Goal: Task Accomplishment & Management: Manage account settings

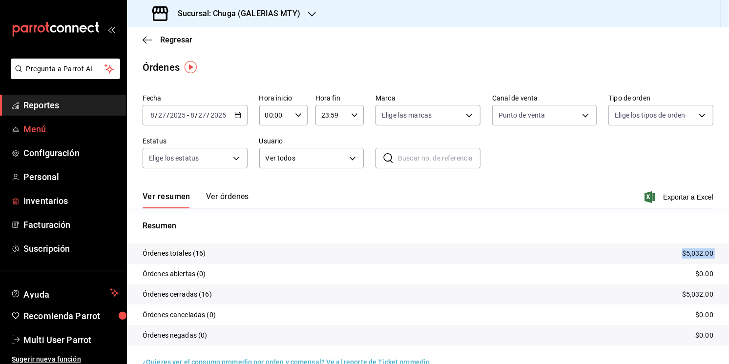
click at [44, 127] on span "Menú" at bounding box center [70, 129] width 95 height 13
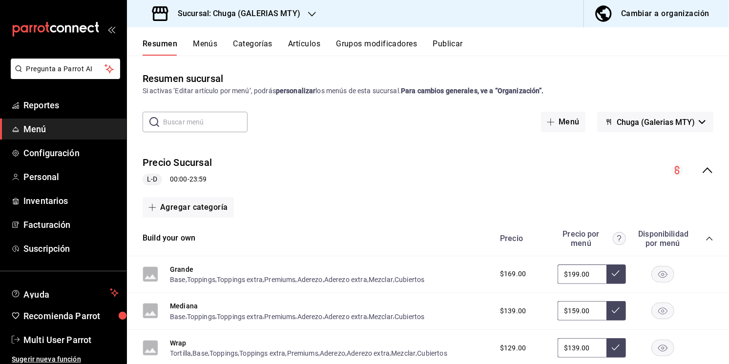
click at [660, 3] on button "Cambiar a organización" at bounding box center [652, 13] width 137 height 27
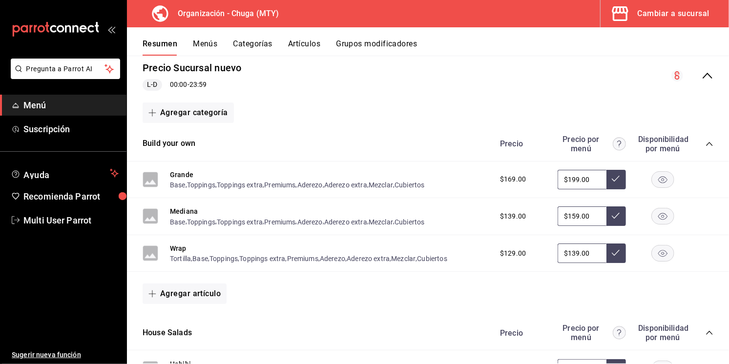
scroll to position [95, 0]
click at [702, 81] on div "Precio Sucursal nuevo L-D 00:00 - 23:59" at bounding box center [428, 75] width 602 height 45
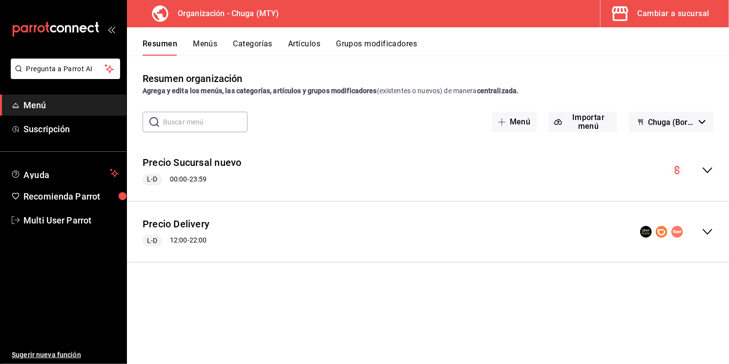
scroll to position [0, 0]
click at [712, 172] on icon "collapse-menu-row" at bounding box center [708, 171] width 12 height 12
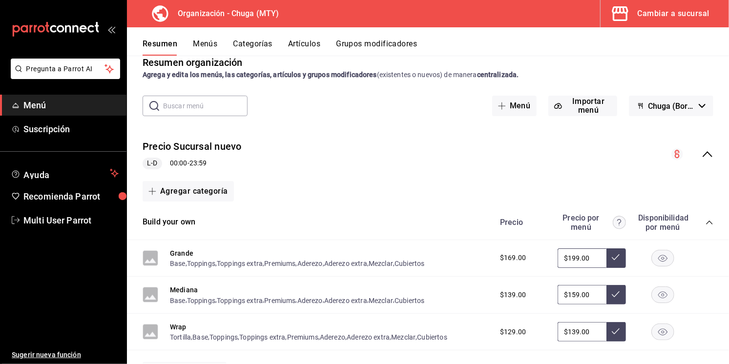
scroll to position [41, 0]
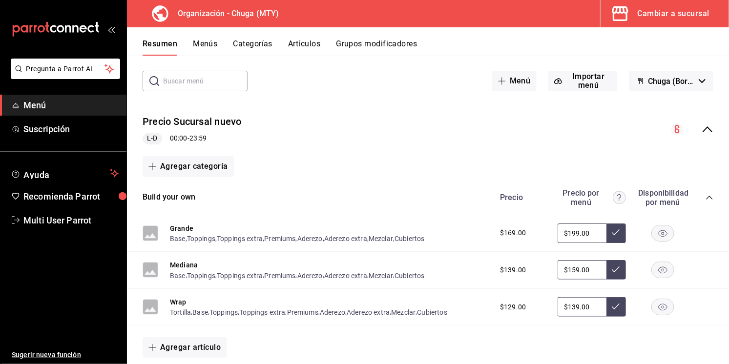
click at [243, 44] on button "Categorías" at bounding box center [253, 47] width 40 height 17
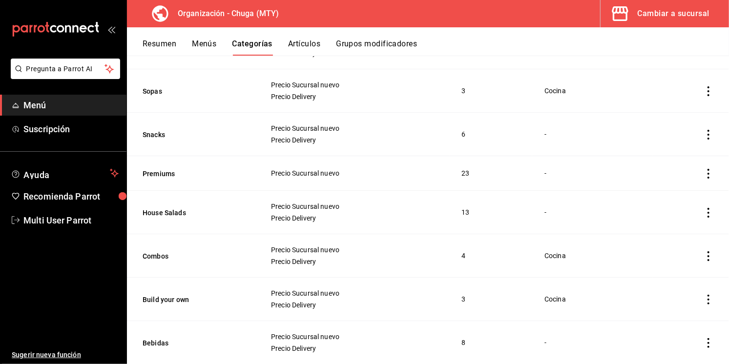
scroll to position [169, 0]
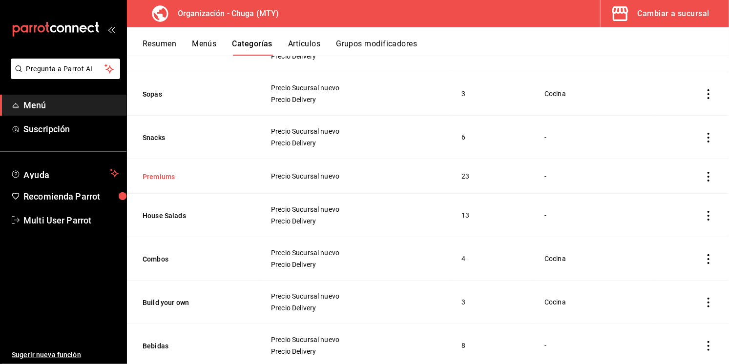
click at [162, 175] on button "Premiums" at bounding box center [192, 177] width 98 height 10
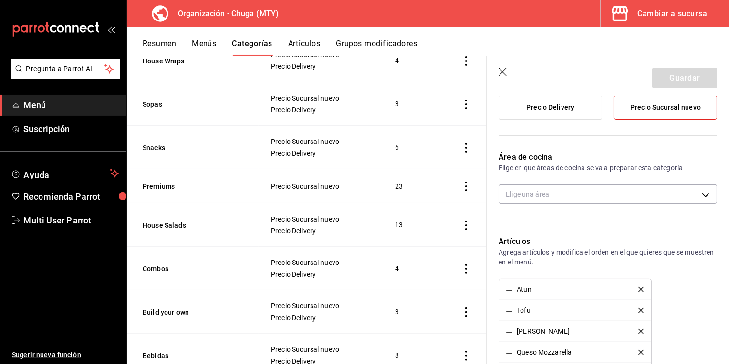
scroll to position [118, 0]
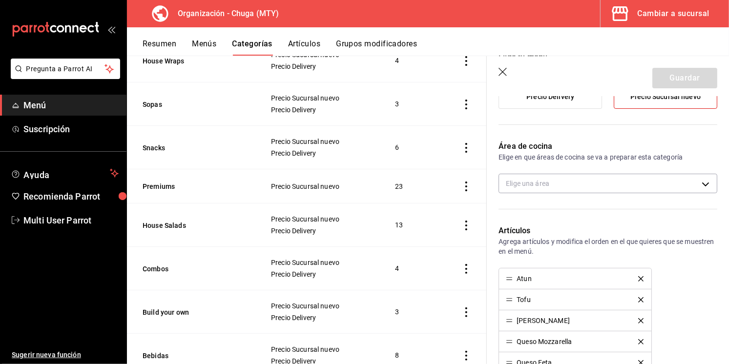
click at [360, 47] on button "Grupos modificadores" at bounding box center [376, 47] width 81 height 17
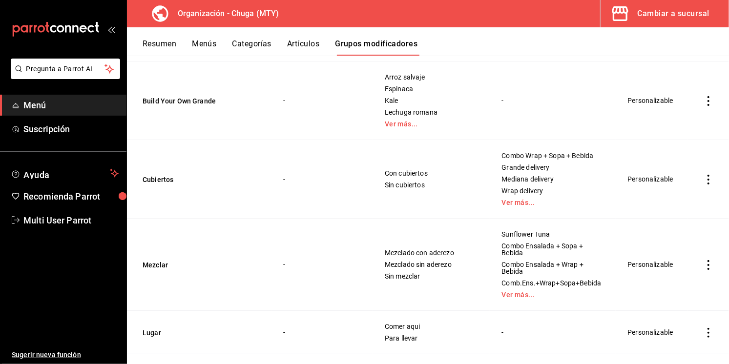
scroll to position [3886, 0]
click at [259, 41] on button "Categorías" at bounding box center [253, 47] width 40 height 17
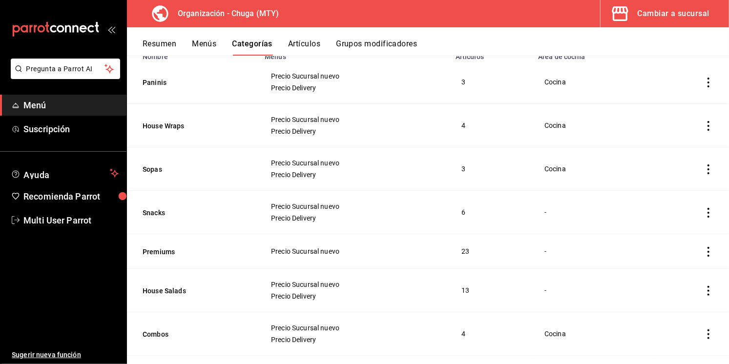
scroll to position [105, 0]
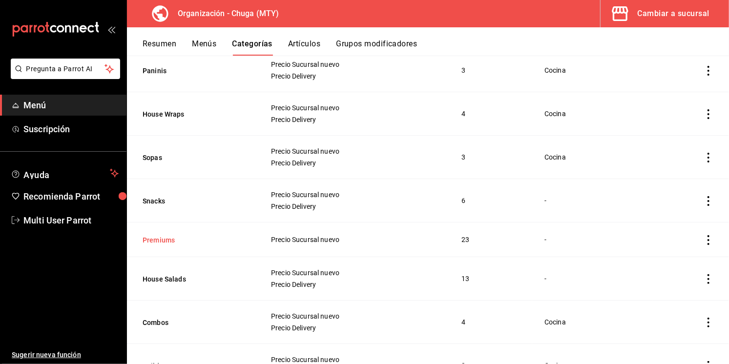
click at [166, 241] on button "Premiums" at bounding box center [192, 240] width 98 height 10
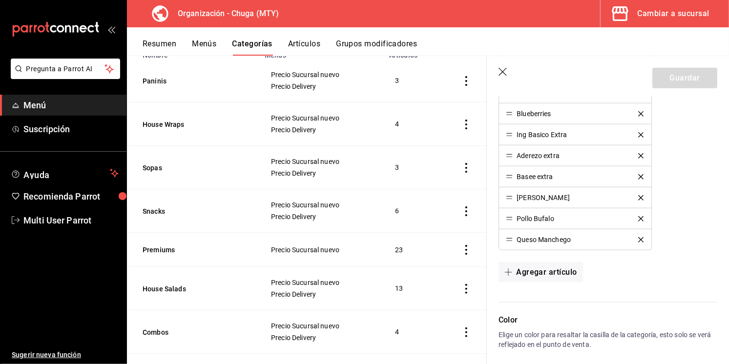
scroll to position [641, 0]
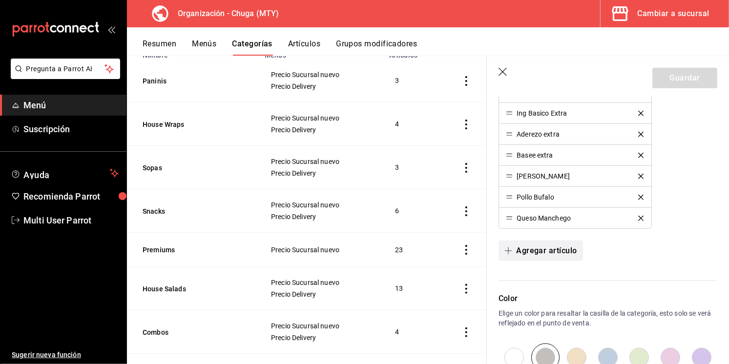
click at [552, 256] on button "Agregar artículo" at bounding box center [541, 251] width 84 height 21
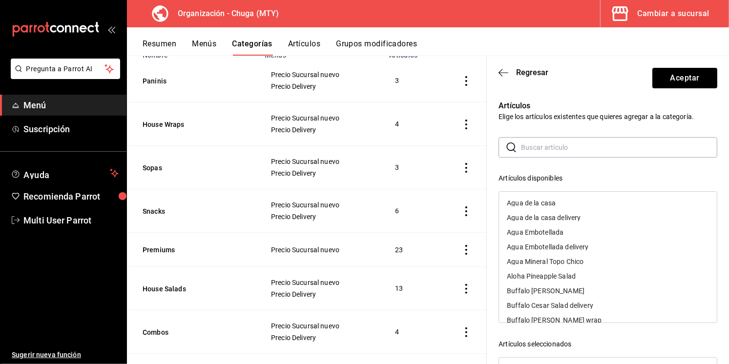
click at [543, 154] on input "text" at bounding box center [619, 148] width 196 height 20
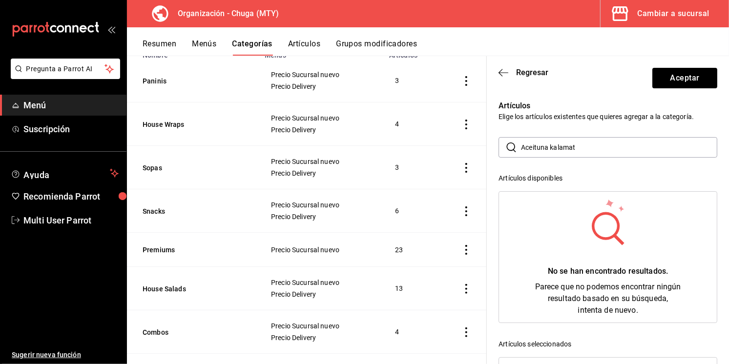
type input "Aceituna kalamata"
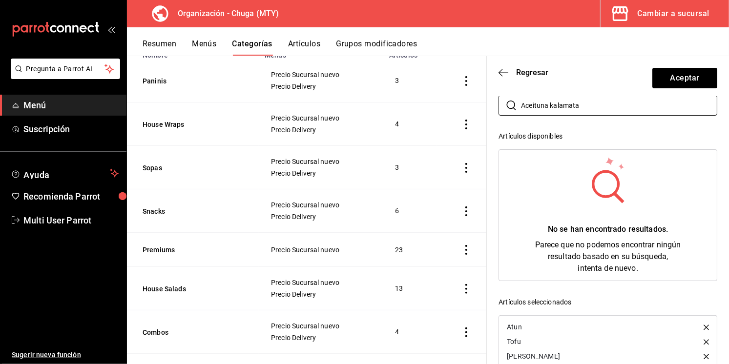
scroll to position [16, 0]
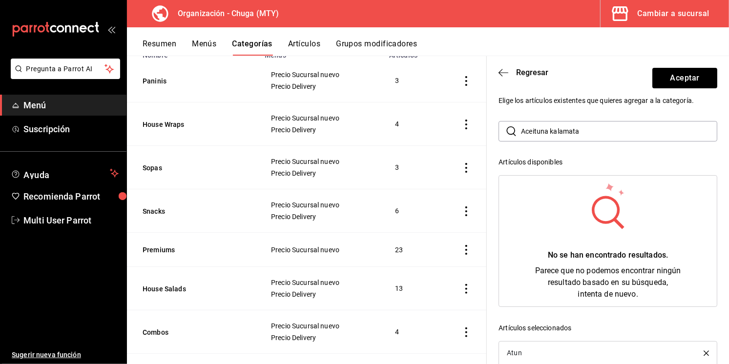
click at [547, 126] on input "Aceituna kalamata" at bounding box center [619, 132] width 196 height 20
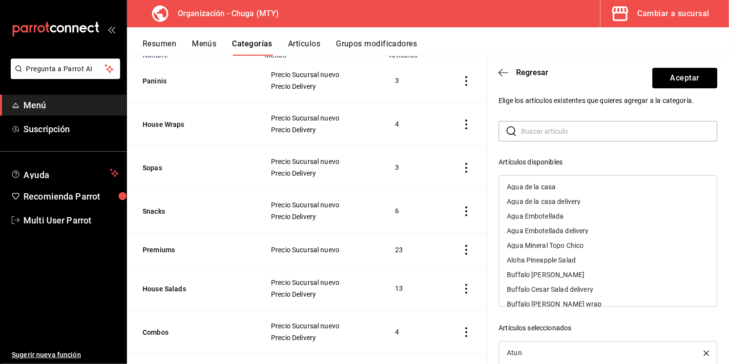
click at [302, 48] on button "Artículos" at bounding box center [304, 47] width 32 height 17
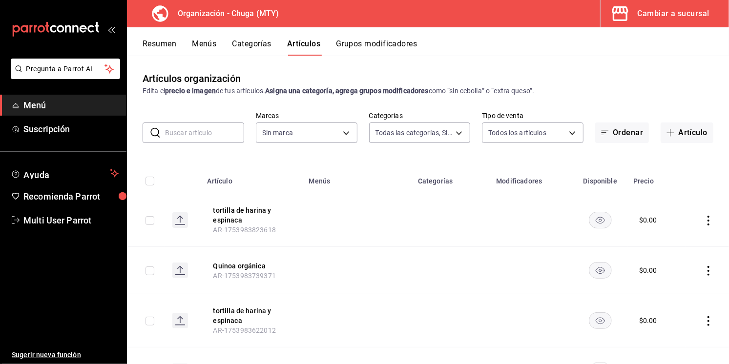
type input "ca9e3487-cb6f-4bc1-a233-a149d6827435,40af3a3a-16b9-432f-983d-b30e77d738c6,0dbab…"
type input "75bb3f4f-8073-42ad-ba8c-a2d0a74a4a68"
click at [674, 134] on icon "button" at bounding box center [671, 133] width 8 height 8
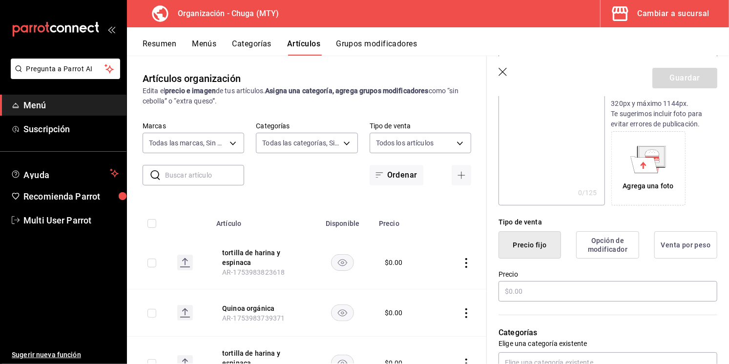
scroll to position [134, 0]
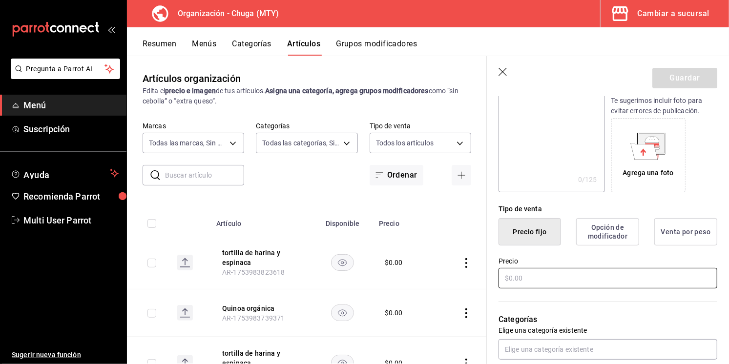
type input "Aceituna kalamata"
click at [564, 276] on input "text" at bounding box center [608, 278] width 219 height 21
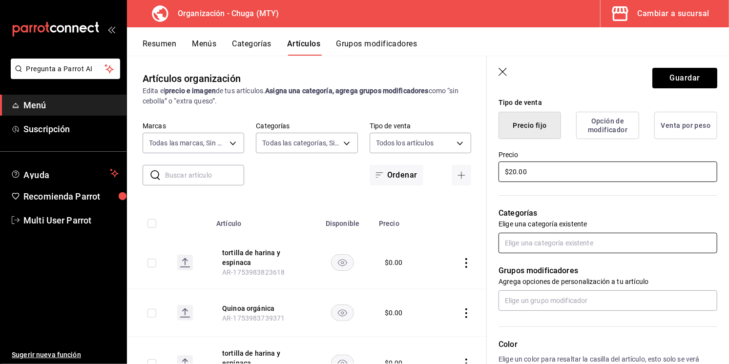
scroll to position [249, 0]
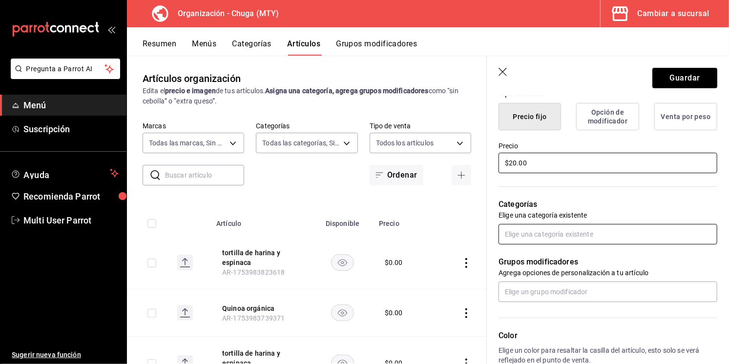
type input "$20.00"
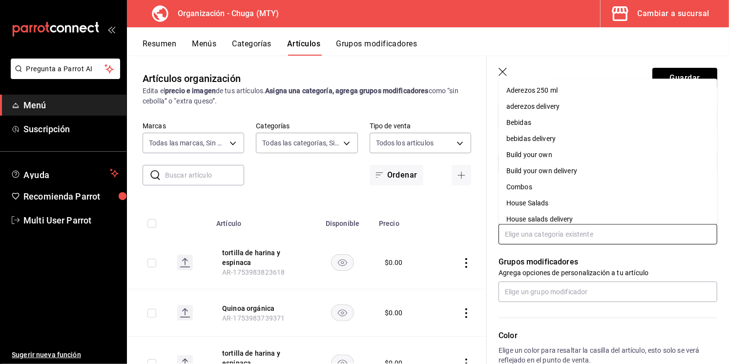
click at [529, 238] on input "text" at bounding box center [608, 234] width 219 height 21
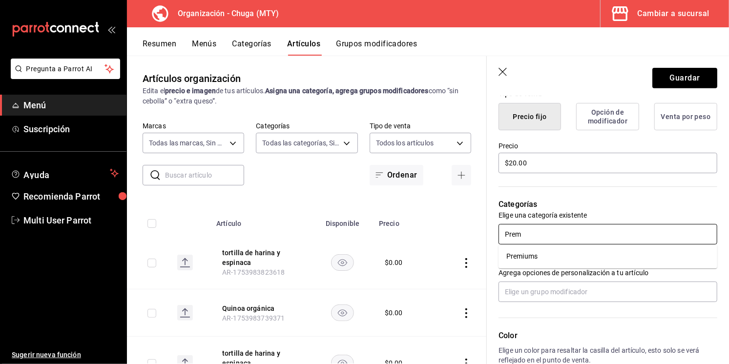
type input "Premi"
click at [549, 260] on li "Premiums" at bounding box center [608, 257] width 219 height 16
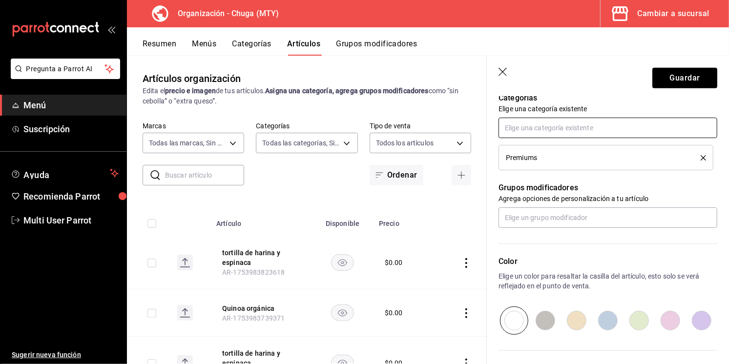
scroll to position [357, 0]
click at [678, 81] on button "Guardar" at bounding box center [685, 78] width 65 height 21
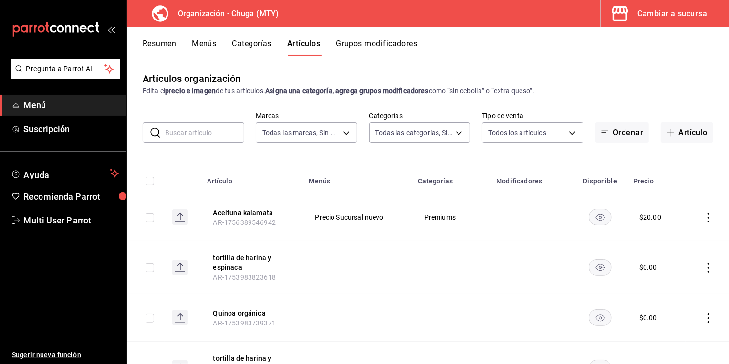
click at [244, 43] on button "Categorías" at bounding box center [253, 47] width 40 height 17
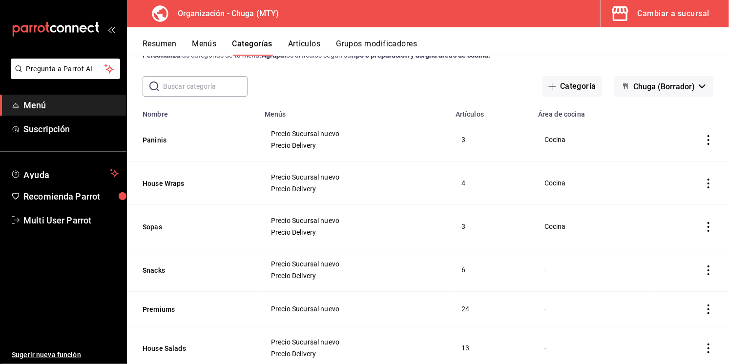
scroll to position [36, 0]
click at [296, 40] on button "Artículos" at bounding box center [304, 47] width 32 height 17
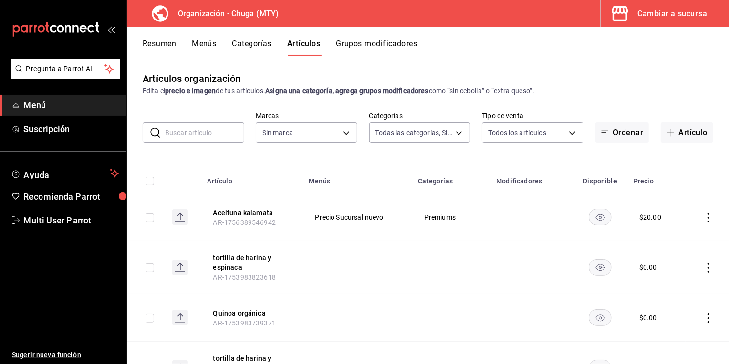
type input "ca9e3487-cb6f-4bc1-a233-a149d6827435,40af3a3a-16b9-432f-983d-b30e77d738c6,0dbab…"
type input "75bb3f4f-8073-42ad-ba8c-a2d0a74a4a68"
click at [704, 223] on td at bounding box center [707, 217] width 43 height 47
click at [707, 218] on icon "actions" at bounding box center [709, 218] width 10 height 10
click at [681, 236] on span "Editar" at bounding box center [679, 240] width 25 height 10
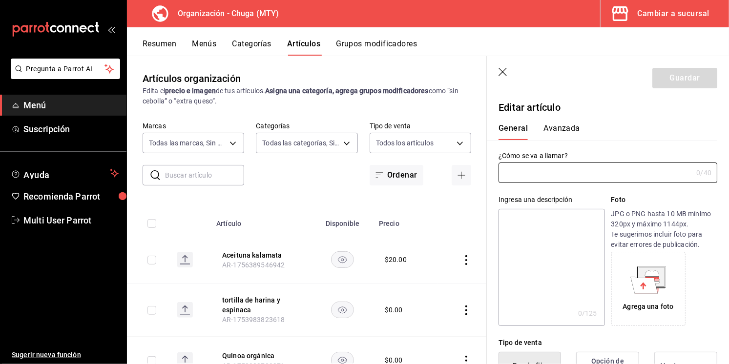
type input "Aceituna kalamata"
type input "AR-1756389546942"
type input "$20.00"
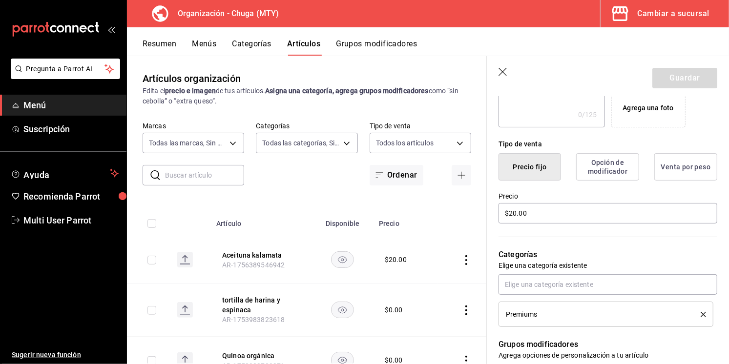
scroll to position [270, 0]
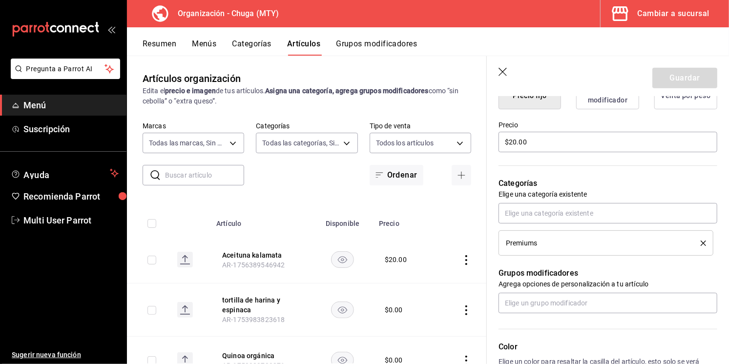
click at [704, 241] on icon "delete" at bounding box center [703, 243] width 5 height 5
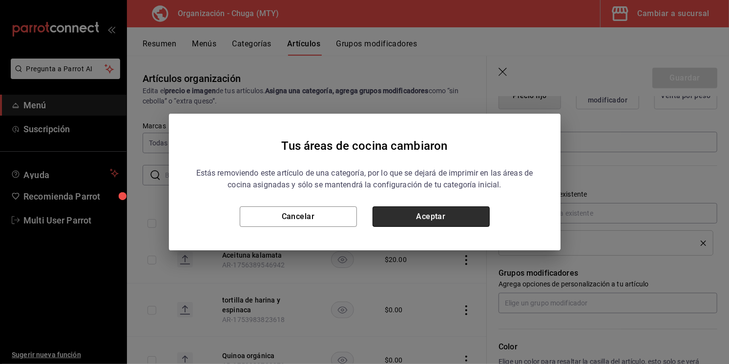
click at [419, 215] on button "Aceptar" at bounding box center [431, 217] width 117 height 21
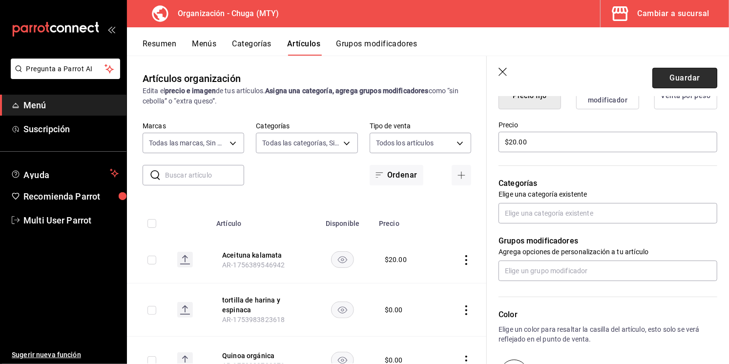
click at [668, 79] on button "Guardar" at bounding box center [685, 78] width 65 height 21
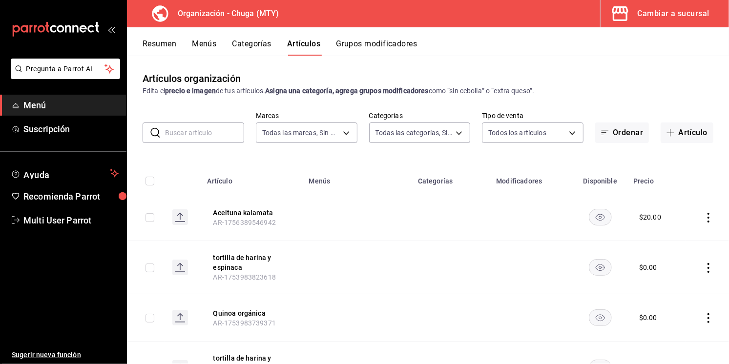
drag, startPoint x: 204, startPoint y: 43, endPoint x: 268, endPoint y: 221, distance: 189.1
click at [268, 221] on div "Resumen Menús Categorías Artículos Grupos modificadores Artículos organización …" at bounding box center [428, 195] width 602 height 337
click at [203, 44] on button "Menús" at bounding box center [204, 47] width 24 height 17
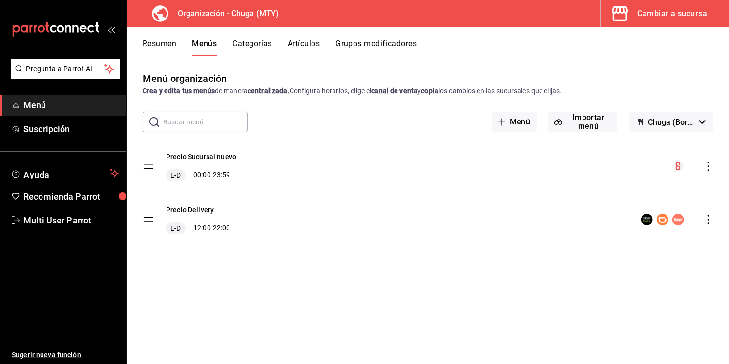
click at [346, 41] on button "Grupos modificadores" at bounding box center [376, 47] width 81 height 17
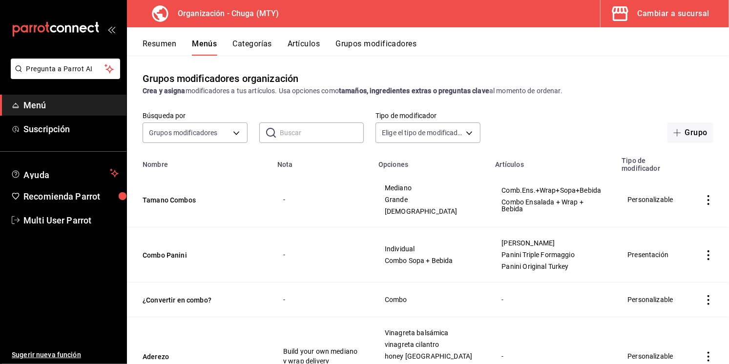
click at [350, 43] on button "Grupos modificadores" at bounding box center [376, 47] width 81 height 17
click at [304, 132] on input "text" at bounding box center [322, 133] width 85 height 20
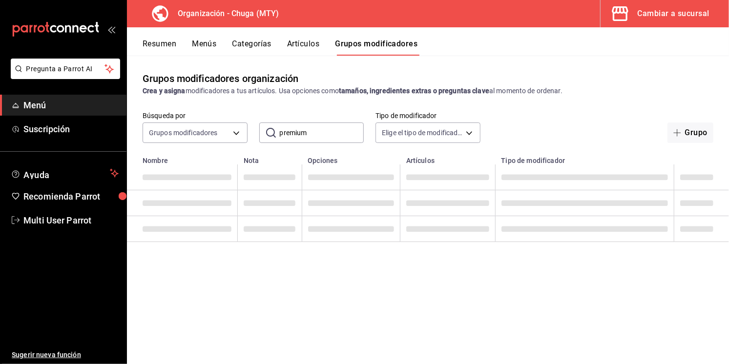
type input "premium"
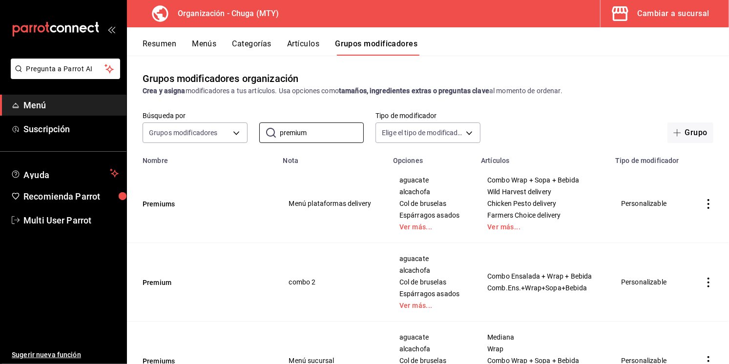
scroll to position [59, 0]
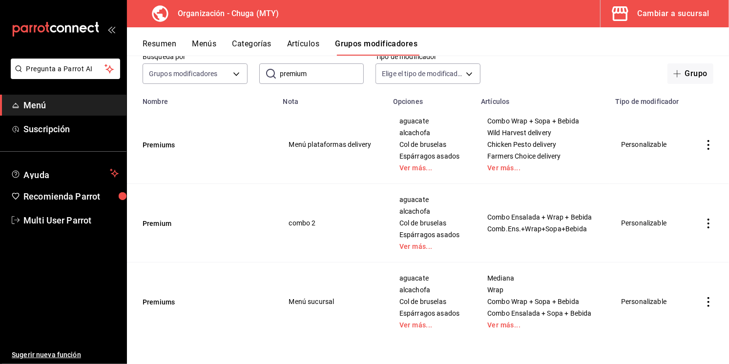
click at [217, 157] on td "Premiums" at bounding box center [202, 145] width 150 height 79
click at [162, 146] on button "Premiums" at bounding box center [201, 145] width 117 height 10
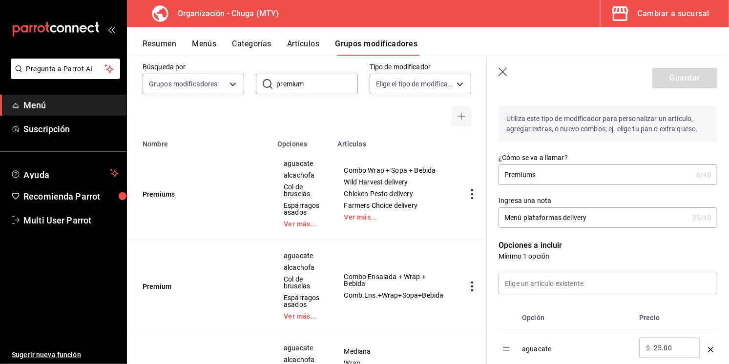
scroll to position [113, 0]
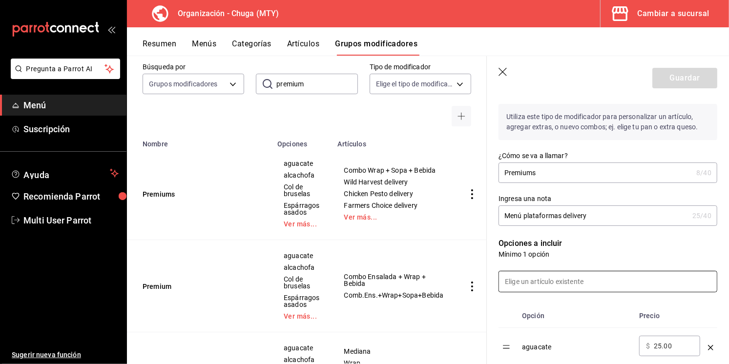
click at [526, 288] on input at bounding box center [608, 282] width 218 height 21
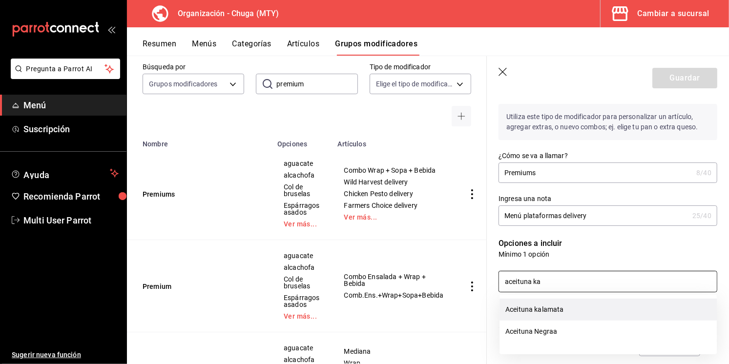
click at [513, 311] on li "Aceituna kalamata" at bounding box center [608, 310] width 217 height 22
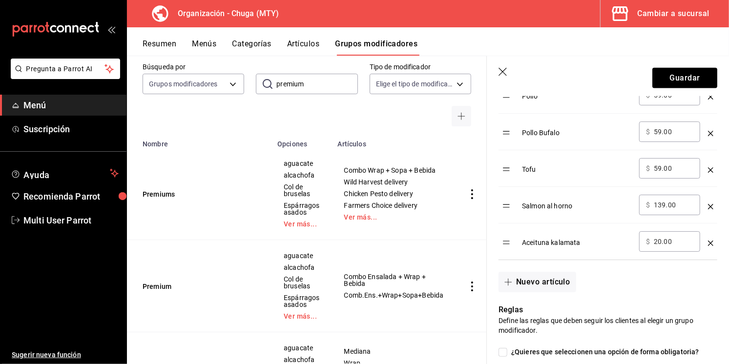
scroll to position [797, 0]
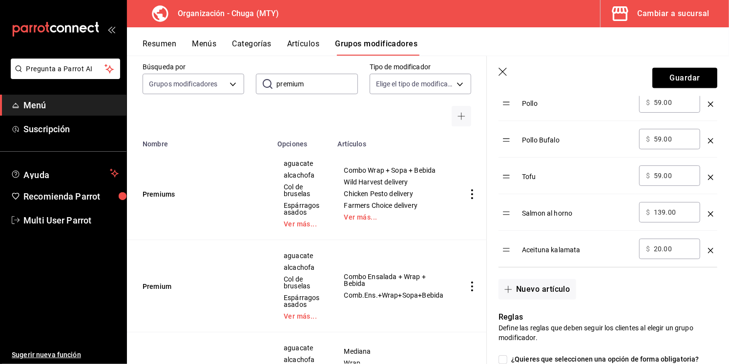
type input "aceituna ka"
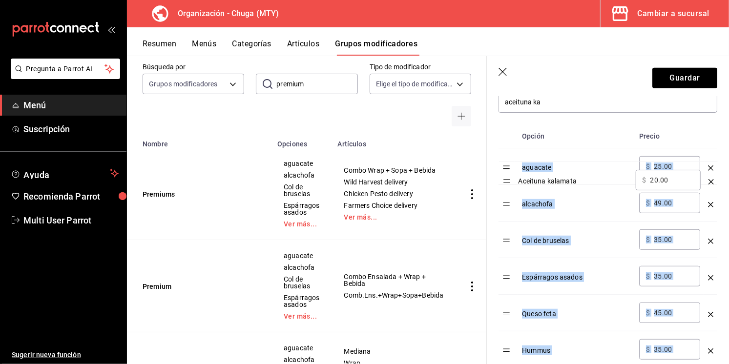
scroll to position [295, 0]
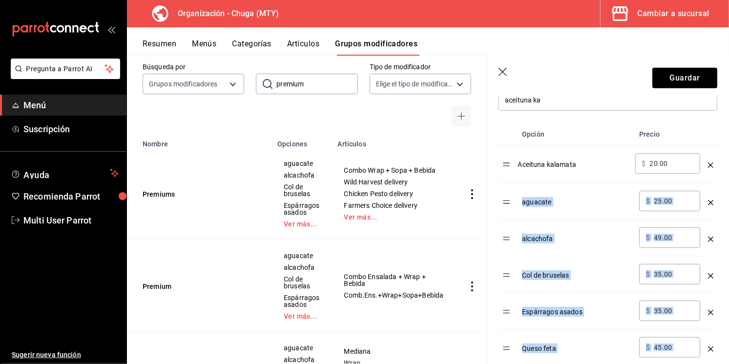
drag, startPoint x: 508, startPoint y: 250, endPoint x: 508, endPoint y: 163, distance: 86.5
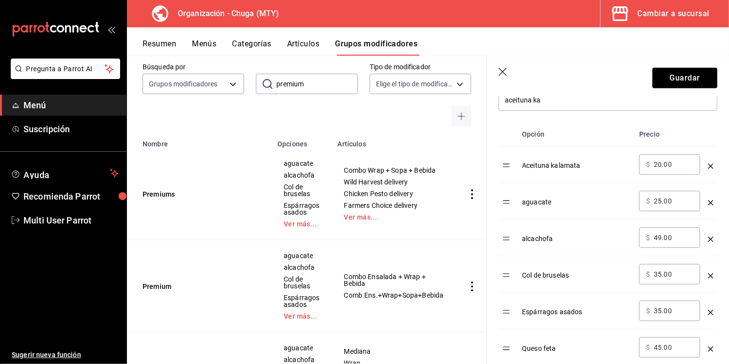
click at [665, 167] on input "20.00" at bounding box center [674, 165] width 40 height 10
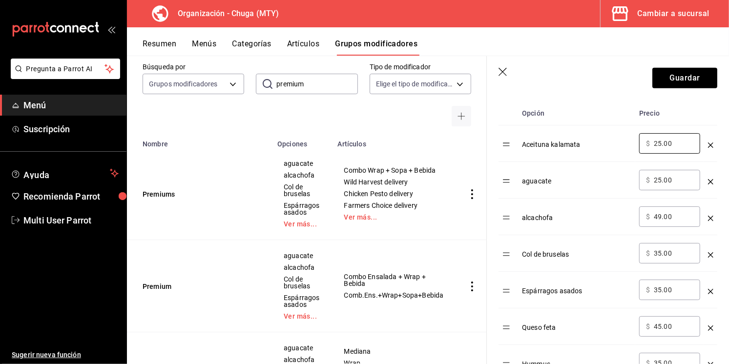
scroll to position [317, 0]
type input "25.00"
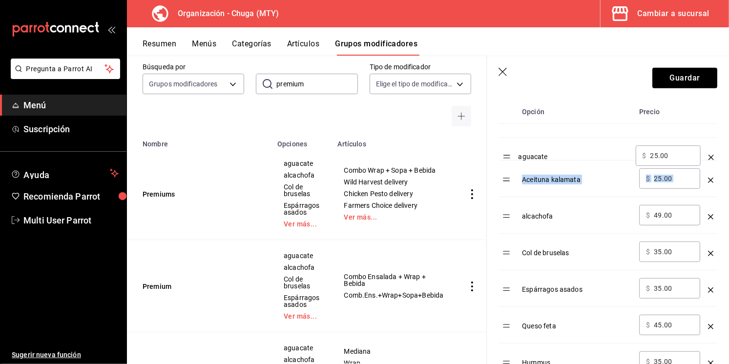
drag, startPoint x: 507, startPoint y: 183, endPoint x: 507, endPoint y: 160, distance: 23.4
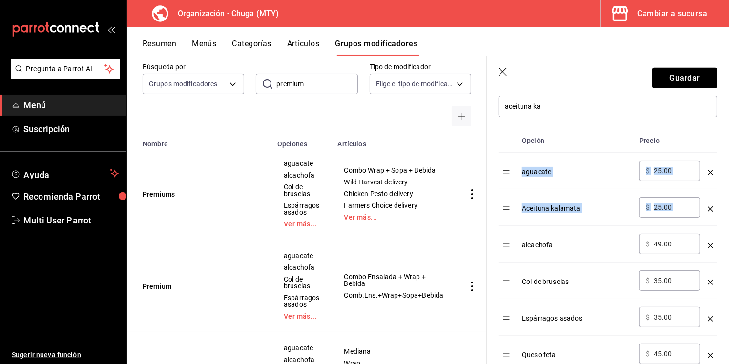
scroll to position [280, 0]
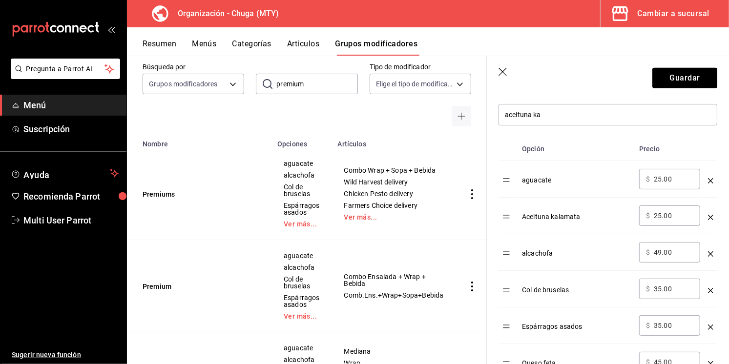
click at [668, 91] on header "Guardar" at bounding box center [608, 76] width 242 height 40
click at [671, 84] on button "Guardar" at bounding box center [685, 78] width 65 height 21
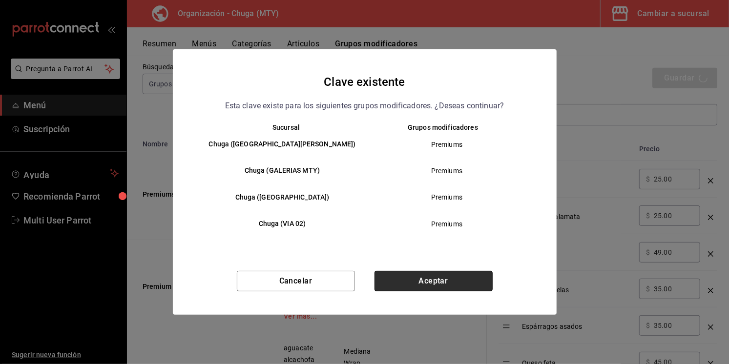
click at [422, 278] on button "Aceptar" at bounding box center [434, 281] width 118 height 21
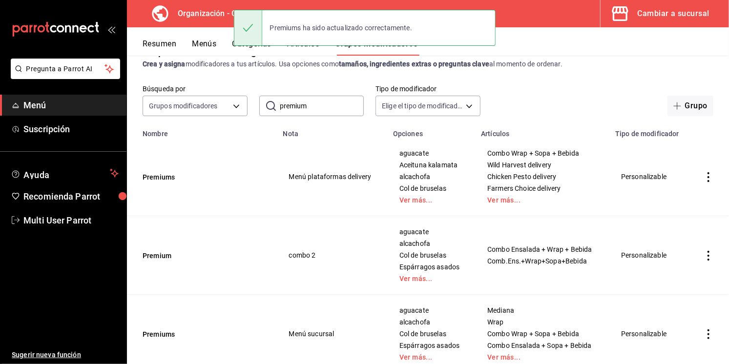
scroll to position [58, 0]
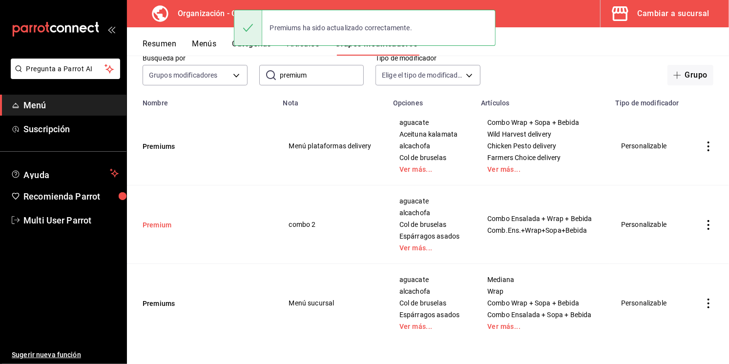
click at [155, 229] on button "Premium" at bounding box center [201, 225] width 117 height 10
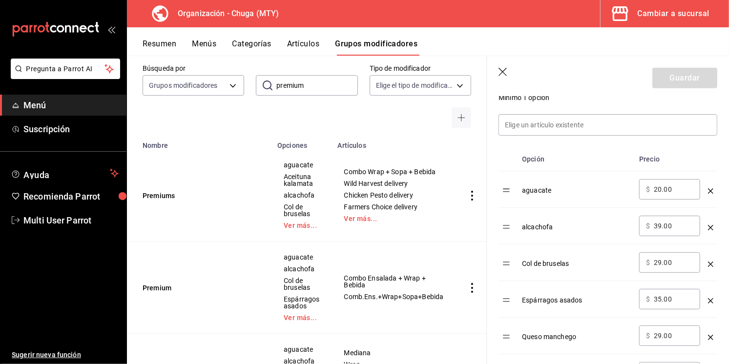
scroll to position [278, 0]
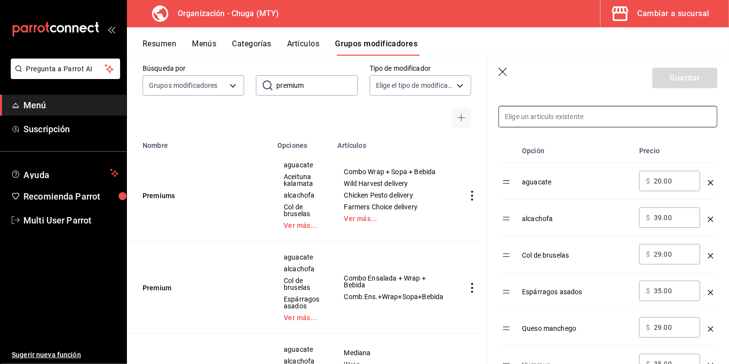
click at [590, 123] on input at bounding box center [608, 116] width 218 height 21
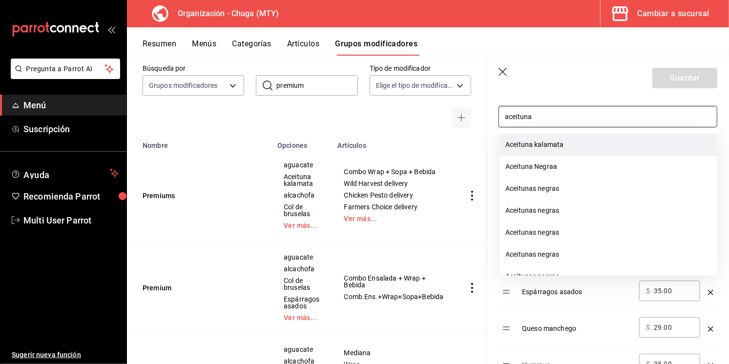
click at [572, 147] on li "Aceituna kalamata" at bounding box center [608, 145] width 217 height 22
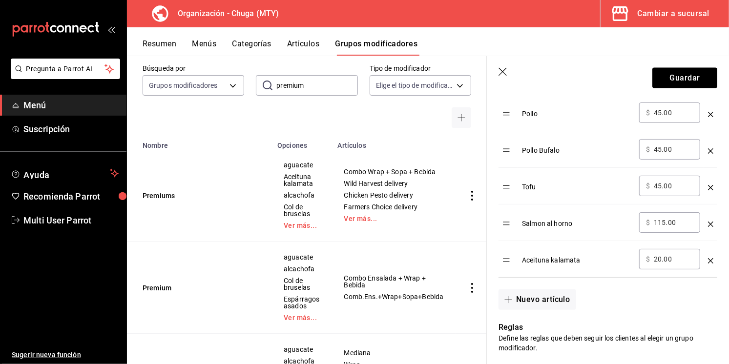
type input "aceituna"
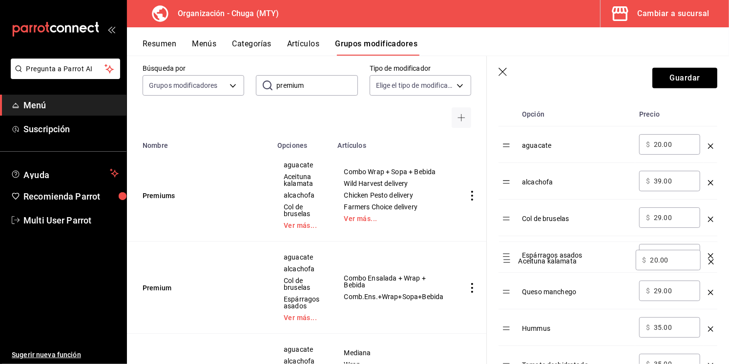
scroll to position [301, 0]
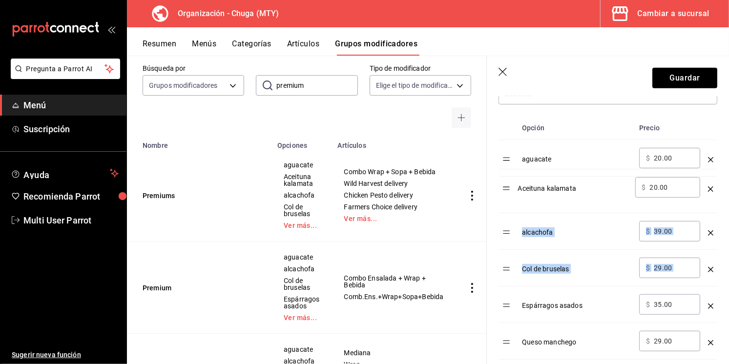
drag, startPoint x: 509, startPoint y: 261, endPoint x: 509, endPoint y: 189, distance: 72.8
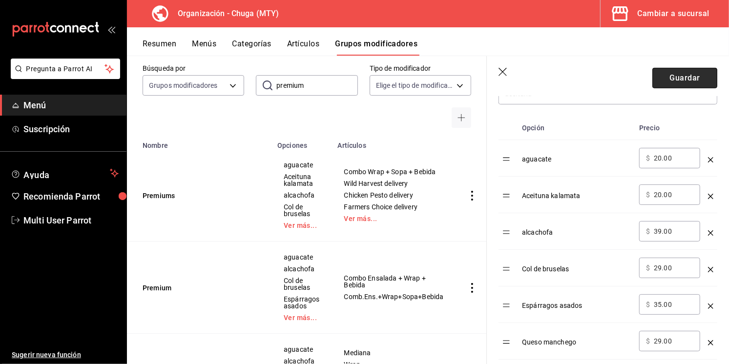
click at [674, 81] on button "Guardar" at bounding box center [685, 78] width 65 height 21
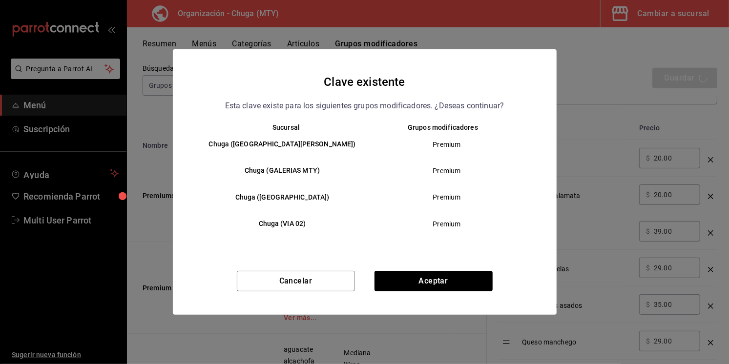
click at [425, 299] on div "Cancelar Aceptar" at bounding box center [365, 293] width 384 height 44
click at [430, 278] on button "Aceptar" at bounding box center [434, 281] width 118 height 21
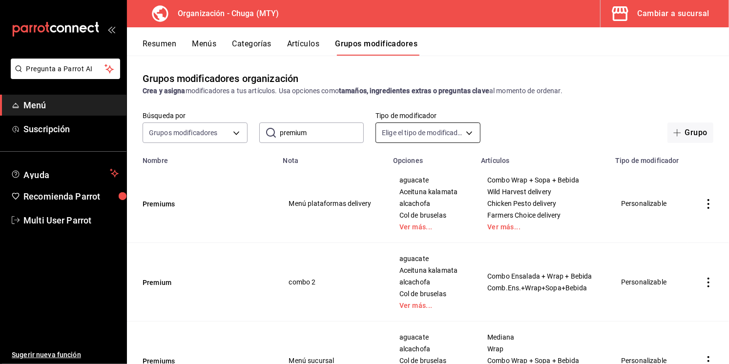
scroll to position [59, 0]
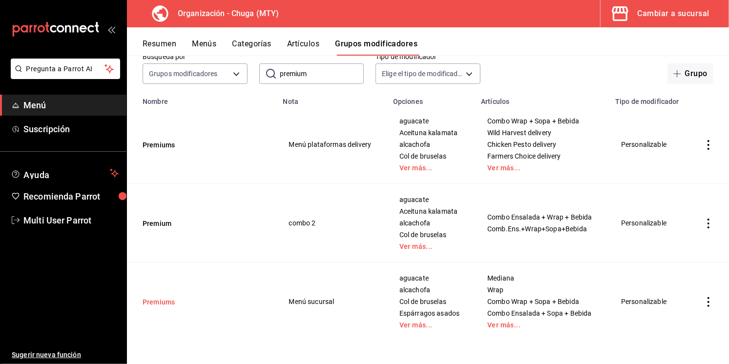
click at [161, 300] on button "Premiums" at bounding box center [201, 302] width 117 height 10
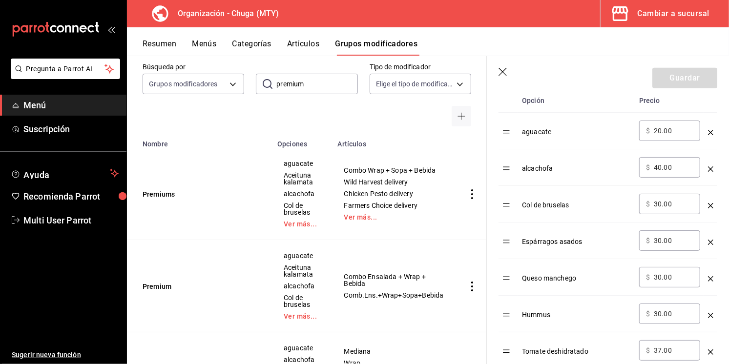
click at [627, 245] on div "Espárragos asados" at bounding box center [576, 239] width 109 height 16
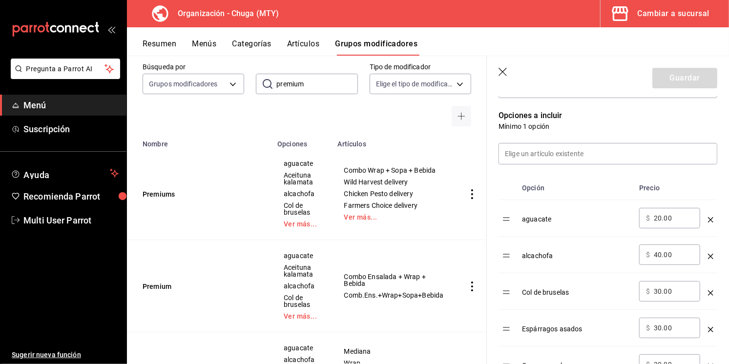
scroll to position [237, 0]
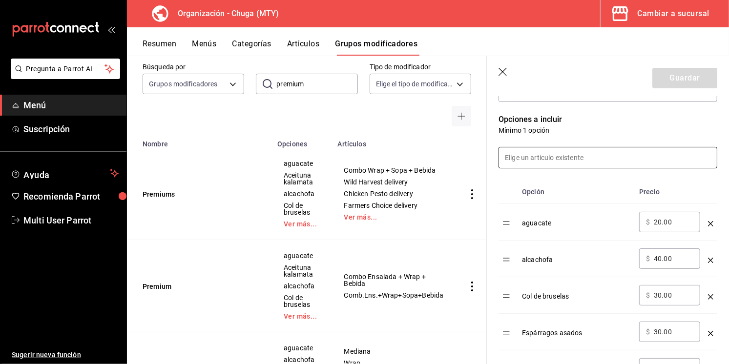
click at [563, 159] on input at bounding box center [608, 158] width 218 height 21
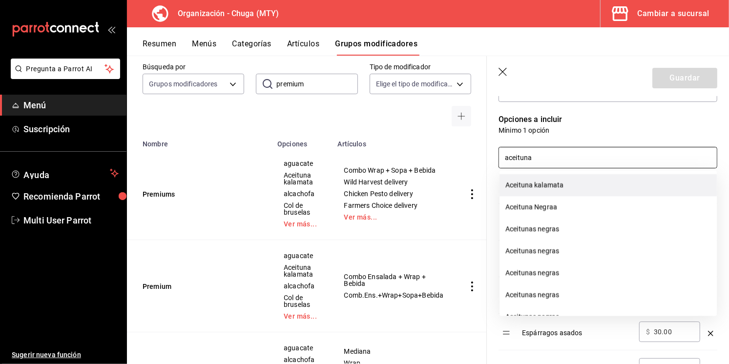
click at [546, 184] on li "Aceituna kalamata" at bounding box center [608, 185] width 217 height 22
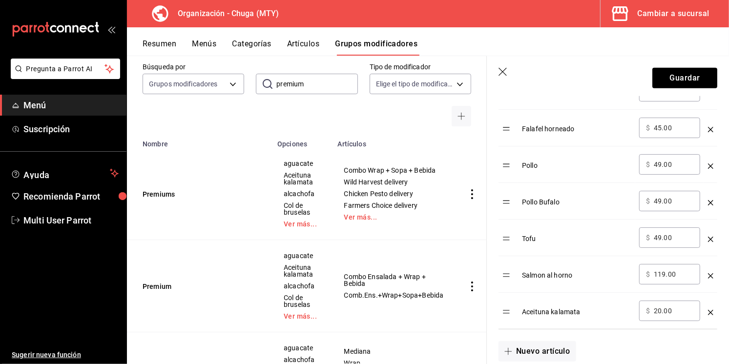
scroll to position [787, 0]
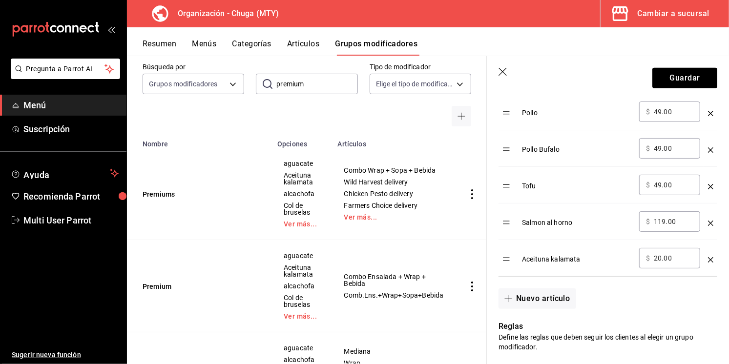
type input "aceituna"
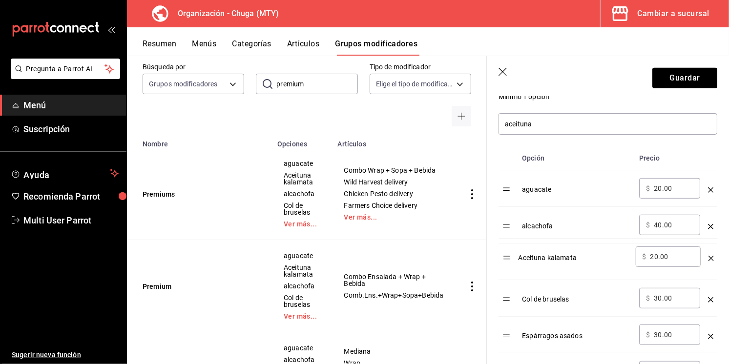
scroll to position [270, 0]
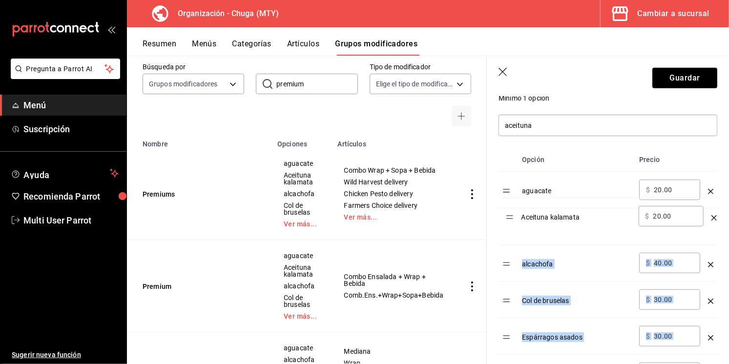
drag, startPoint x: 510, startPoint y: 261, endPoint x: 511, endPoint y: 227, distance: 34.2
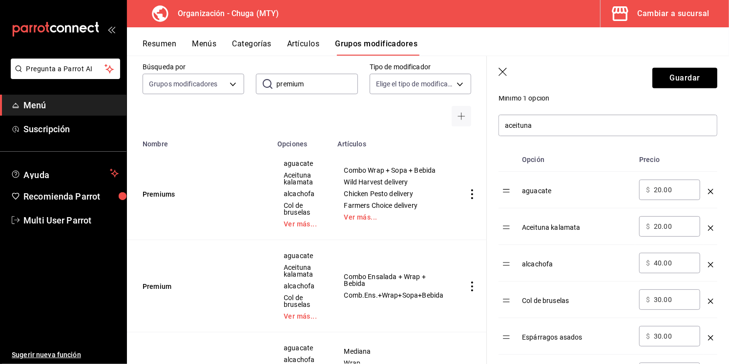
click at [666, 92] on header "Guardar" at bounding box center [608, 76] width 242 height 40
click at [670, 86] on button "Guardar" at bounding box center [685, 78] width 65 height 21
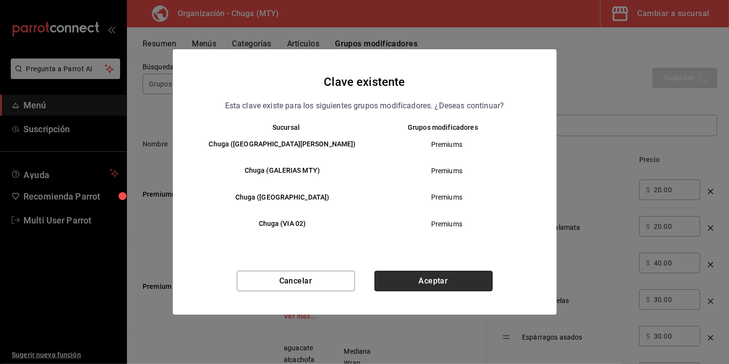
click at [431, 278] on button "Aceptar" at bounding box center [434, 281] width 118 height 21
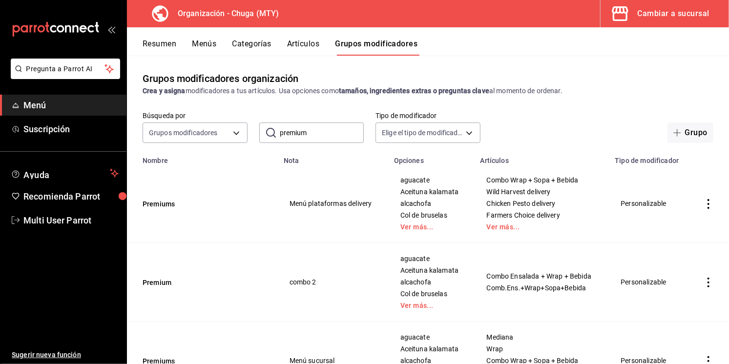
click at [293, 134] on input "premium" at bounding box center [322, 133] width 85 height 20
type input "pina"
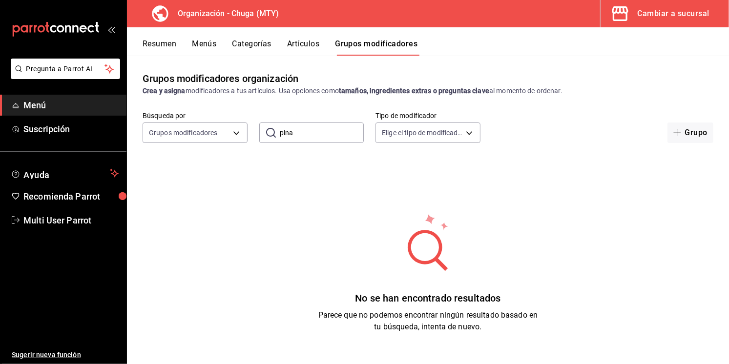
click at [305, 43] on button "Artículos" at bounding box center [303, 47] width 32 height 17
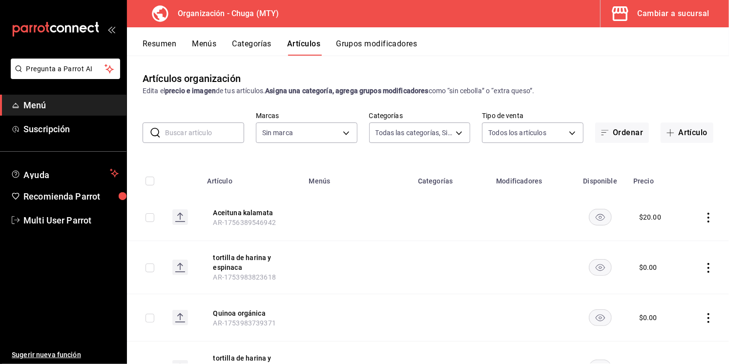
type input "ca9e3487-cb6f-4bc1-a233-a149d6827435,40af3a3a-16b9-432f-983d-b30e77d738c6,0dbab…"
type input "75bb3f4f-8073-42ad-ba8c-a2d0a74a4a68"
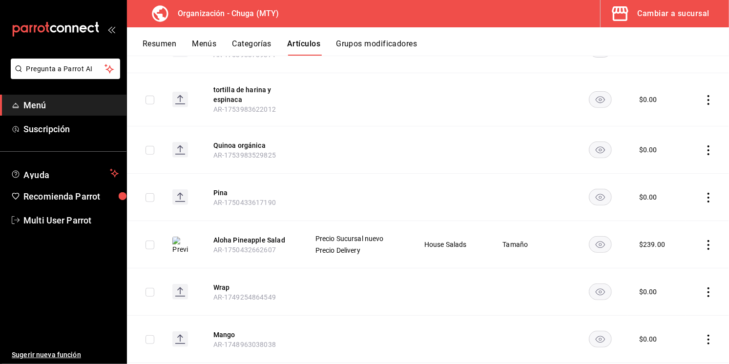
scroll to position [275, 0]
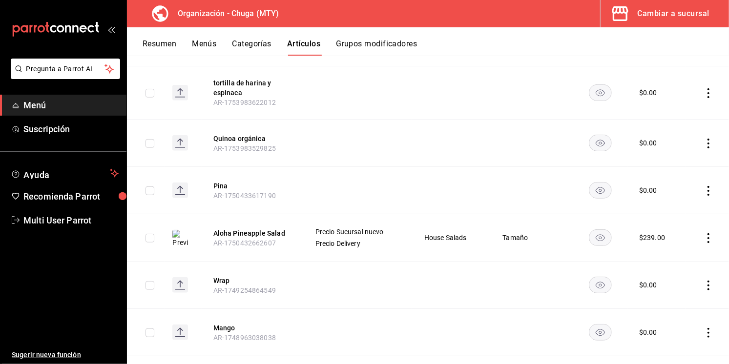
click at [708, 241] on icon "actions" at bounding box center [709, 238] width 10 height 10
click at [460, 195] on div at bounding box center [364, 182] width 729 height 364
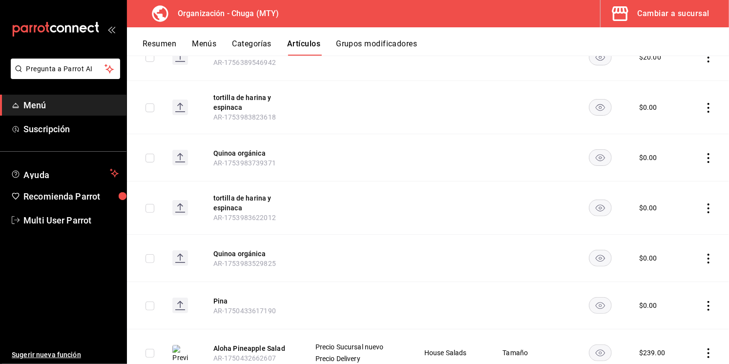
scroll to position [0, 0]
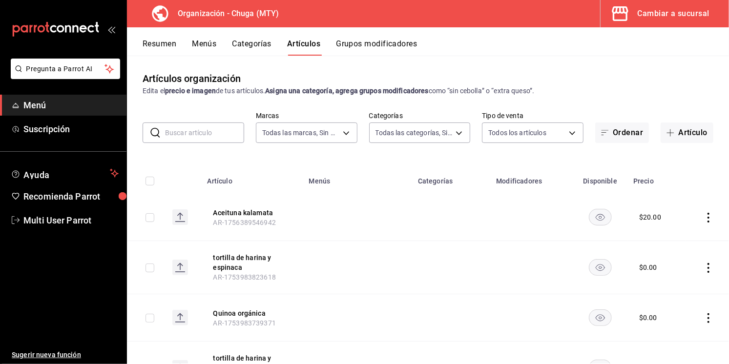
click at [210, 47] on button "Menús" at bounding box center [204, 47] width 24 height 17
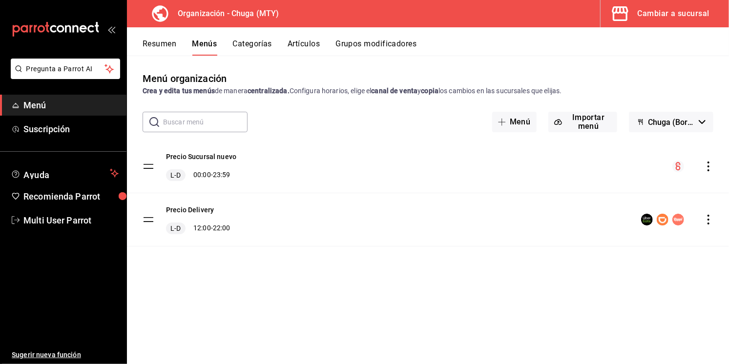
click at [710, 168] on icon "actions" at bounding box center [709, 167] width 10 height 10
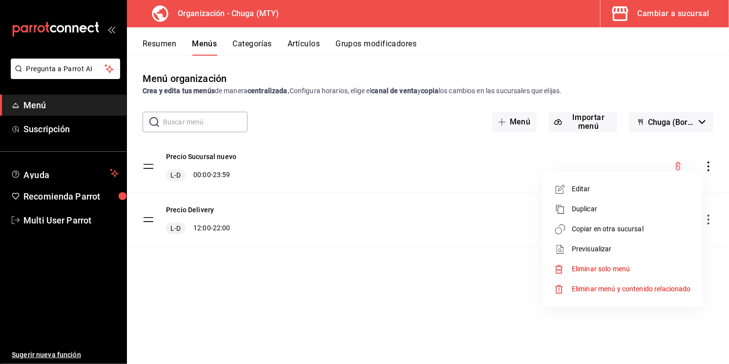
click at [710, 168] on div at bounding box center [364, 182] width 729 height 364
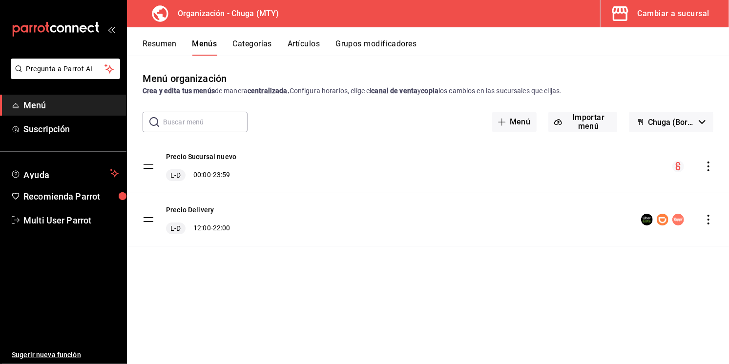
click at [149, 45] on button "Resumen" at bounding box center [160, 47] width 34 height 17
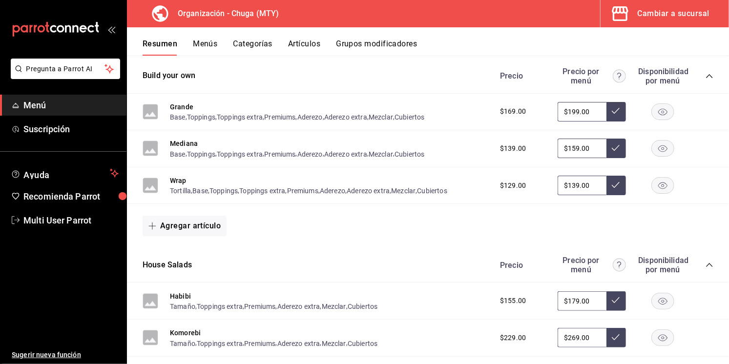
scroll to position [164, 0]
click at [223, 187] on button "Toppings" at bounding box center [224, 190] width 28 height 10
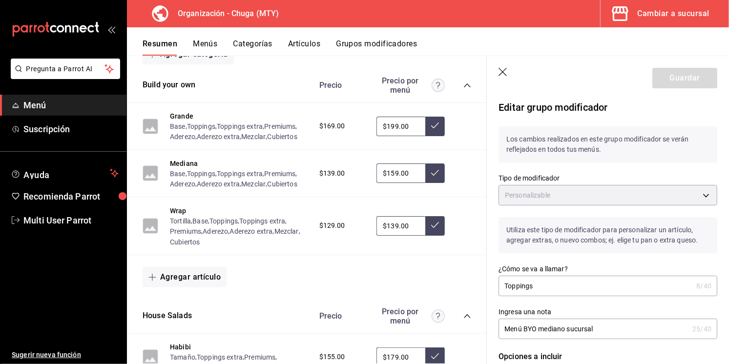
type input "CUSTOMIZABLE"
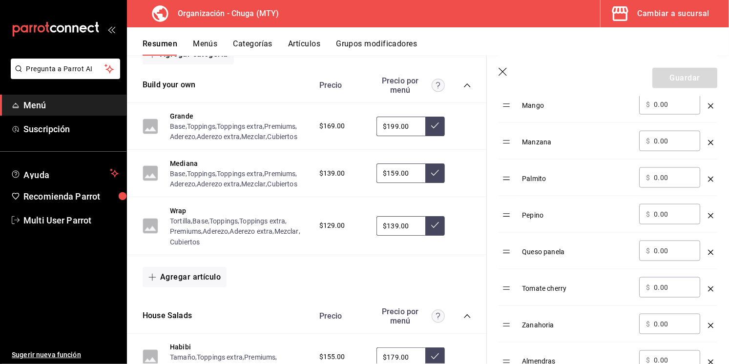
scroll to position [809, 0]
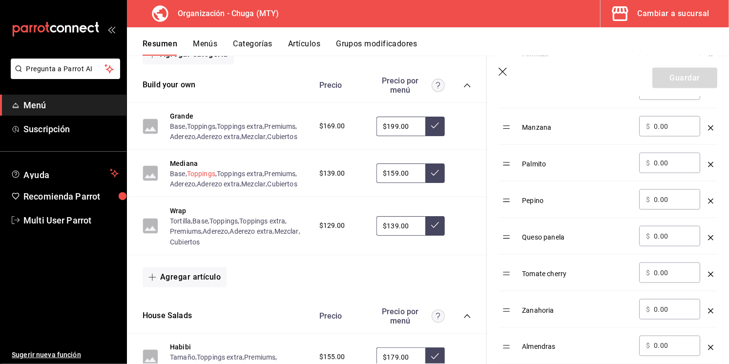
click at [201, 172] on button "Toppings" at bounding box center [201, 174] width 28 height 10
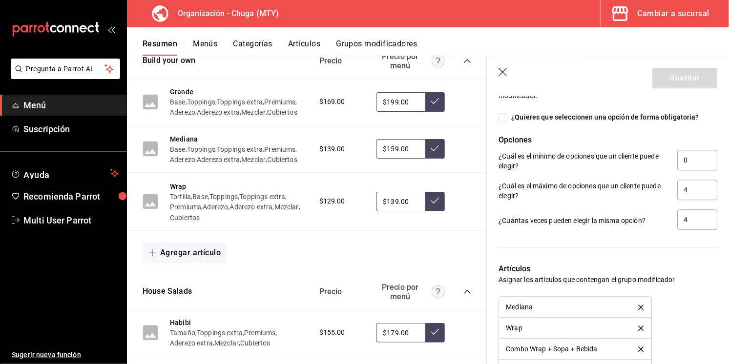
scroll to position [1396, 0]
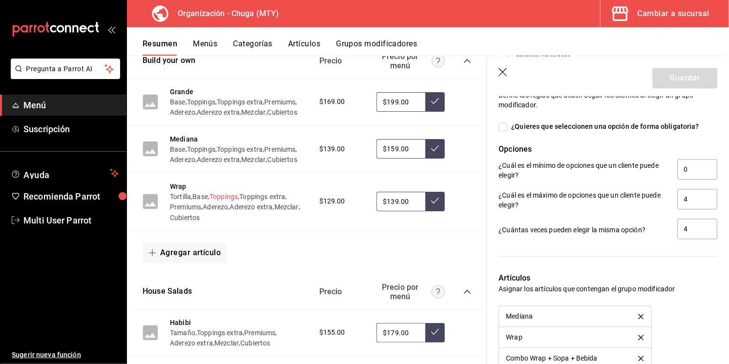
click at [225, 196] on button "Toppings" at bounding box center [224, 197] width 28 height 10
click at [233, 197] on button "Toppings" at bounding box center [224, 197] width 28 height 10
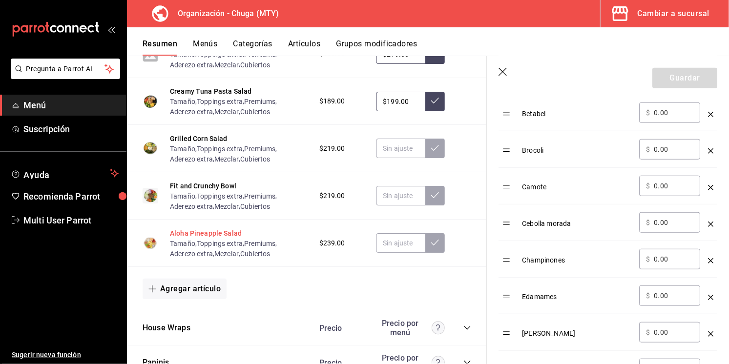
scroll to position [848, 0]
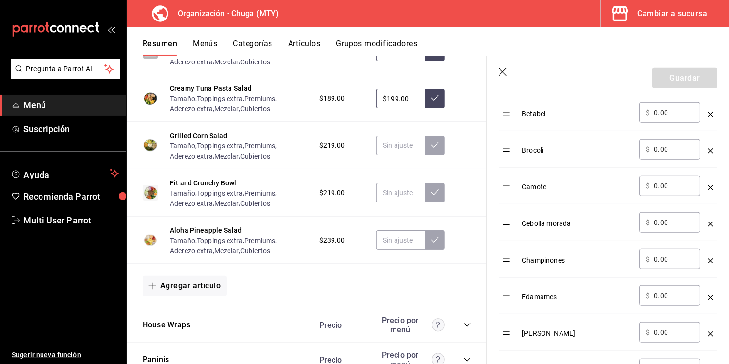
click at [506, 70] on icon "button" at bounding box center [504, 73] width 10 height 10
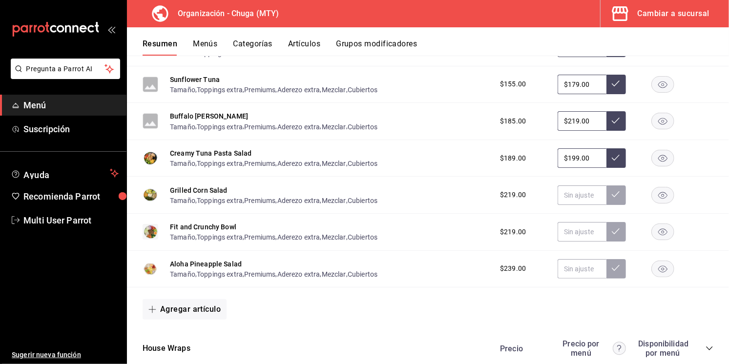
scroll to position [634, 0]
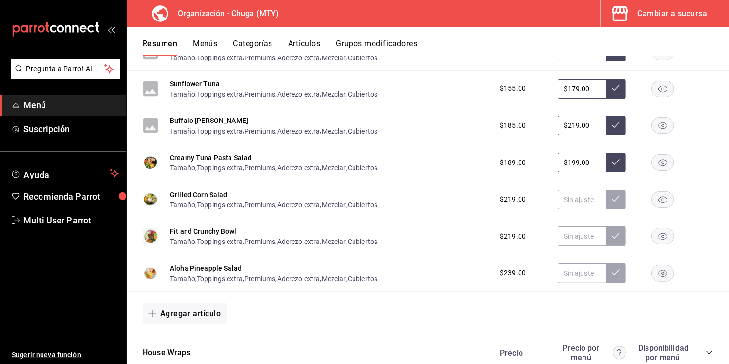
click at [654, 268] on rect "button" at bounding box center [663, 273] width 22 height 16
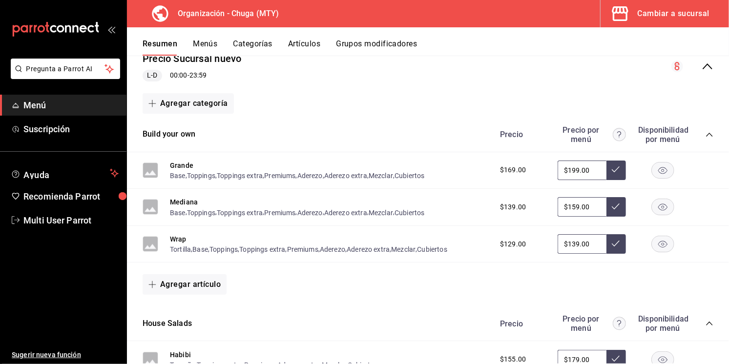
scroll to position [100, 0]
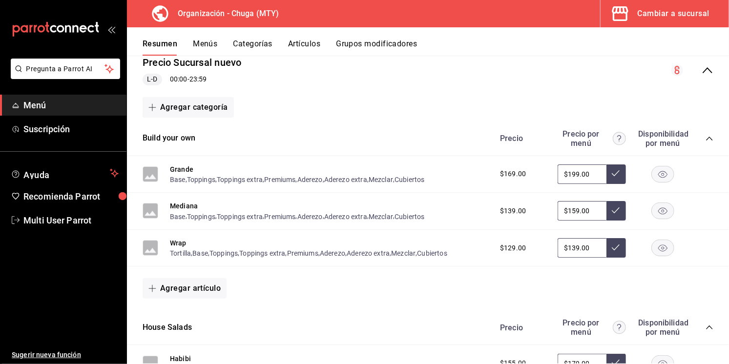
click at [306, 46] on button "Artículos" at bounding box center [304, 47] width 32 height 17
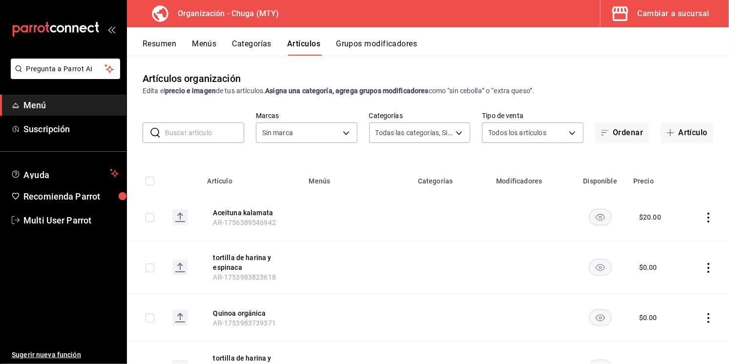
type input "ca9e3487-cb6f-4bc1-a233-a149d6827435,40af3a3a-16b9-432f-983d-b30e77d738c6,0dbab…"
type input "75bb3f4f-8073-42ad-ba8c-a2d0a74a4a68"
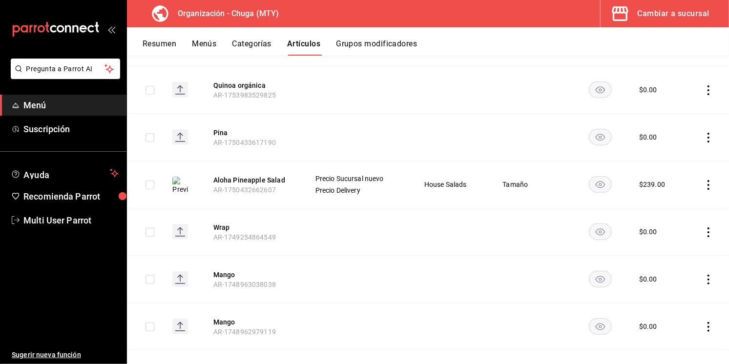
scroll to position [306, 0]
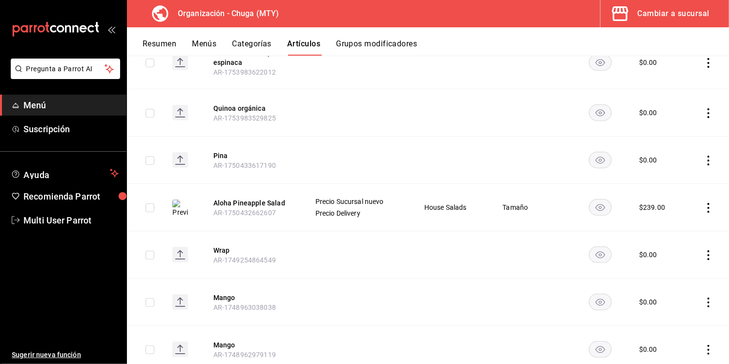
click at [710, 159] on icon "actions" at bounding box center [709, 161] width 10 height 10
click at [680, 224] on span "Eliminar" at bounding box center [679, 223] width 25 height 8
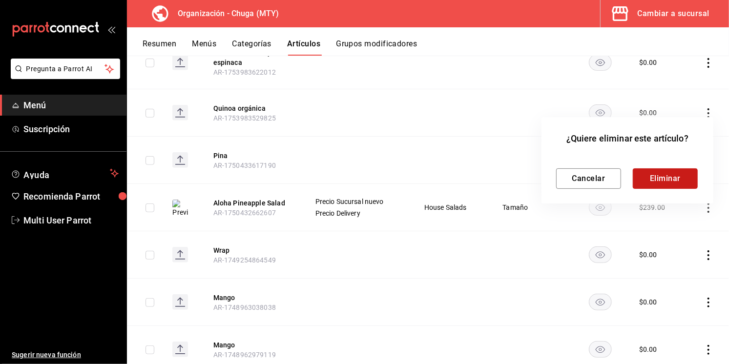
click at [668, 180] on button "Eliminar" at bounding box center [665, 179] width 65 height 21
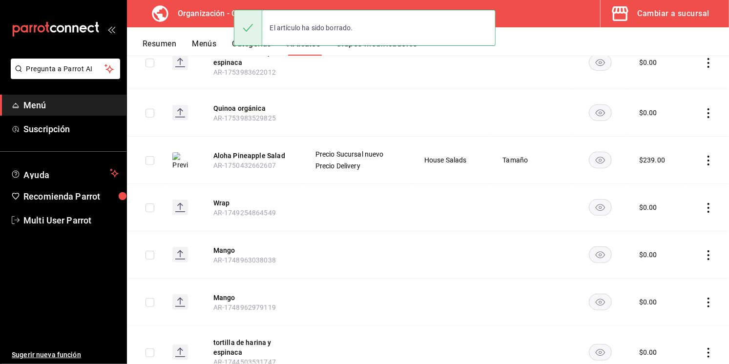
click at [709, 156] on icon "actions" at bounding box center [709, 161] width 2 height 10
click at [676, 222] on span "Eliminar" at bounding box center [679, 223] width 25 height 8
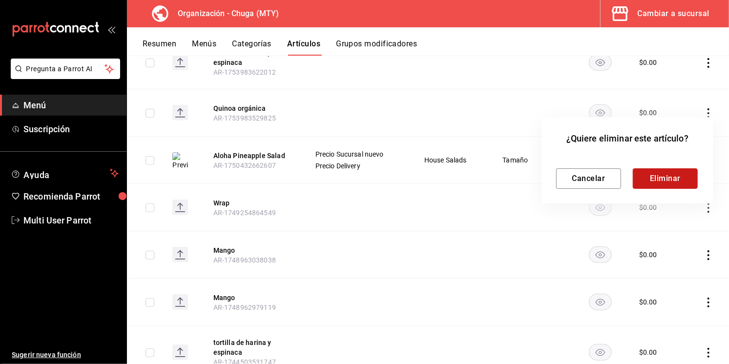
click at [662, 182] on button "Eliminar" at bounding box center [665, 179] width 65 height 21
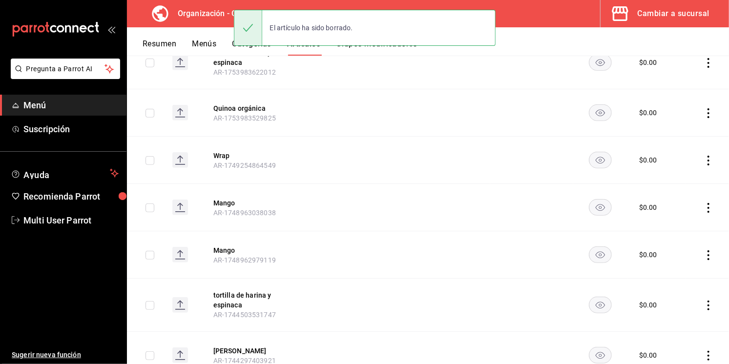
scroll to position [0, 0]
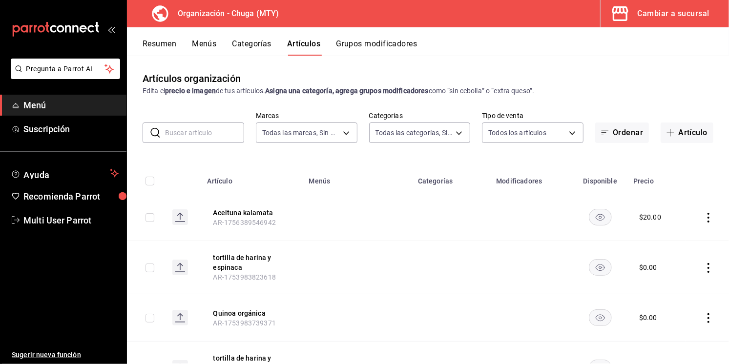
click at [169, 46] on button "Resumen" at bounding box center [160, 47] width 34 height 17
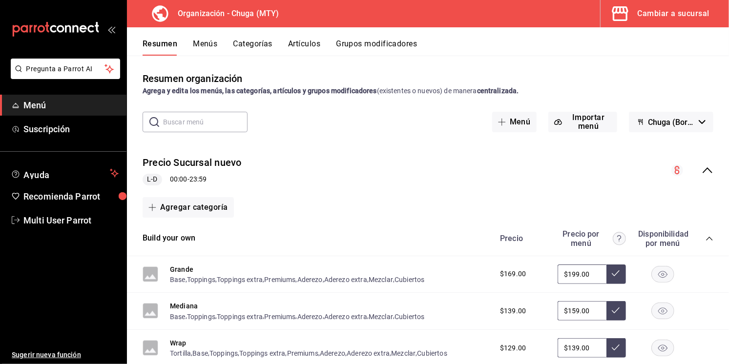
click at [205, 37] on div "Resumen Menús Categorías Artículos Grupos modificadores" at bounding box center [428, 41] width 602 height 28
click at [206, 42] on button "Menús" at bounding box center [205, 47] width 24 height 17
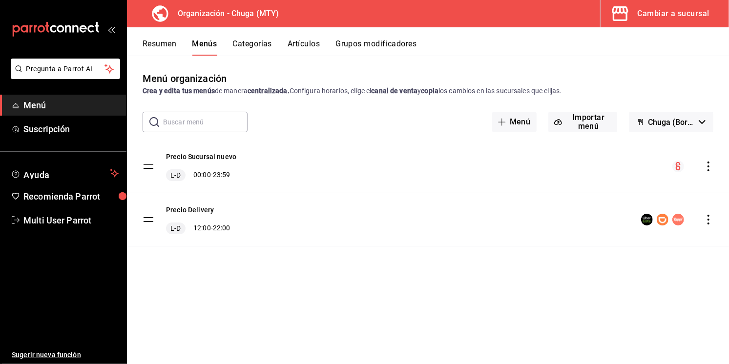
click at [166, 46] on button "Resumen" at bounding box center [160, 47] width 34 height 17
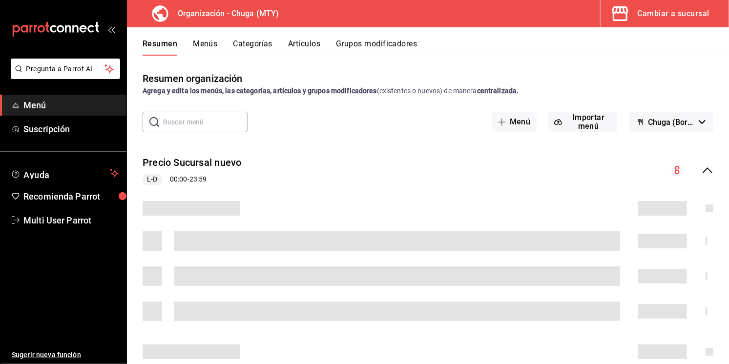
click at [360, 362] on div at bounding box center [428, 352] width 602 height 30
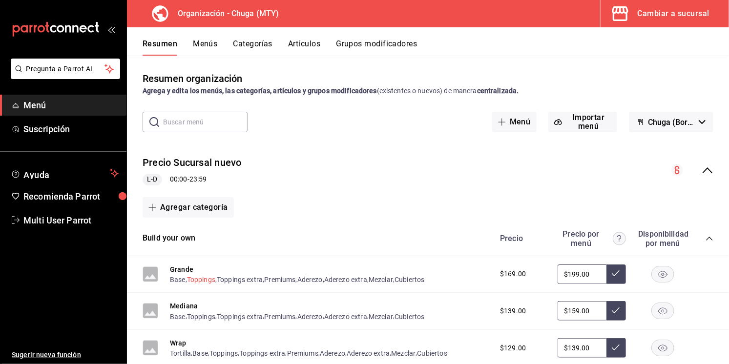
click at [190, 282] on button "Toppings" at bounding box center [201, 280] width 28 height 10
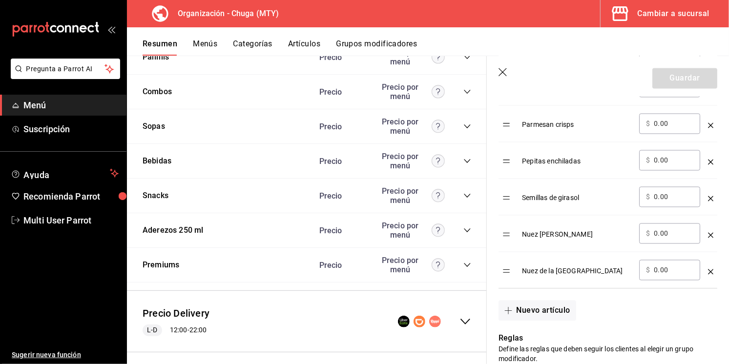
scroll to position [1104, 0]
click at [465, 316] on icon "collapse-menu-row" at bounding box center [466, 322] width 12 height 12
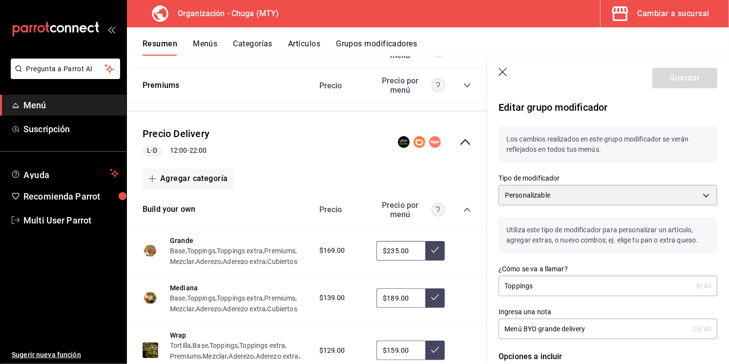
click at [499, 71] on icon "button" at bounding box center [504, 73] width 10 height 10
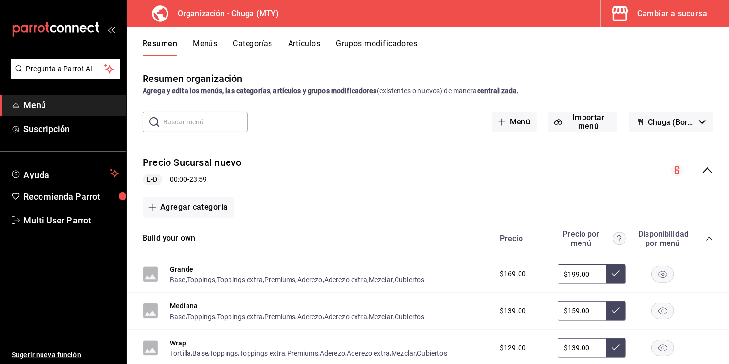
click at [304, 46] on button "Artículos" at bounding box center [304, 47] width 32 height 17
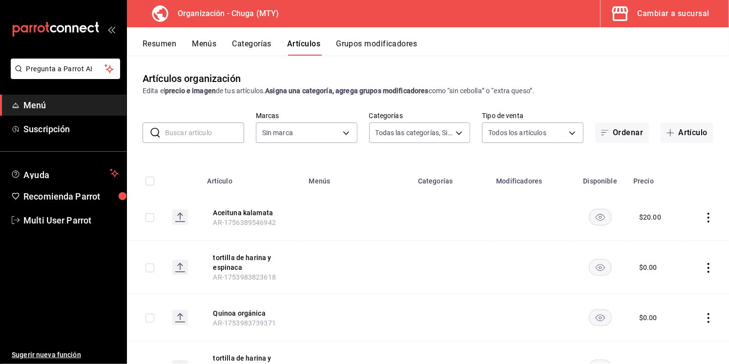
type input "ca9e3487-cb6f-4bc1-a233-a149d6827435,40af3a3a-16b9-432f-983d-b30e77d738c6,0dbab…"
type input "75bb3f4f-8073-42ad-ba8c-a2d0a74a4a68"
click at [679, 134] on button "Artículo" at bounding box center [687, 133] width 53 height 21
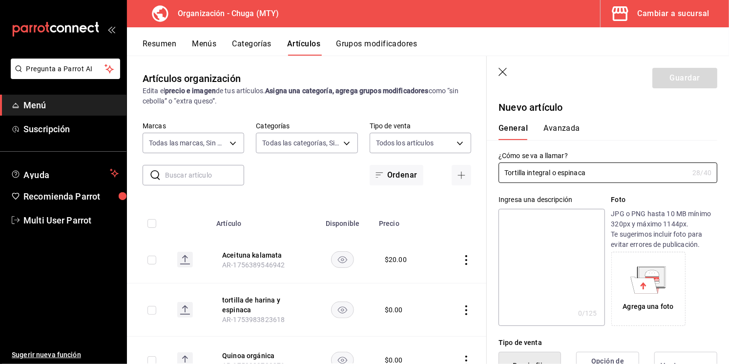
type input "Tortilla integral o espinaca"
click at [554, 271] on textarea at bounding box center [552, 267] width 106 height 117
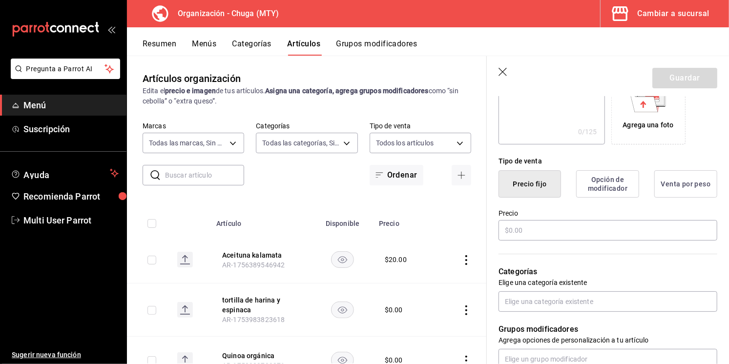
scroll to position [192, 0]
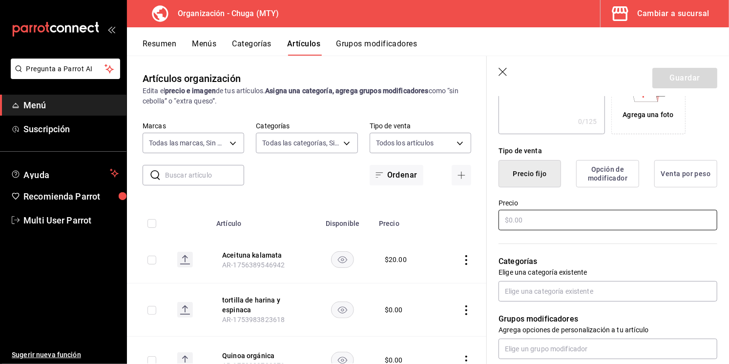
click at [551, 216] on input "text" at bounding box center [608, 220] width 219 height 21
type input "$25.00"
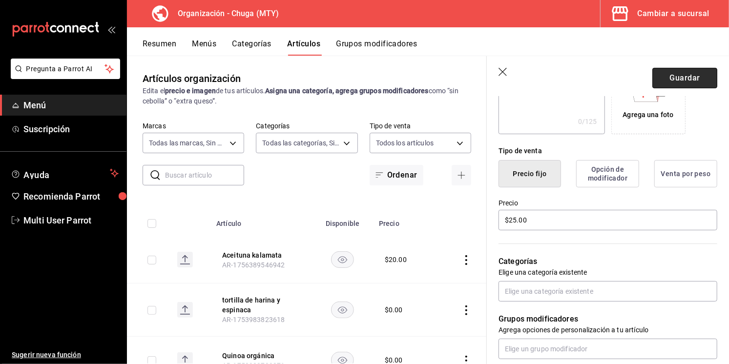
click at [679, 76] on button "Guardar" at bounding box center [685, 78] width 65 height 21
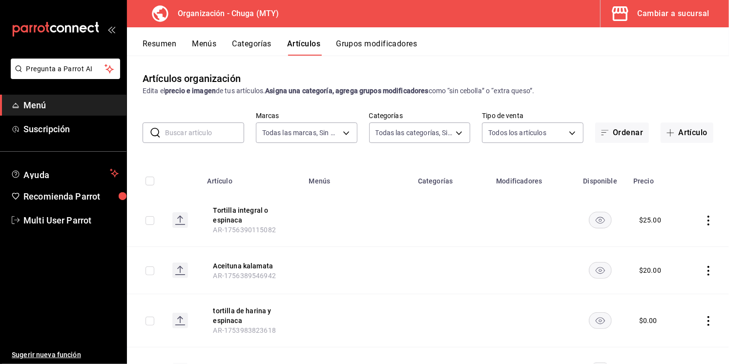
click at [204, 42] on button "Menús" at bounding box center [204, 47] width 24 height 17
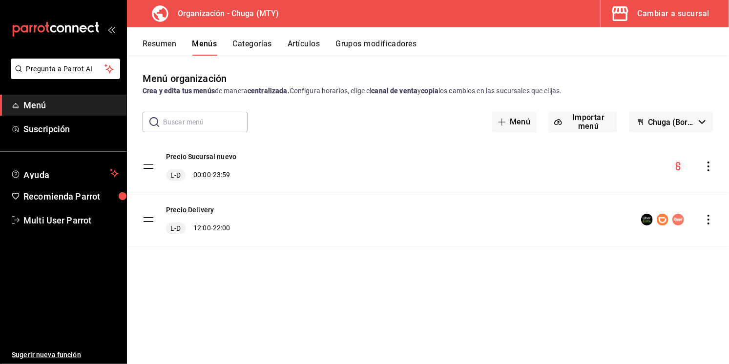
click at [163, 45] on button "Resumen" at bounding box center [160, 47] width 34 height 17
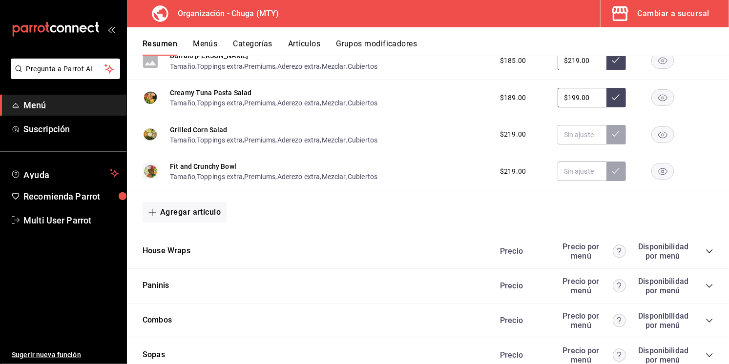
scroll to position [930, 0]
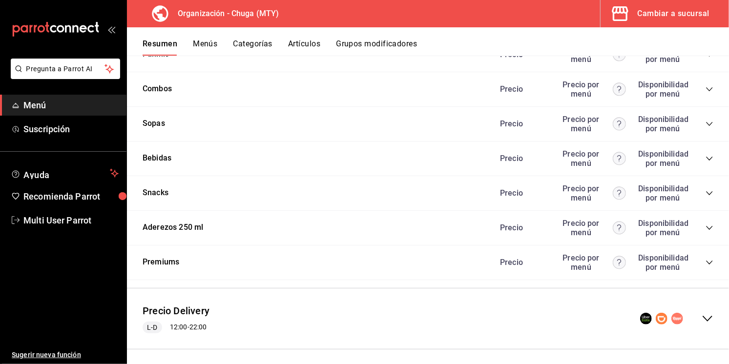
click at [710, 259] on icon "collapse-category-row" at bounding box center [710, 263] width 8 height 8
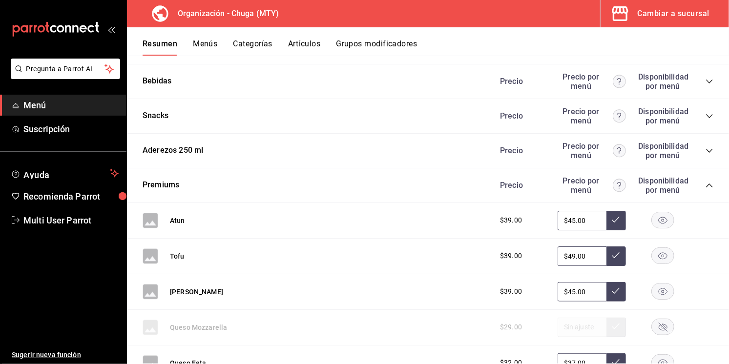
scroll to position [1023, 0]
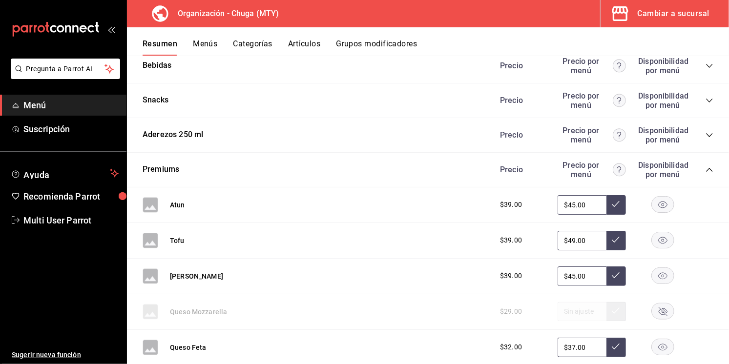
click at [250, 41] on button "Categorías" at bounding box center [253, 47] width 40 height 17
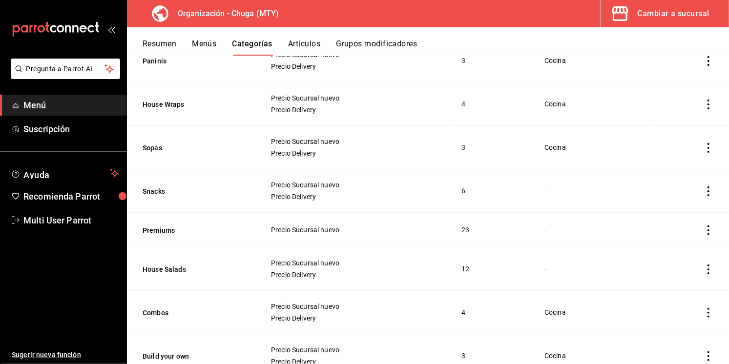
scroll to position [179, 0]
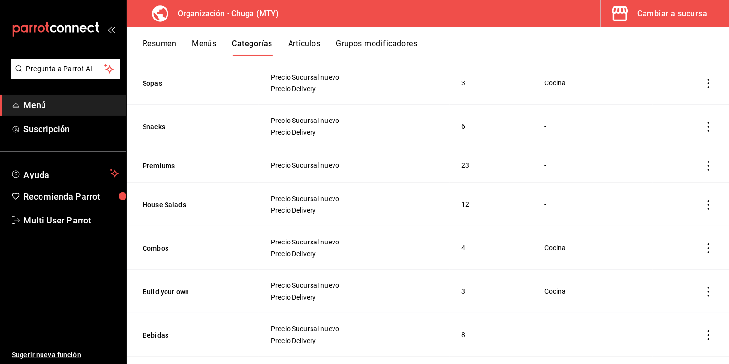
click at [711, 167] on icon "actions" at bounding box center [709, 166] width 10 height 10
click at [677, 193] on li "Editar" at bounding box center [670, 188] width 59 height 20
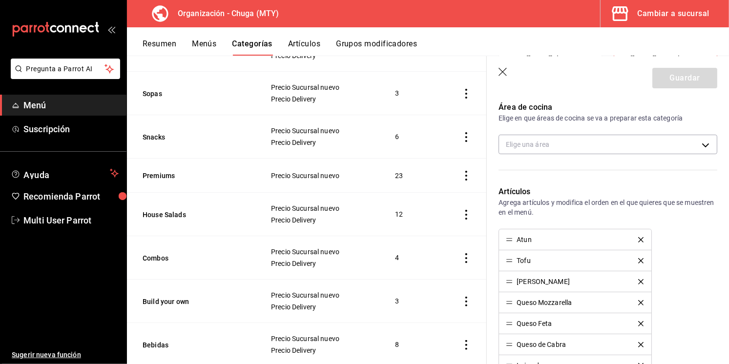
scroll to position [157, 0]
click at [531, 147] on body "Pregunta a Parrot AI Menú Suscripción Ayuda Recomienda Parrot Multi User Parrot…" at bounding box center [364, 182] width 729 height 364
click at [539, 125] on div at bounding box center [364, 182] width 729 height 364
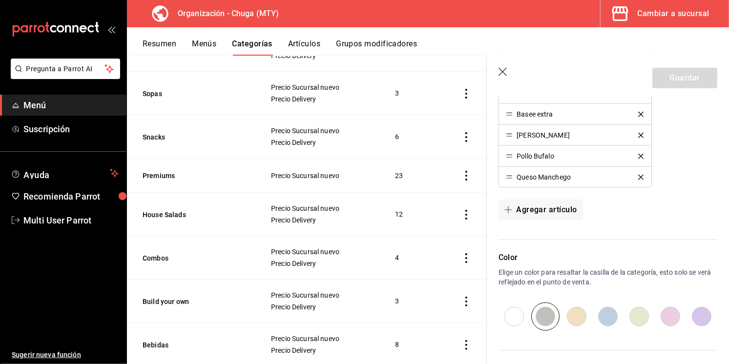
scroll to position [723, 0]
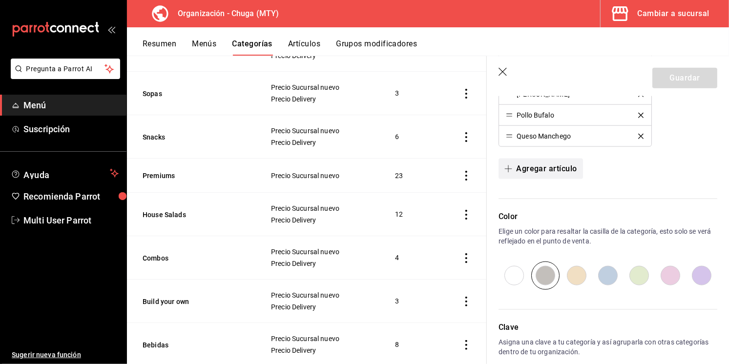
click at [515, 174] on button "Agregar artículo" at bounding box center [541, 169] width 84 height 21
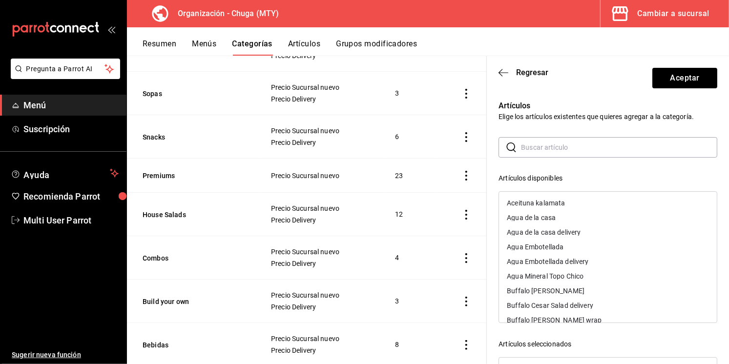
click at [529, 147] on input "text" at bounding box center [619, 148] width 196 height 20
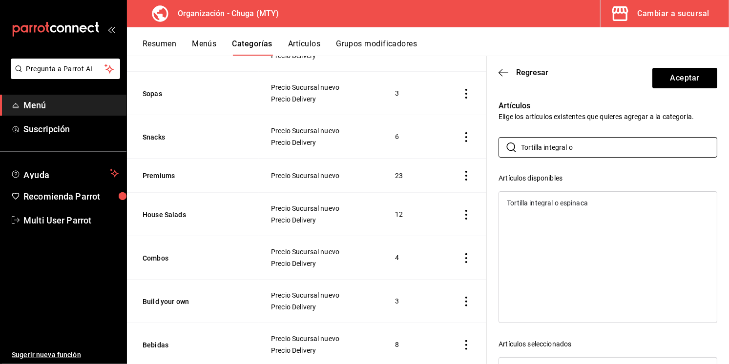
click at [516, 205] on div "Tortilla integral o espinaca" at bounding box center [547, 203] width 81 height 7
click at [606, 143] on input "Tortilla integral o" at bounding box center [619, 148] width 196 height 20
click at [595, 154] on input "Tortilla integral o" at bounding box center [619, 148] width 196 height 20
type input "Tortilla integral"
click at [617, 159] on div "​ Tortilla integral ​ Artículos disponibles Artículos seleccionados Atun Tofu F…" at bounding box center [608, 311] width 219 height 349
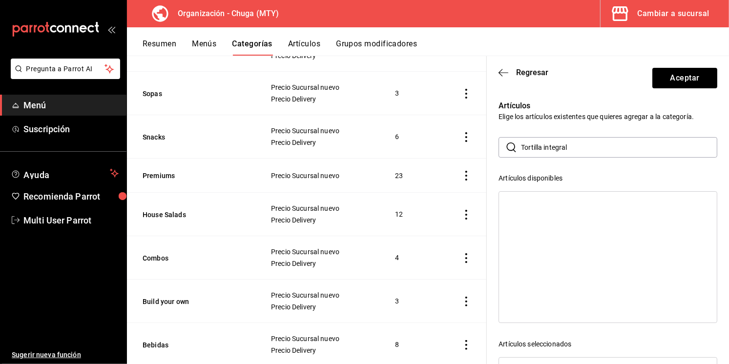
click at [616, 106] on p "Artículos" at bounding box center [608, 106] width 219 height 12
click at [599, 48] on div "Resumen Menús Categorías Artículos Grupos modificadores" at bounding box center [436, 47] width 587 height 17
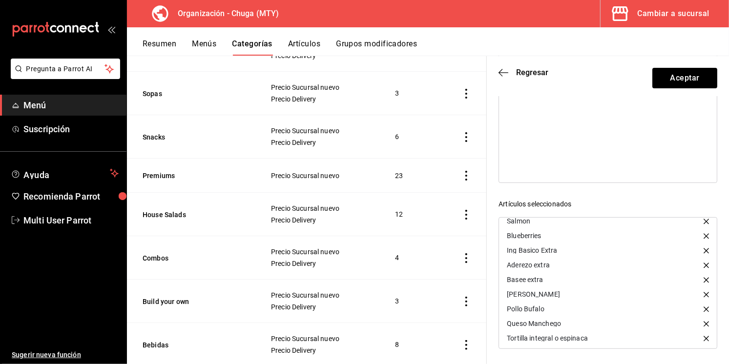
scroll to position [226, 0]
click at [668, 80] on button "Aceptar" at bounding box center [685, 78] width 65 height 21
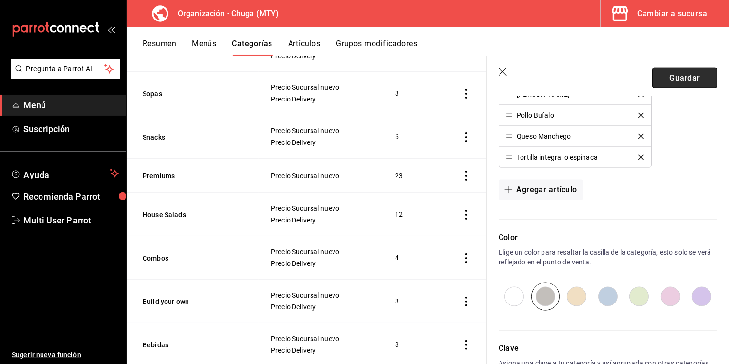
click at [679, 76] on button "Guardar" at bounding box center [685, 78] width 65 height 21
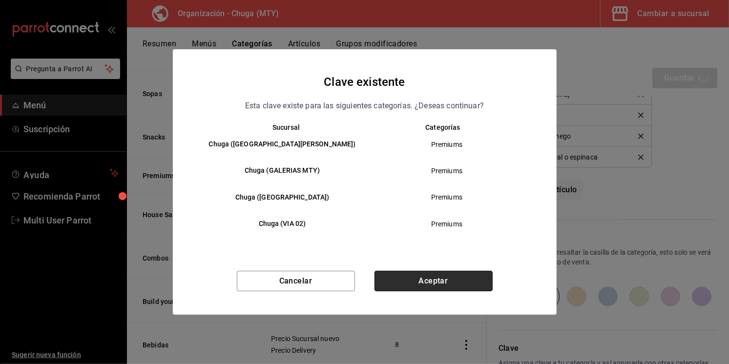
click at [419, 274] on button "Aceptar" at bounding box center [434, 281] width 118 height 21
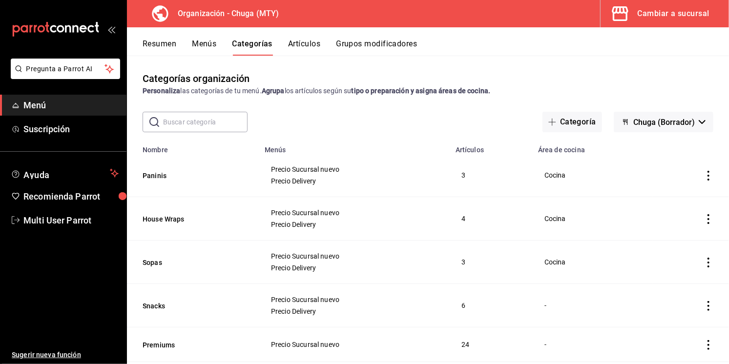
click at [159, 41] on button "Resumen" at bounding box center [160, 47] width 34 height 17
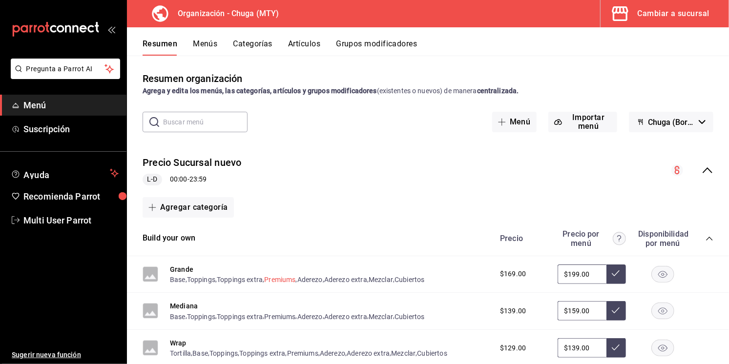
click at [274, 275] on button "Premiums" at bounding box center [279, 280] width 31 height 10
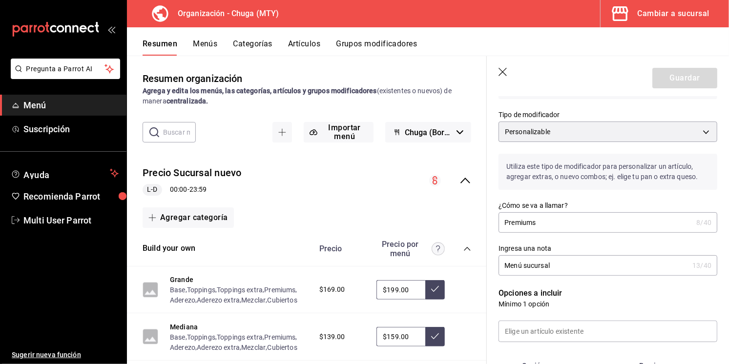
click at [464, 188] on div "Precio Sucursal nuevo L-D 00:00 - 23:59" at bounding box center [307, 180] width 360 height 45
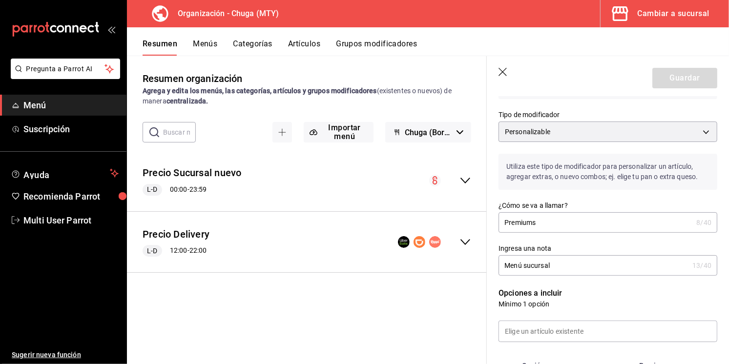
click at [464, 190] on div "Precio Sucursal nuevo L-D 00:00 - 23:59" at bounding box center [307, 180] width 360 height 45
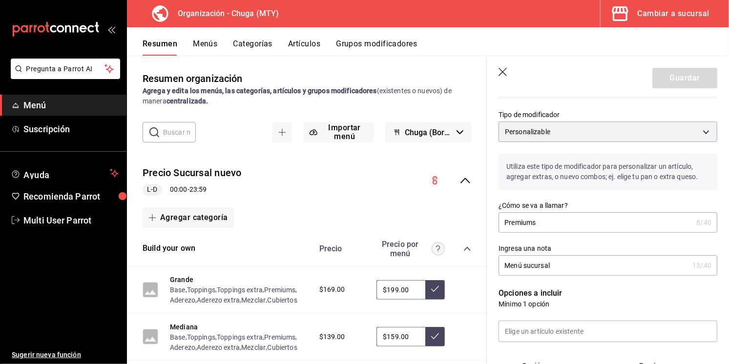
click at [464, 190] on div "Precio Sucursal nuevo L-D 00:00 - 23:59" at bounding box center [307, 180] width 360 height 45
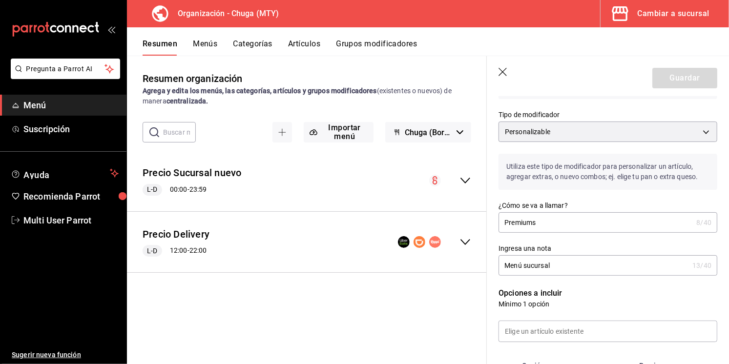
click at [472, 182] on div "Precio Sucursal nuevo L-D 00:00 - 23:59" at bounding box center [307, 180] width 360 height 45
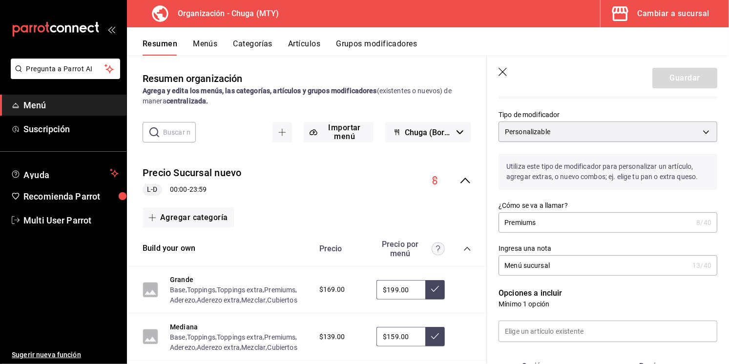
click at [472, 182] on div "Precio Sucursal nuevo L-D 00:00 - 23:59" at bounding box center [307, 180] width 360 height 45
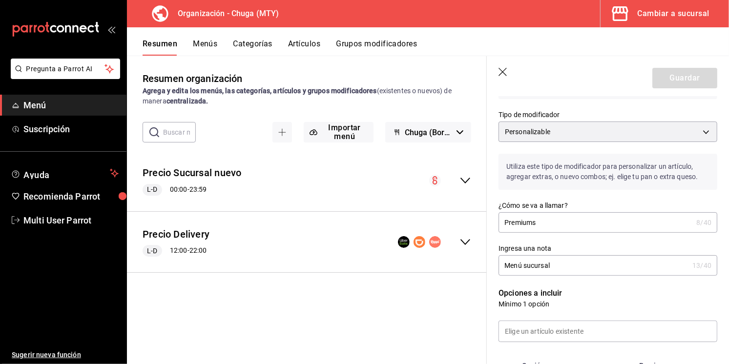
click at [200, 47] on button "Menús" at bounding box center [205, 47] width 24 height 17
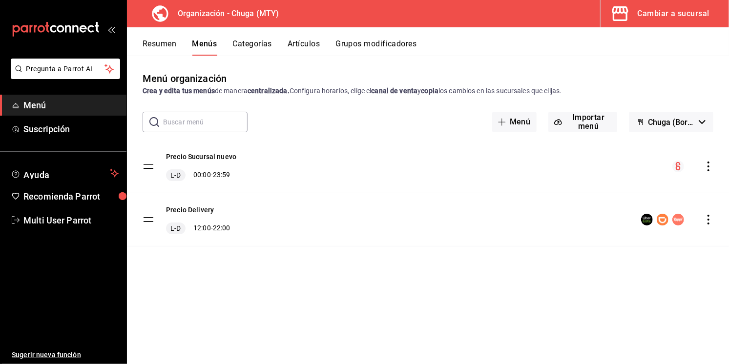
click at [711, 221] on icon "actions" at bounding box center [709, 220] width 10 height 10
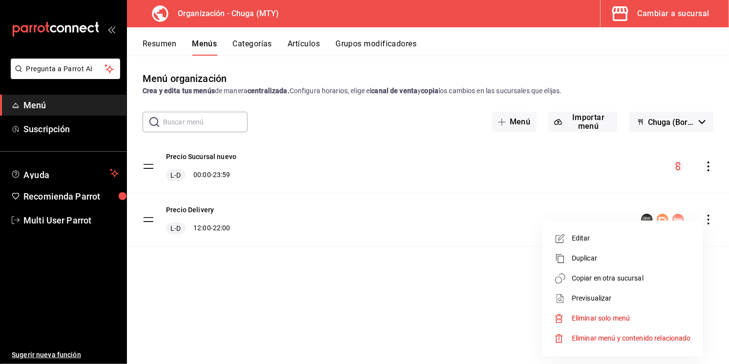
click at [603, 279] on span "Copiar en otra sucursal" at bounding box center [631, 279] width 119 height 10
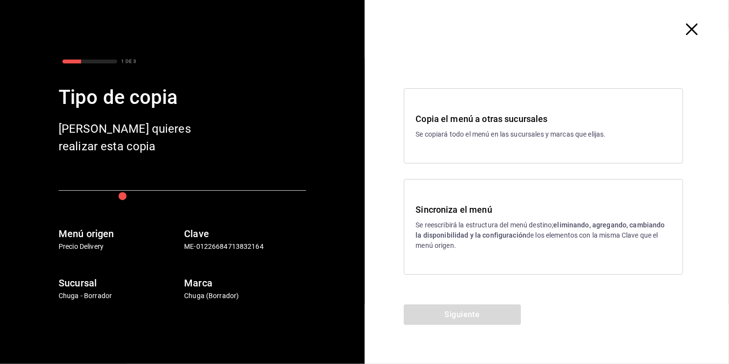
click at [468, 212] on h3 "Sincroniza el menú" at bounding box center [543, 209] width 255 height 13
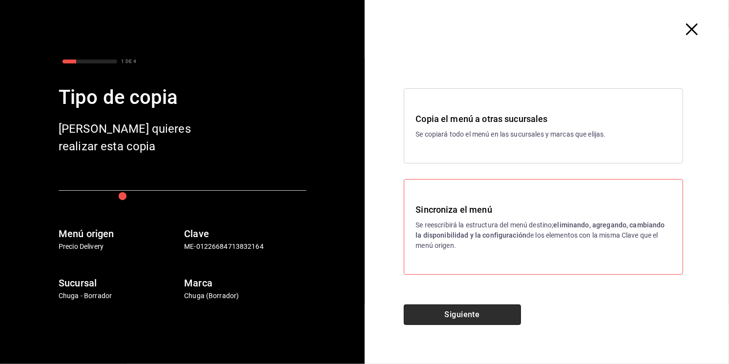
click at [458, 316] on button "Siguiente" at bounding box center [462, 315] width 117 height 21
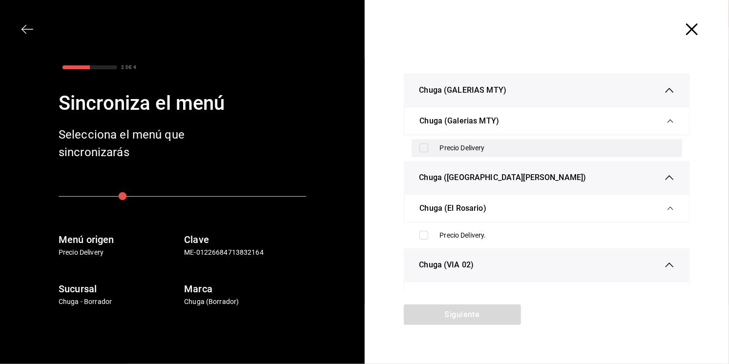
click at [427, 145] on input "checkbox" at bounding box center [424, 148] width 9 height 9
checkbox input "true"
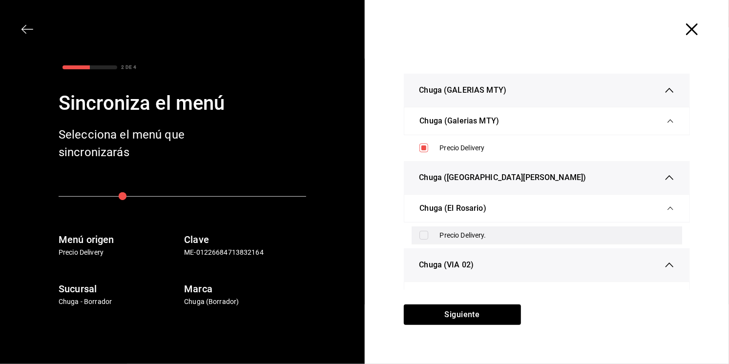
click at [431, 236] on label at bounding box center [426, 235] width 13 height 9
click at [428, 236] on input "checkbox" at bounding box center [424, 235] width 9 height 9
checkbox input "false"
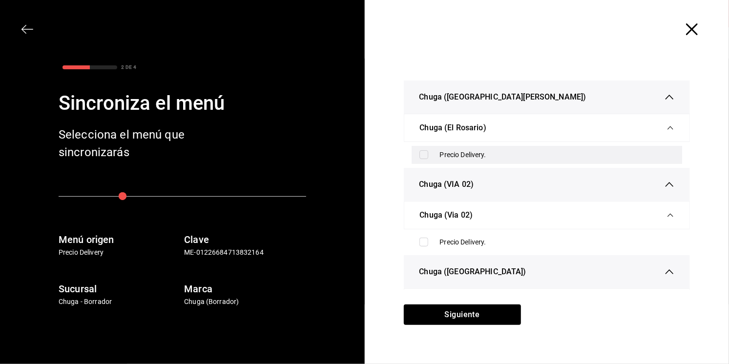
scroll to position [88, 0]
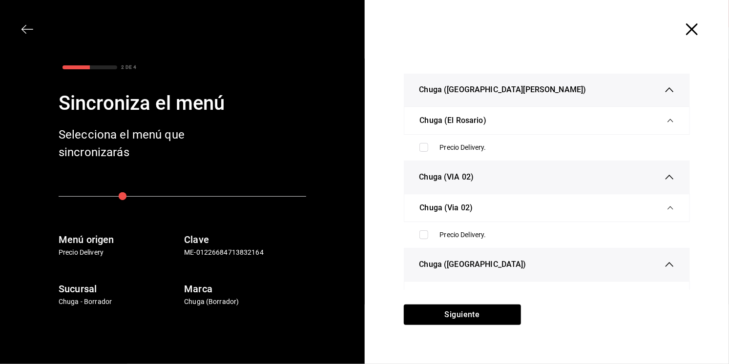
click at [692, 25] on icon "button" at bounding box center [692, 29] width 12 height 12
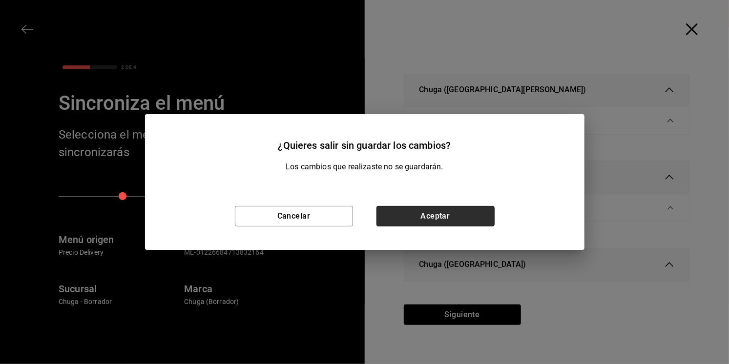
click at [407, 221] on button "Aceptar" at bounding box center [436, 216] width 118 height 21
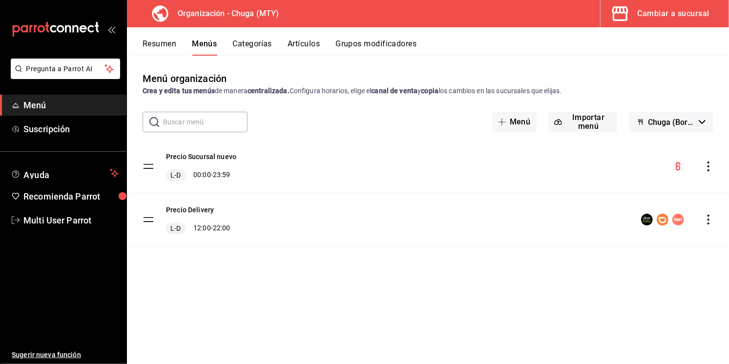
click at [155, 44] on button "Resumen" at bounding box center [160, 47] width 34 height 17
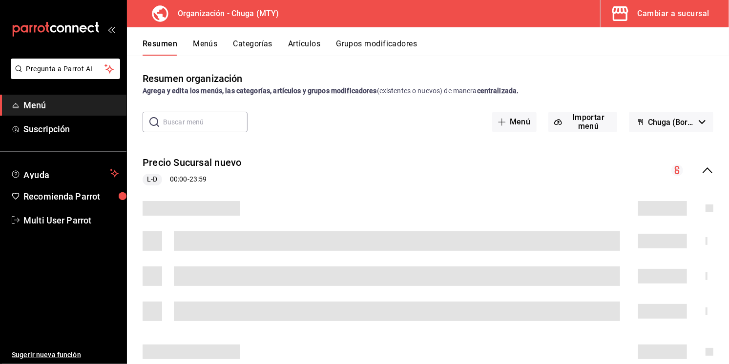
click at [706, 169] on icon "collapse-menu-row" at bounding box center [708, 171] width 12 height 12
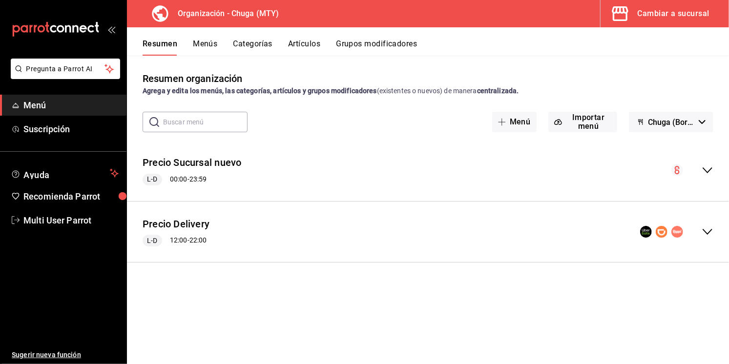
click at [193, 52] on button "Menús" at bounding box center [205, 47] width 24 height 17
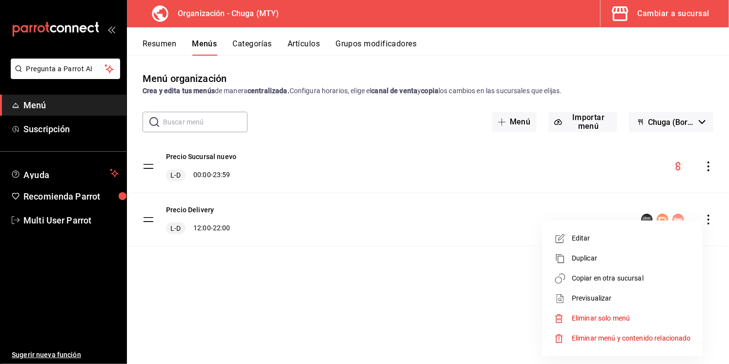
click at [613, 284] on li "Copiar en otra sucursal" at bounding box center [623, 279] width 152 height 20
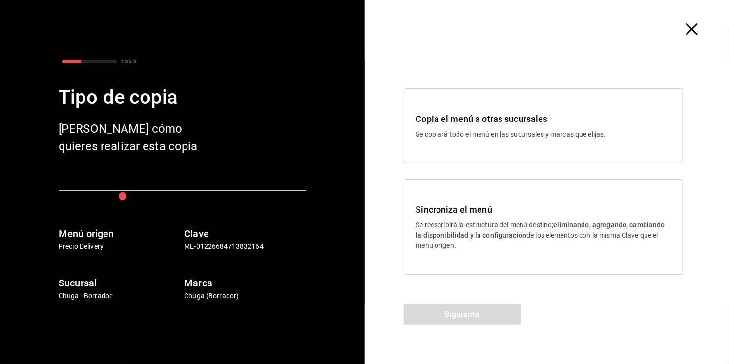
click at [469, 227] on p "Se reescribirá la estructura del menú destino; eliminando, agregando, cambiando…" at bounding box center [543, 235] width 255 height 31
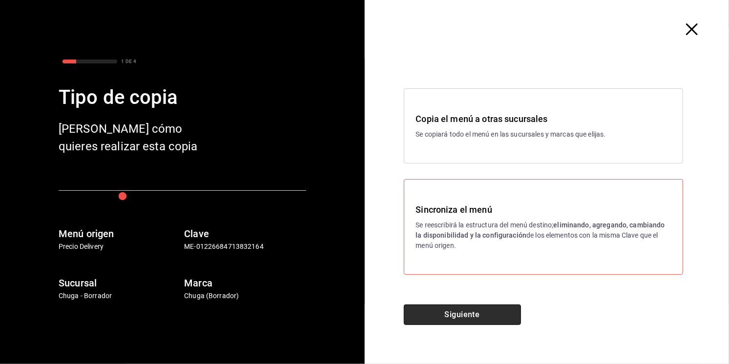
click at [451, 310] on button "Siguiente" at bounding box center [462, 315] width 117 height 21
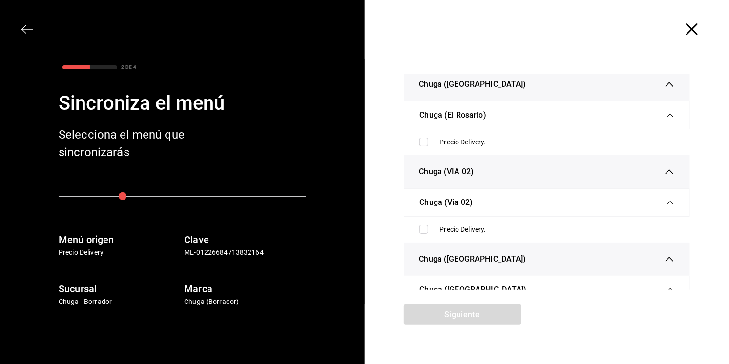
scroll to position [133, 0]
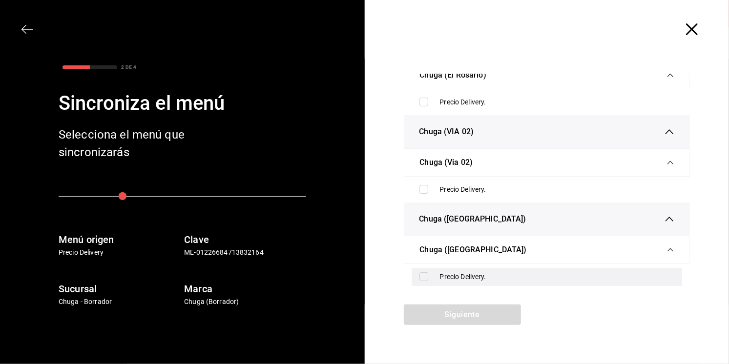
click at [424, 280] on input "checkbox" at bounding box center [424, 277] width 9 height 9
checkbox input "true"
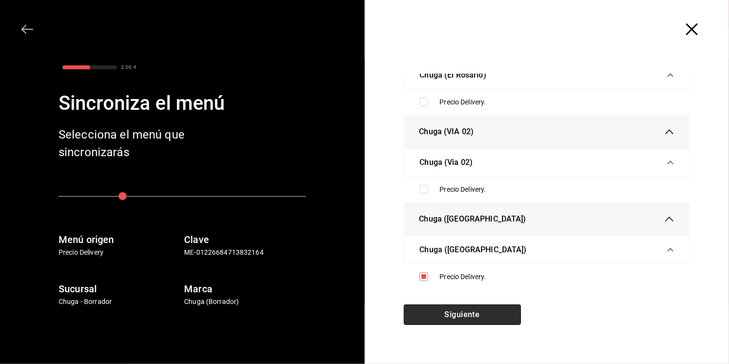
click at [441, 317] on button "Siguiente" at bounding box center [462, 315] width 117 height 21
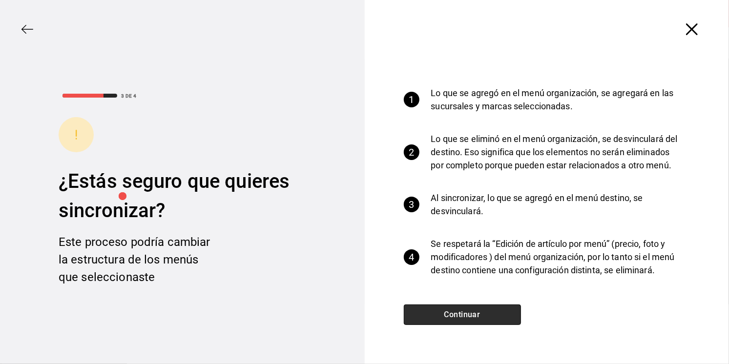
click at [441, 317] on button "Continuar" at bounding box center [462, 315] width 117 height 21
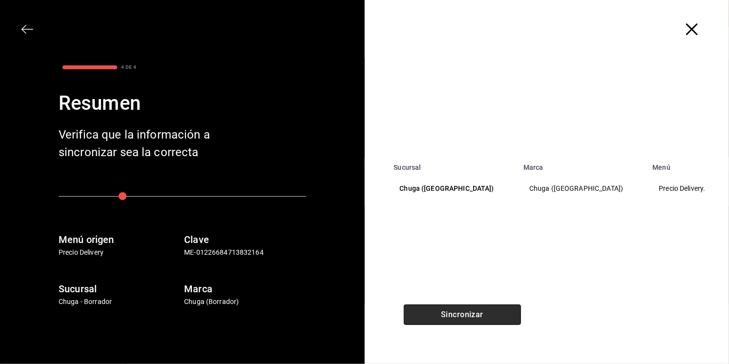
click at [441, 317] on button "Sincronizar" at bounding box center [462, 315] width 117 height 21
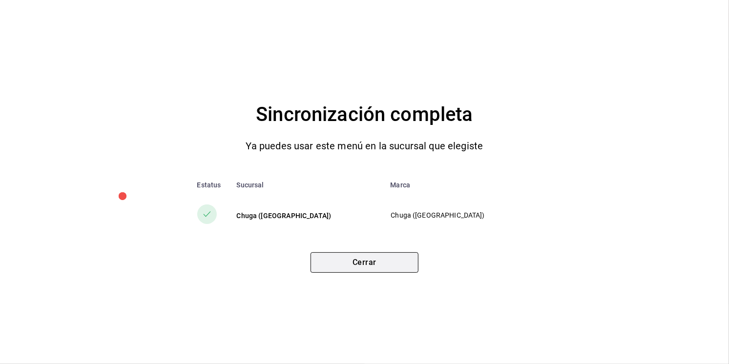
click at [381, 255] on button "Cerrar" at bounding box center [365, 263] width 108 height 21
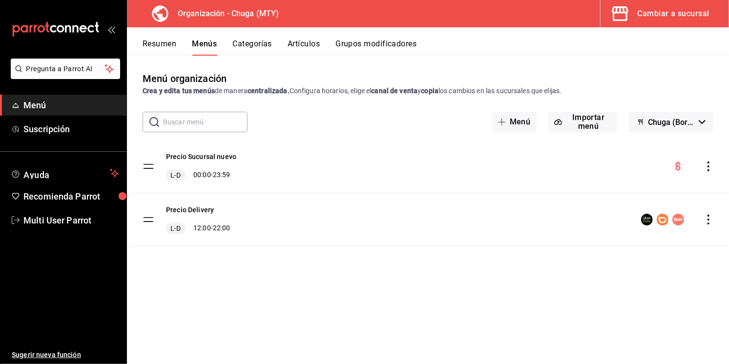
click at [710, 167] on icon "actions" at bounding box center [709, 167] width 10 height 10
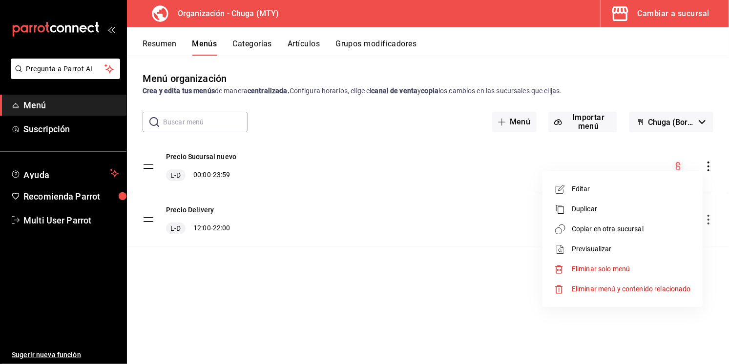
click at [611, 228] on span "Copiar en otra sucursal" at bounding box center [631, 229] width 119 height 10
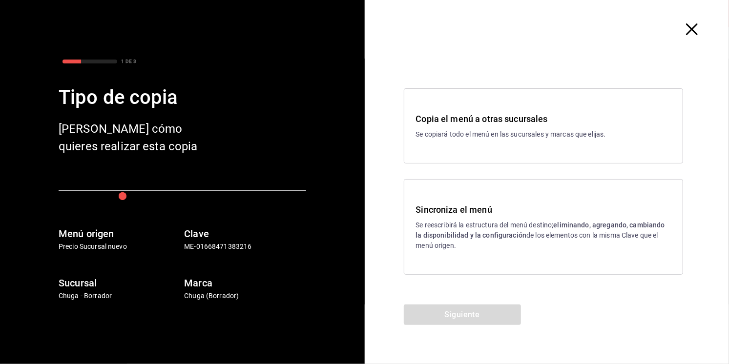
click at [498, 233] on strong "eliminando, agregando, cambiando la disponibilidad y la configuración" at bounding box center [540, 230] width 249 height 18
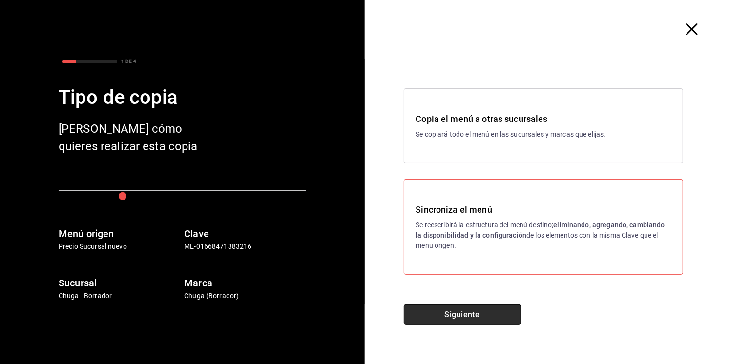
click at [481, 307] on button "Siguiente" at bounding box center [462, 315] width 117 height 21
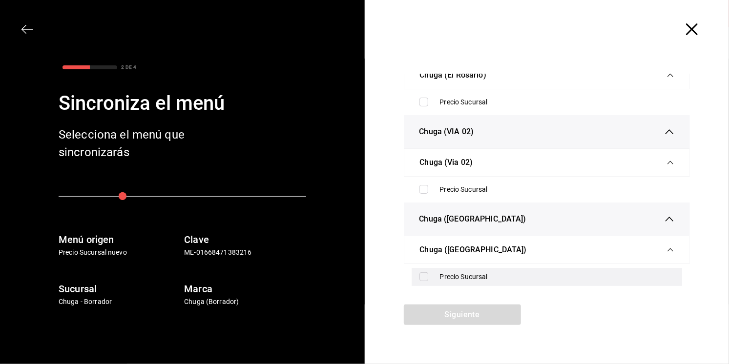
click at [444, 275] on div "Precio Sucursal" at bounding box center [557, 277] width 235 height 10
checkbox input "true"
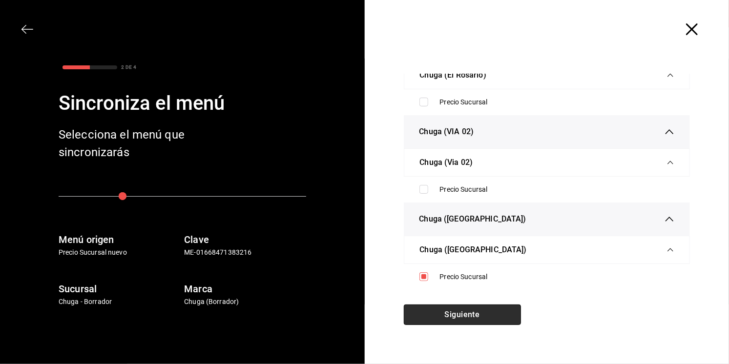
click at [439, 307] on button "Siguiente" at bounding box center [462, 315] width 117 height 21
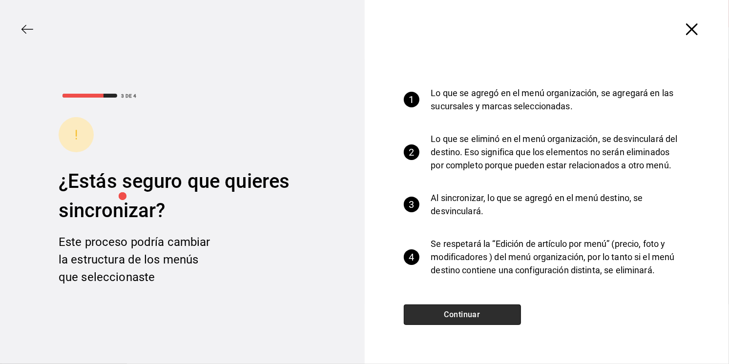
click at [439, 307] on button "Continuar" at bounding box center [462, 315] width 117 height 21
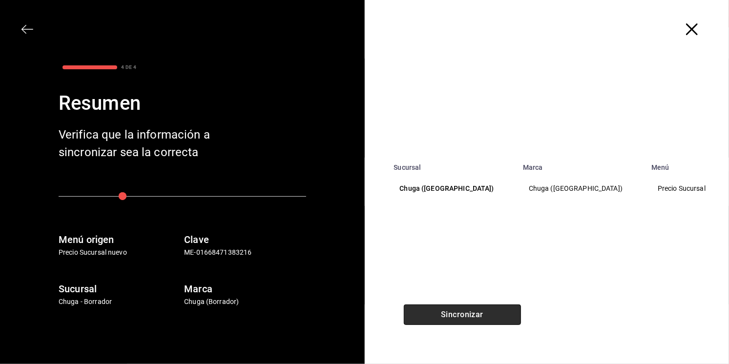
click at [439, 307] on button "Sincronizar" at bounding box center [462, 315] width 117 height 21
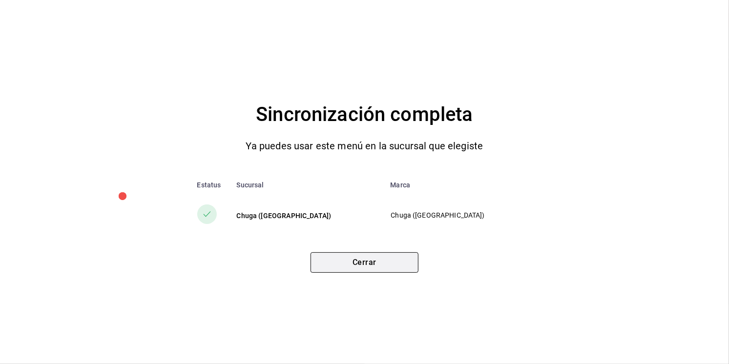
click at [356, 256] on button "Cerrar" at bounding box center [365, 263] width 108 height 21
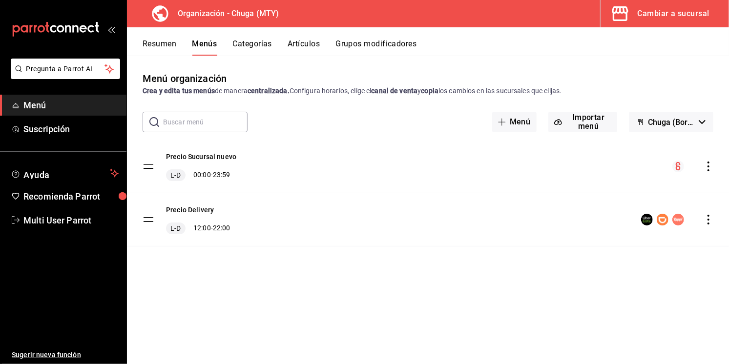
click at [250, 42] on button "Categorías" at bounding box center [253, 47] width 40 height 17
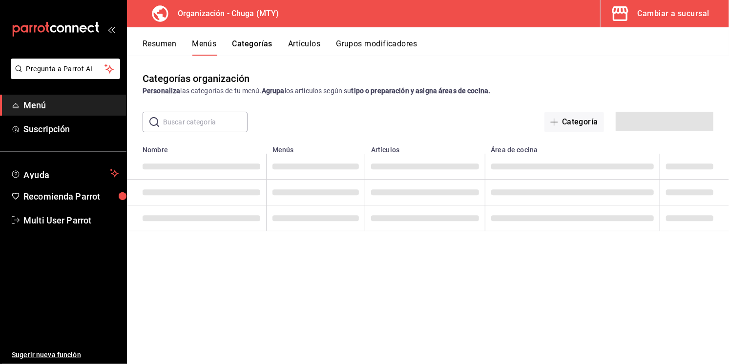
click at [211, 124] on input "text" at bounding box center [205, 122] width 85 height 20
type input "premium"
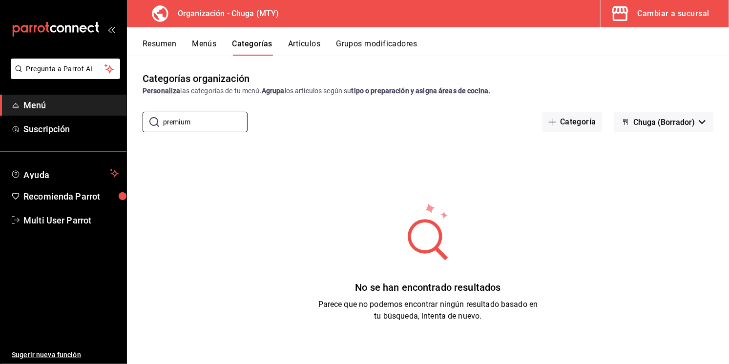
click at [310, 155] on div "No se han encontrado resultados Parece que no podemos encontrar ningún resultad…" at bounding box center [428, 262] width 602 height 244
click at [295, 44] on button "Artículos" at bounding box center [304, 47] width 32 height 17
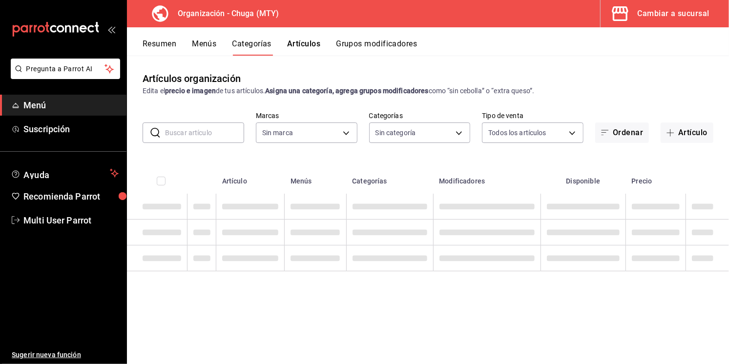
click at [246, 41] on button "Categorías" at bounding box center [253, 47] width 40 height 17
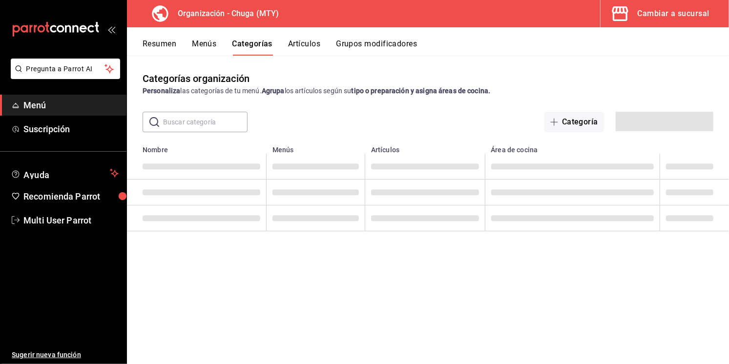
click at [193, 122] on input "text" at bounding box center [205, 122] width 85 height 20
click at [406, 119] on div "​ premium ​ Categoría Chuga (Borrador)" at bounding box center [428, 122] width 602 height 21
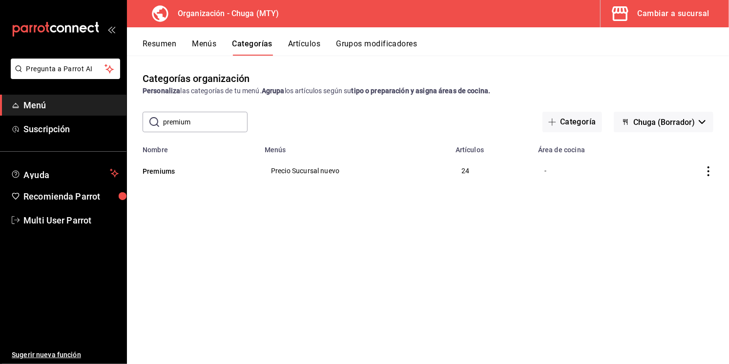
click at [199, 126] on input "premium" at bounding box center [205, 122] width 85 height 20
type input "premium"
click at [530, 172] on td "24" at bounding box center [491, 171] width 83 height 34
click at [207, 45] on button "Menús" at bounding box center [204, 47] width 24 height 17
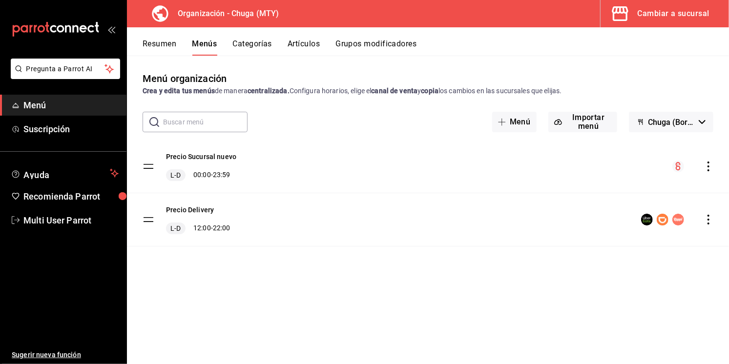
click at [169, 42] on button "Resumen" at bounding box center [160, 47] width 34 height 17
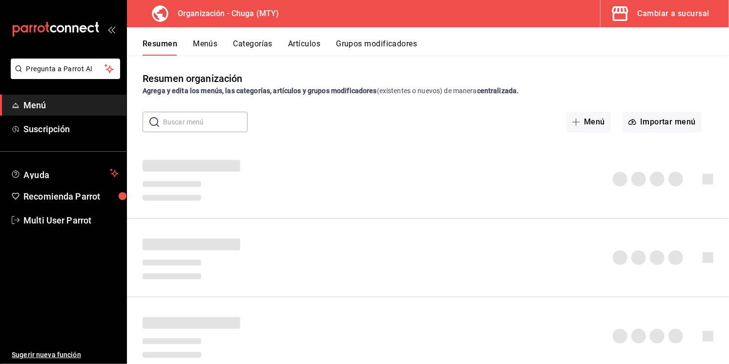
click at [257, 53] on button "Categorías" at bounding box center [253, 47] width 40 height 17
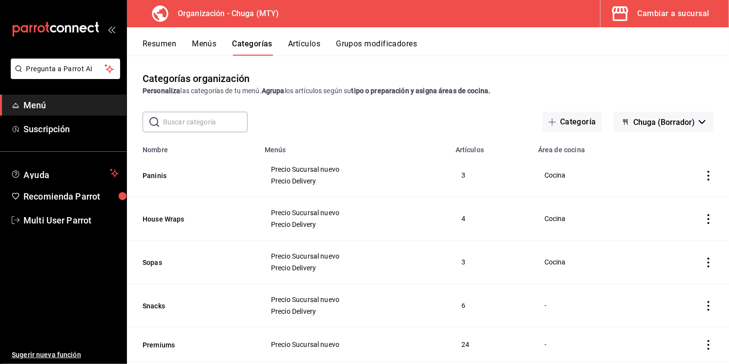
click at [361, 42] on button "Grupos modificadores" at bounding box center [376, 47] width 81 height 17
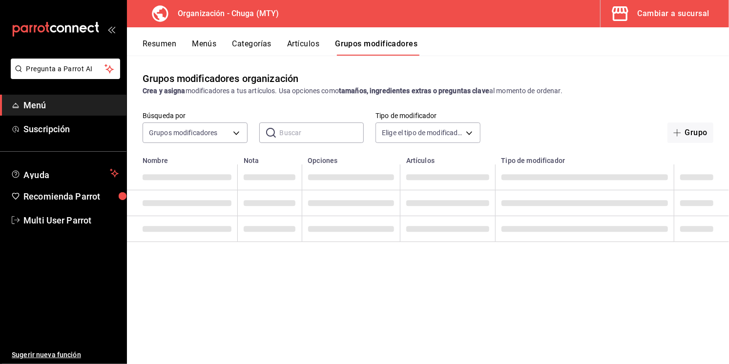
click at [277, 128] on div "​ ​" at bounding box center [311, 133] width 105 height 21
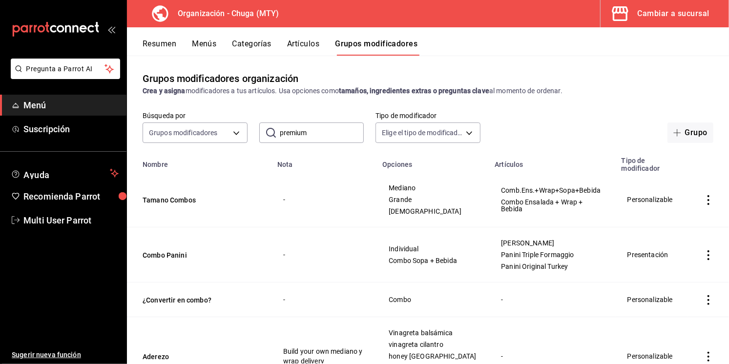
type input "premium"
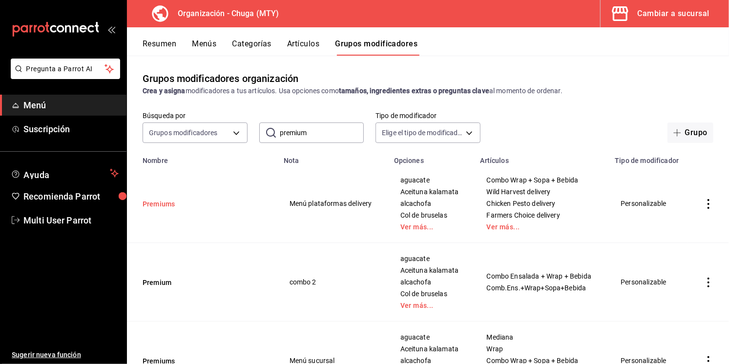
click at [169, 204] on button "Premiums" at bounding box center [201, 204] width 117 height 10
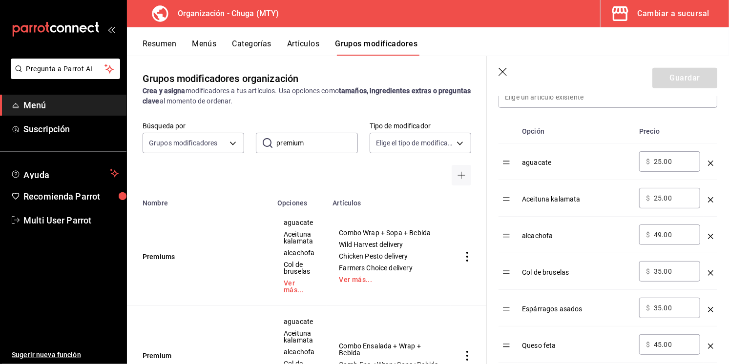
scroll to position [298, 0]
click at [713, 206] on td "optionsTable" at bounding box center [710, 198] width 13 height 37
click at [713, 201] on icon "optionsTable" at bounding box center [710, 199] width 5 height 5
click at [674, 83] on button "Guardar" at bounding box center [685, 78] width 65 height 21
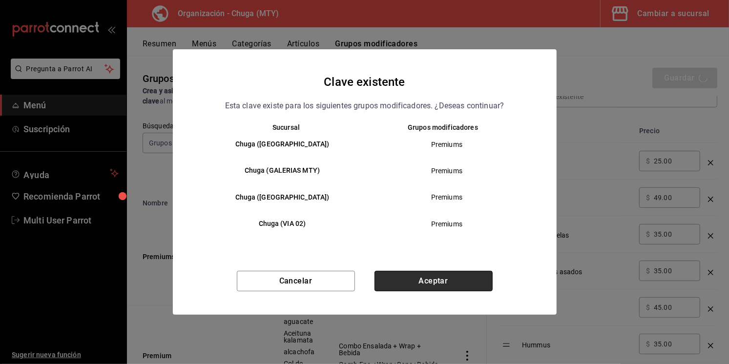
click at [404, 288] on button "Aceptar" at bounding box center [434, 281] width 118 height 21
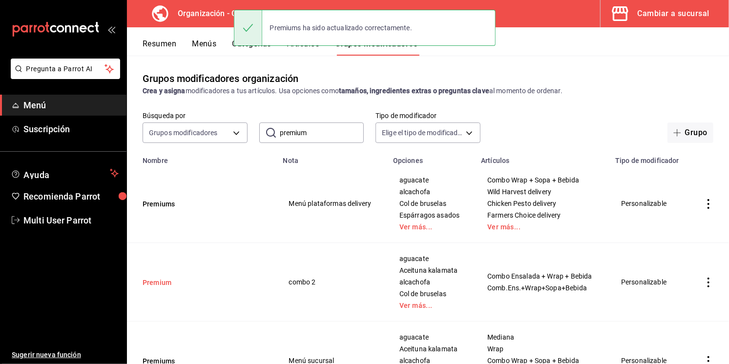
click at [158, 285] on button "Premium" at bounding box center [201, 283] width 117 height 10
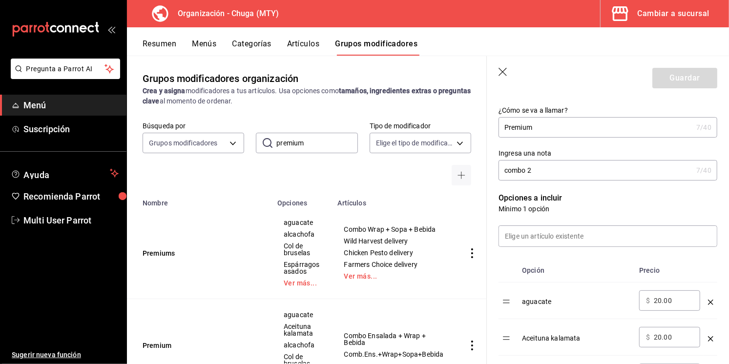
scroll to position [193, 0]
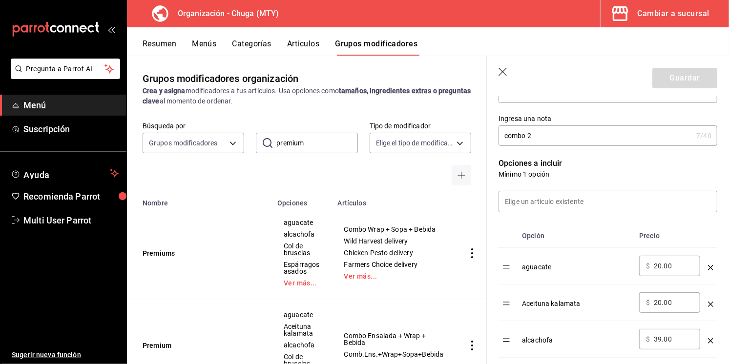
click at [710, 303] on icon "optionsTable" at bounding box center [710, 304] width 5 height 5
click at [680, 77] on button "Guardar" at bounding box center [685, 78] width 65 height 21
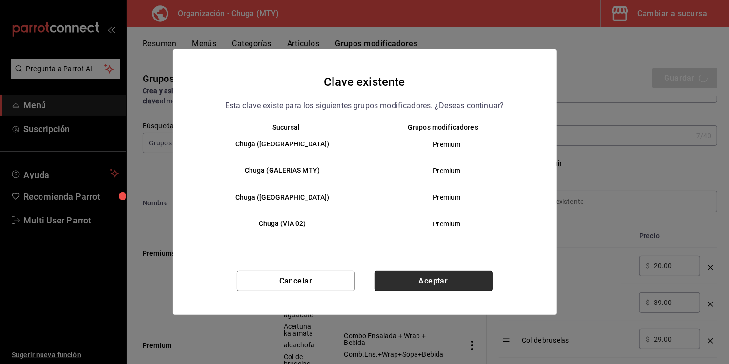
click at [435, 276] on button "Aceptar" at bounding box center [434, 281] width 118 height 21
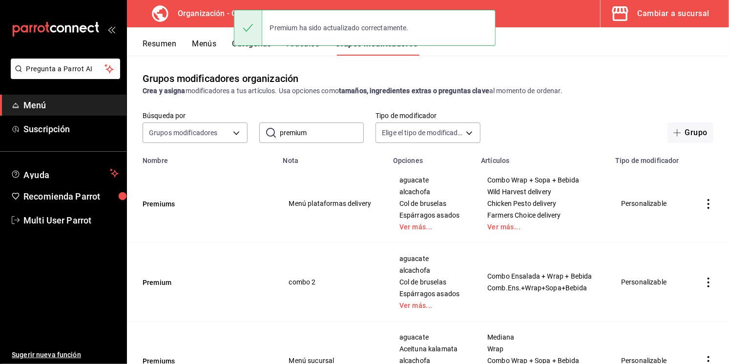
scroll to position [59, 0]
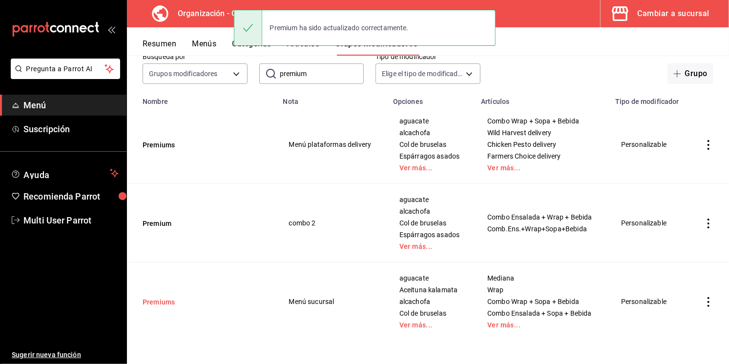
click at [161, 303] on button "Premiums" at bounding box center [201, 302] width 117 height 10
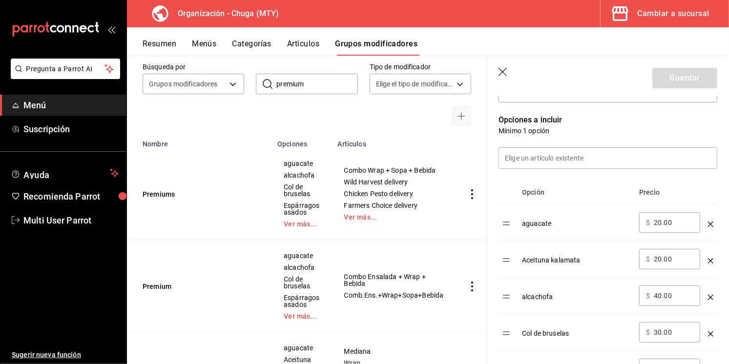
scroll to position [250, 0]
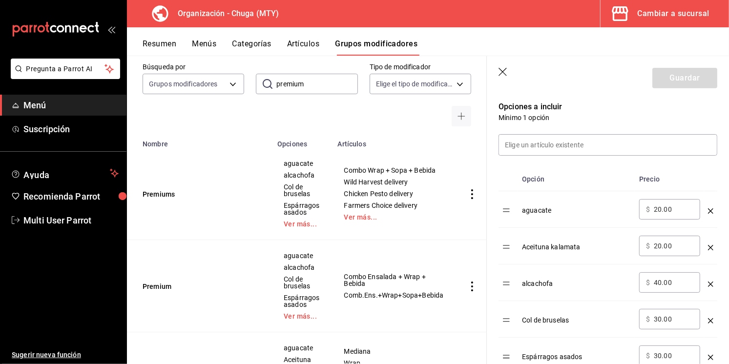
click at [711, 249] on icon "optionsTable" at bounding box center [710, 247] width 5 height 5
click at [687, 78] on button "Guardar" at bounding box center [685, 78] width 65 height 21
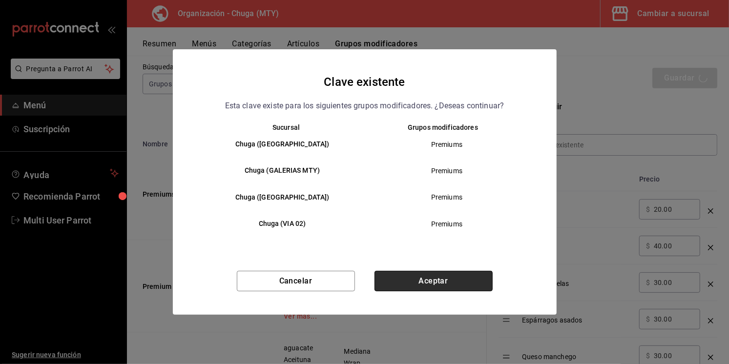
click at [445, 280] on button "Aceptar" at bounding box center [434, 281] width 118 height 21
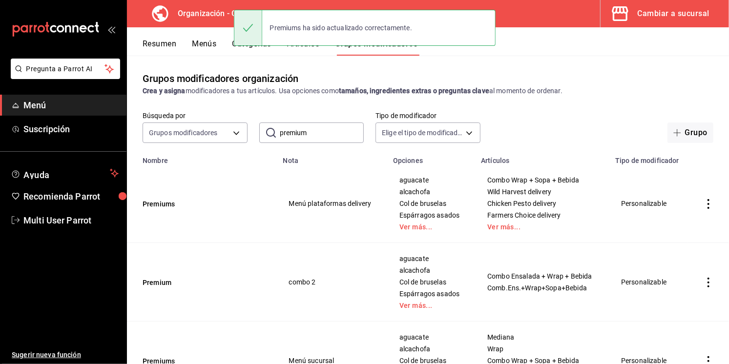
click at [204, 56] on div "Grupos modificadores organización Crea y asigna modificadores a tus artículos. …" at bounding box center [428, 210] width 602 height 308
click at [204, 45] on button "Menús" at bounding box center [204, 47] width 24 height 17
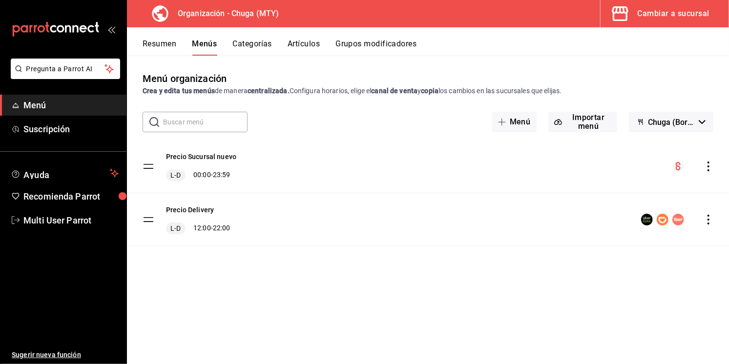
click at [152, 46] on button "Resumen" at bounding box center [160, 47] width 34 height 17
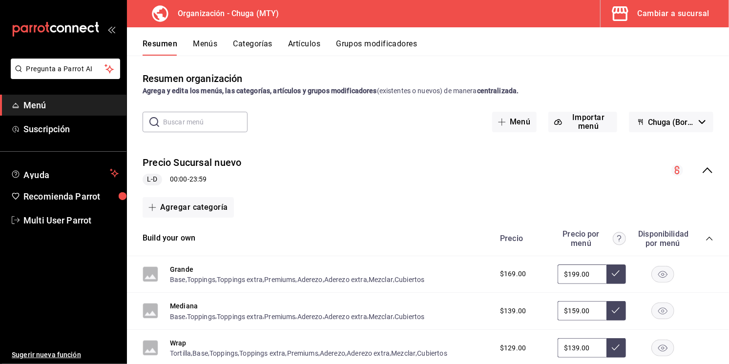
click at [299, 49] on button "Artículos" at bounding box center [304, 47] width 32 height 17
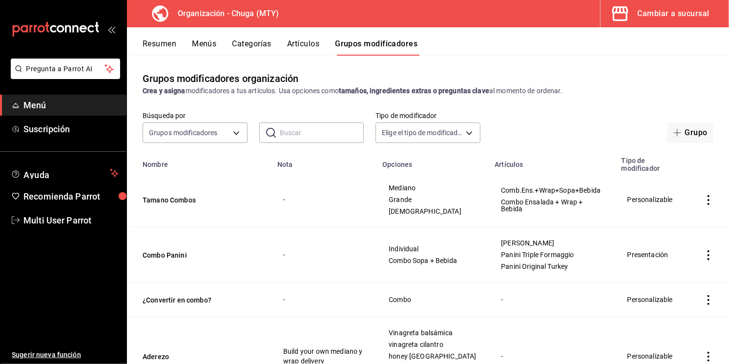
click at [198, 47] on button "Menús" at bounding box center [204, 47] width 24 height 17
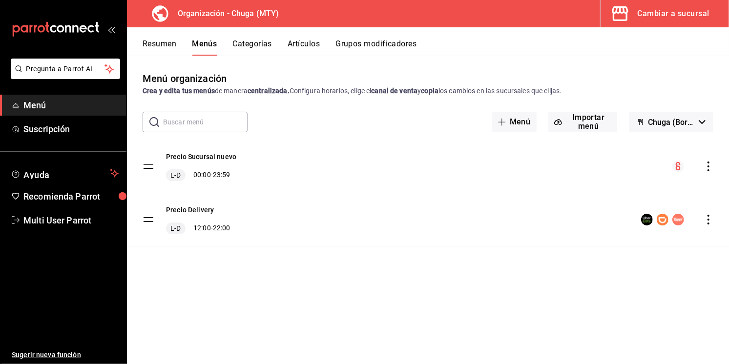
click at [708, 174] on div "Precio Sucursal nuevo L-D 00:00 - 23:59" at bounding box center [428, 166] width 602 height 53
click at [708, 169] on icon "actions" at bounding box center [709, 167] width 10 height 10
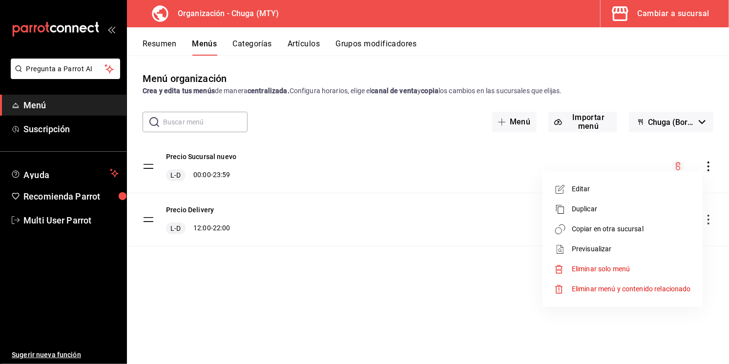
click at [609, 228] on span "Copiar en otra sucursal" at bounding box center [631, 229] width 119 height 10
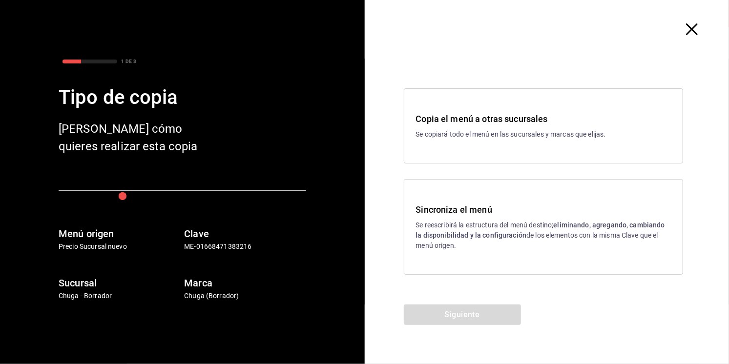
click at [477, 219] on div "Sincroniza el menú Se reescribirá la estructura del menú destino; eliminando, a…" at bounding box center [543, 227] width 255 height 48
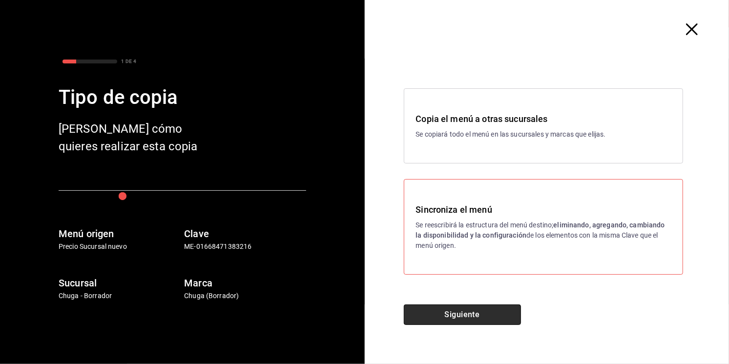
click at [459, 315] on button "Siguiente" at bounding box center [462, 315] width 117 height 21
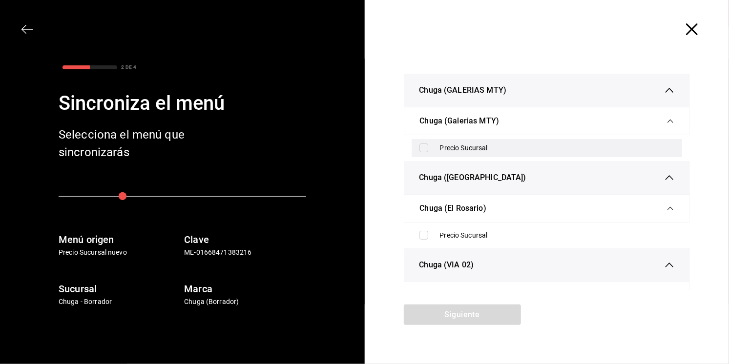
click at [446, 142] on div "Precio Sucursal" at bounding box center [547, 148] width 271 height 18
checkbox input "true"
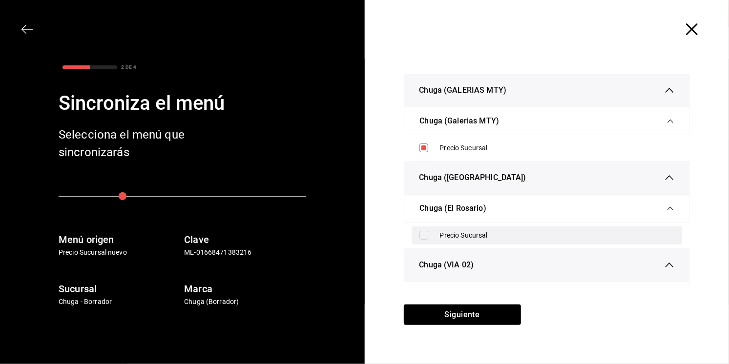
click at [455, 233] on div "Precio Sucursal" at bounding box center [557, 236] width 235 height 10
checkbox input "true"
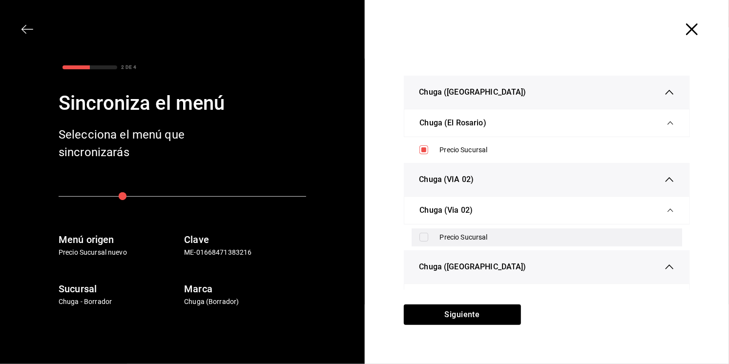
click at [460, 235] on div "Precio Sucursal" at bounding box center [557, 238] width 235 height 10
checkbox input "true"
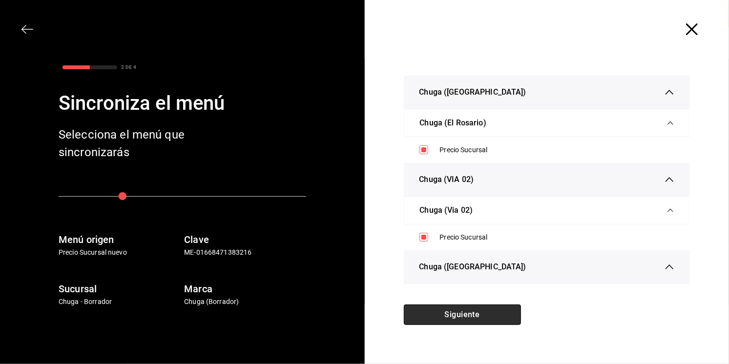
click at [460, 316] on button "Siguiente" at bounding box center [462, 315] width 117 height 21
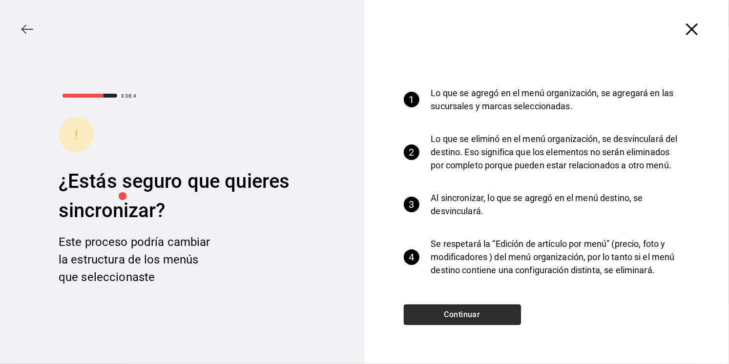
click at [460, 316] on button "Continuar" at bounding box center [462, 315] width 117 height 21
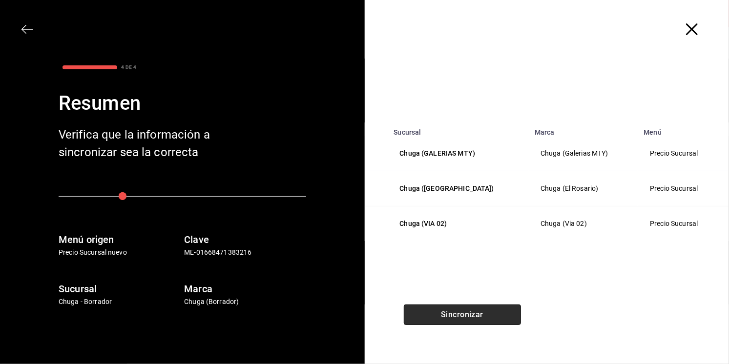
click at [460, 316] on button "Sincronizar" at bounding box center [462, 315] width 117 height 21
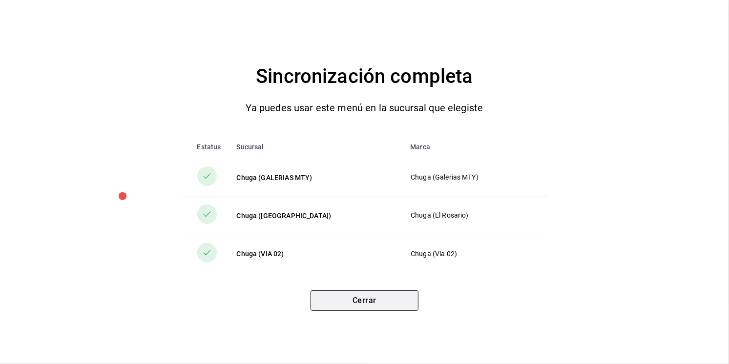
click at [378, 300] on button "Cerrar" at bounding box center [365, 301] width 108 height 21
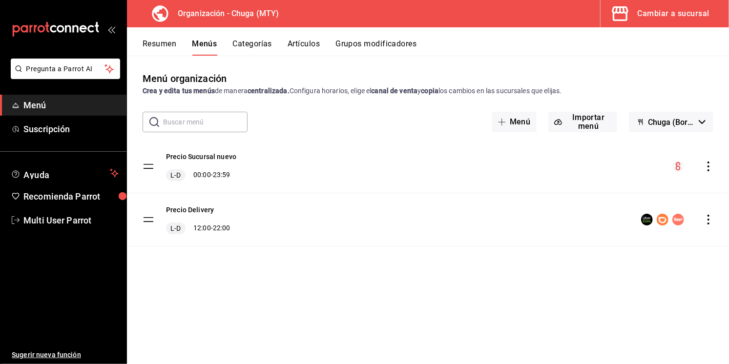
click at [712, 220] on icon "actions" at bounding box center [709, 220] width 10 height 10
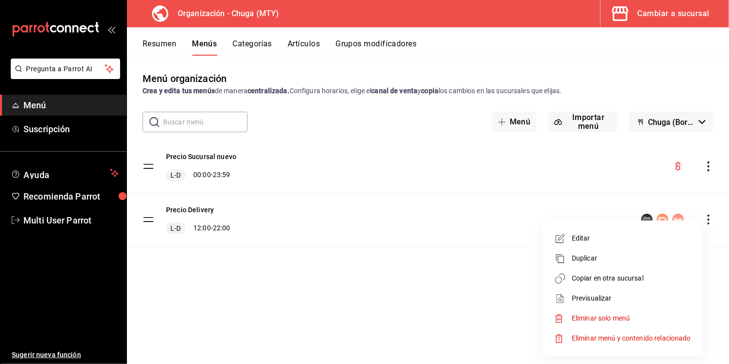
click at [610, 276] on span "Copiar en otra sucursal" at bounding box center [631, 279] width 119 height 10
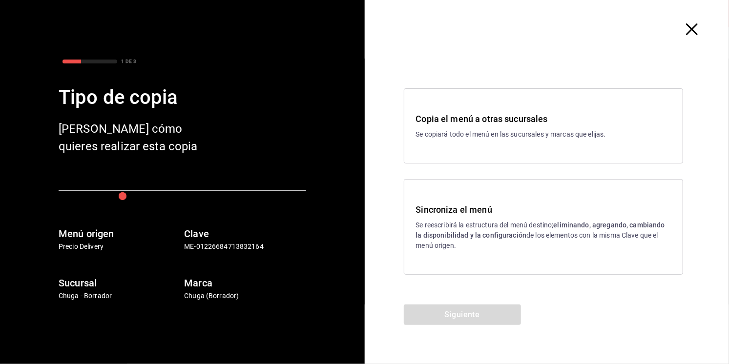
click at [487, 232] on strong "eliminando, agregando, cambiando la disponibilidad y la configuración" at bounding box center [540, 230] width 249 height 18
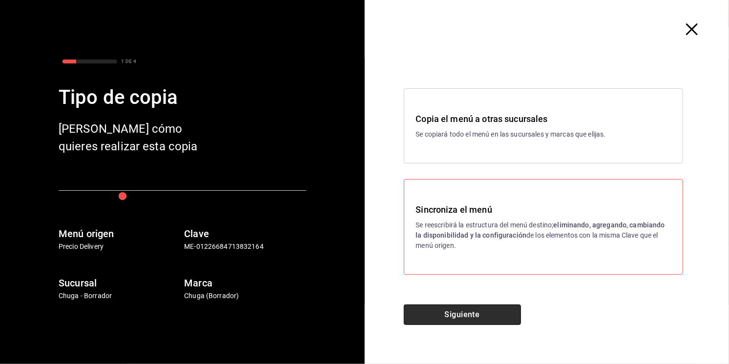
click at [414, 315] on button "Siguiente" at bounding box center [462, 315] width 117 height 21
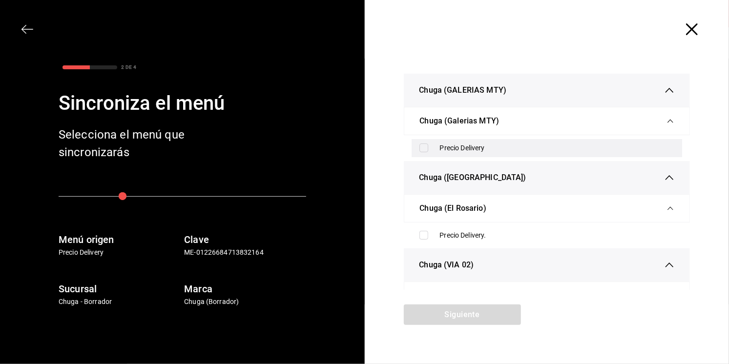
click at [468, 148] on div "Precio Delivery" at bounding box center [557, 148] width 235 height 10
checkbox input "true"
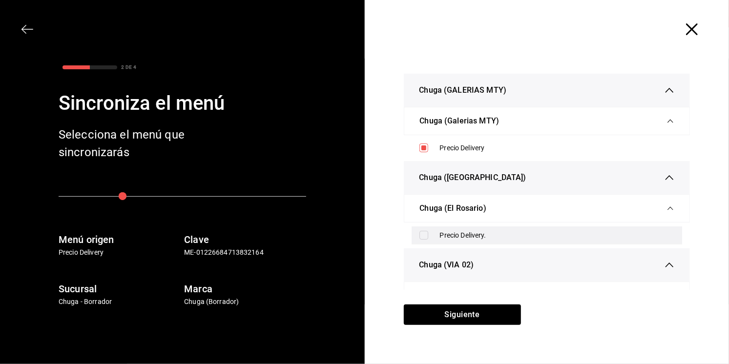
click at [447, 228] on div "Precio Delivery." at bounding box center [547, 236] width 271 height 18
checkbox input "true"
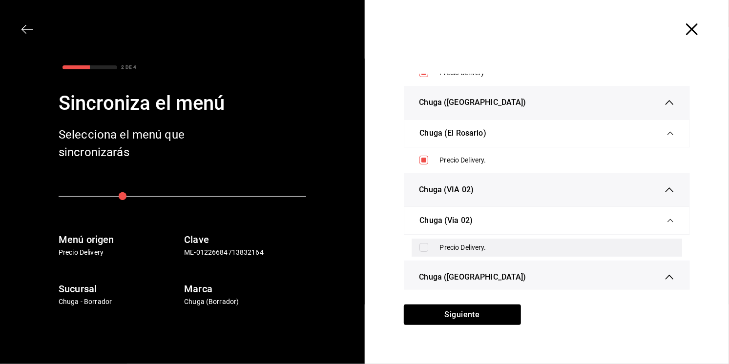
click at [445, 239] on div "Precio Delivery." at bounding box center [547, 248] width 271 height 18
checkbox input "true"
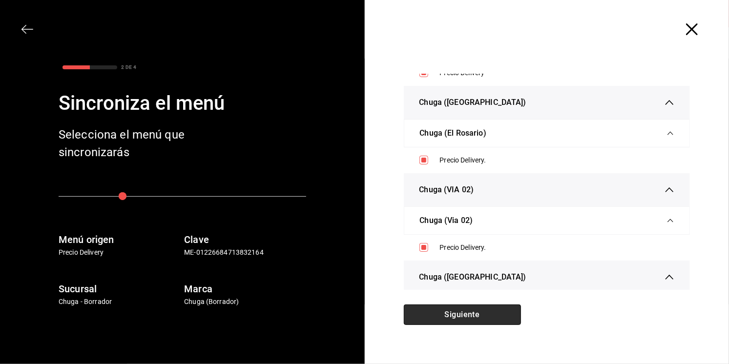
click at [438, 307] on button "Siguiente" at bounding box center [462, 315] width 117 height 21
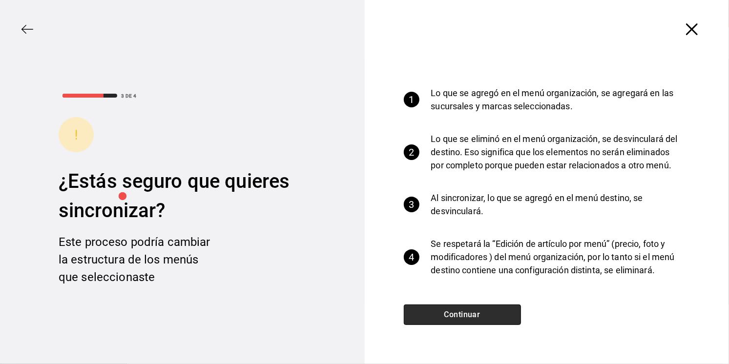
click at [438, 307] on button "Continuar" at bounding box center [462, 315] width 117 height 21
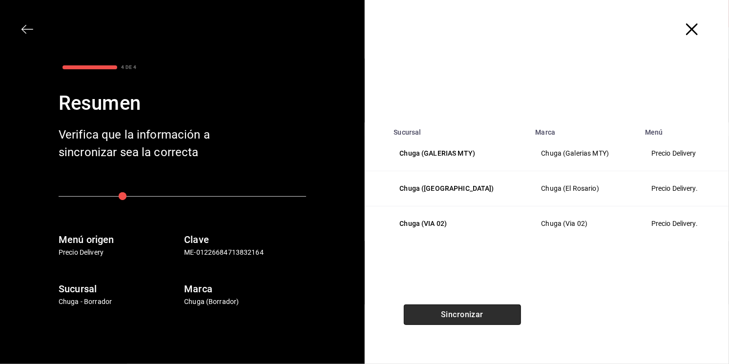
click at [438, 307] on button "Sincronizar" at bounding box center [462, 315] width 117 height 21
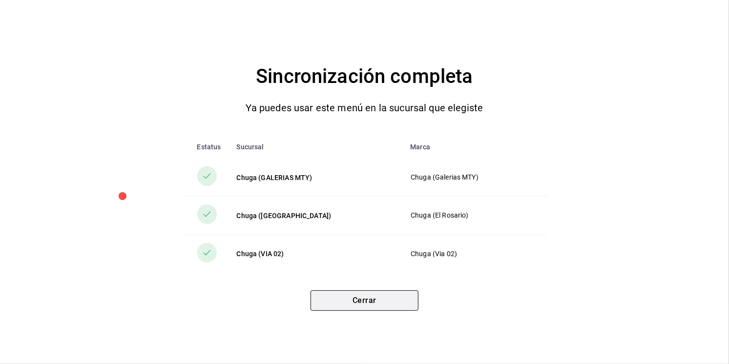
click at [365, 309] on button "Cerrar" at bounding box center [365, 301] width 108 height 21
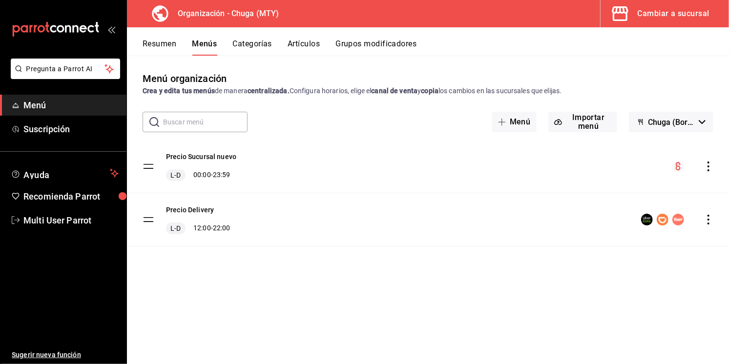
click at [649, 14] on div "Cambiar a sucursal" at bounding box center [674, 14] width 72 height 14
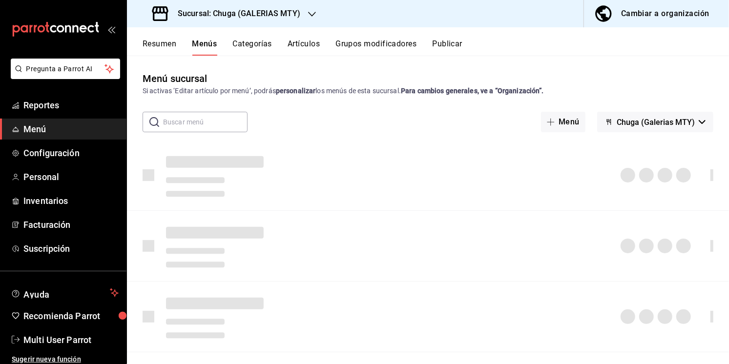
click at [447, 47] on button "Publicar" at bounding box center [447, 47] width 30 height 17
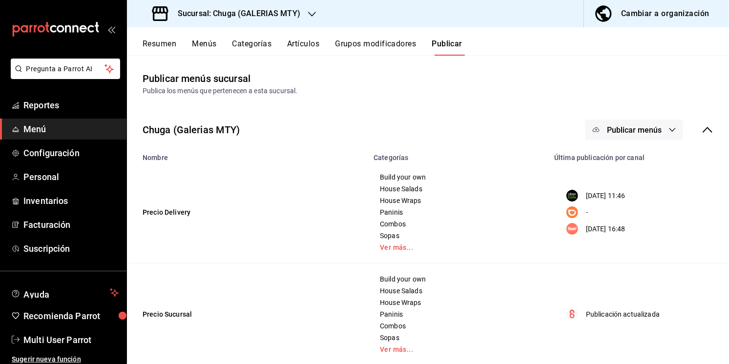
click at [635, 127] on span "Publicar menús" at bounding box center [634, 130] width 55 height 9
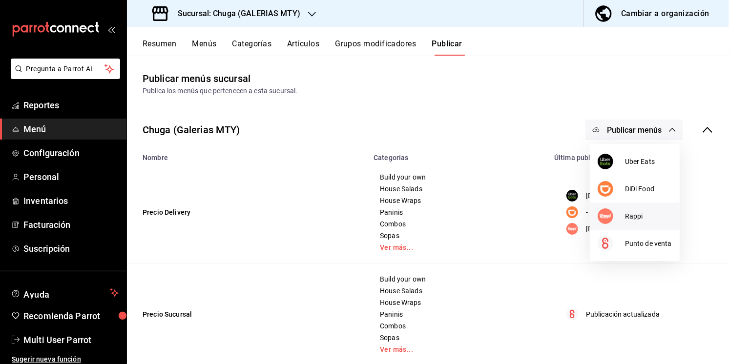
click at [607, 224] on li "Rappi" at bounding box center [635, 216] width 90 height 27
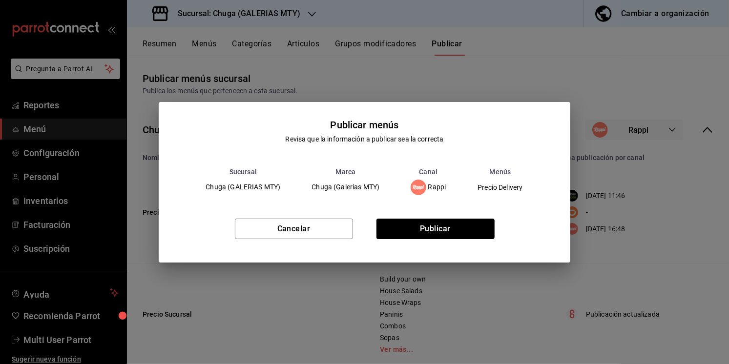
click at [452, 212] on div "Cancelar Publicar" at bounding box center [364, 233] width 411 height 60
click at [447, 235] on button "Publicar" at bounding box center [436, 229] width 118 height 21
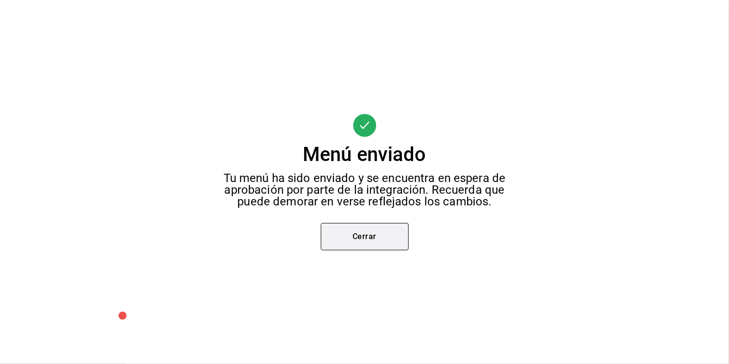
click at [356, 236] on button "Cerrar" at bounding box center [365, 236] width 88 height 27
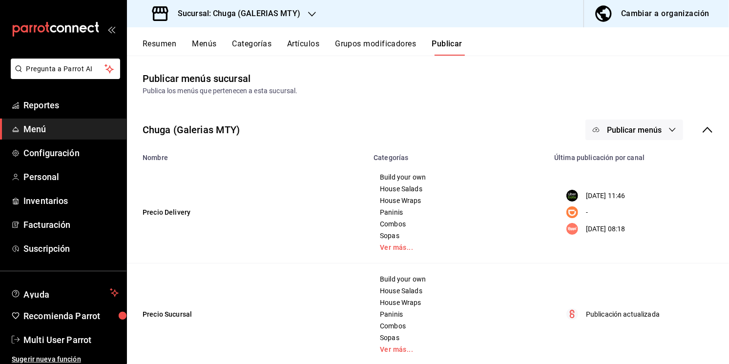
click at [627, 127] on span "Publicar menús" at bounding box center [634, 130] width 55 height 9
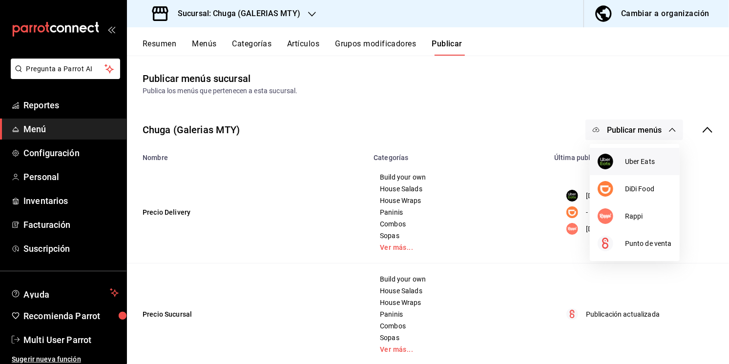
click at [626, 161] on span "Uber Eats" at bounding box center [648, 162] width 47 height 10
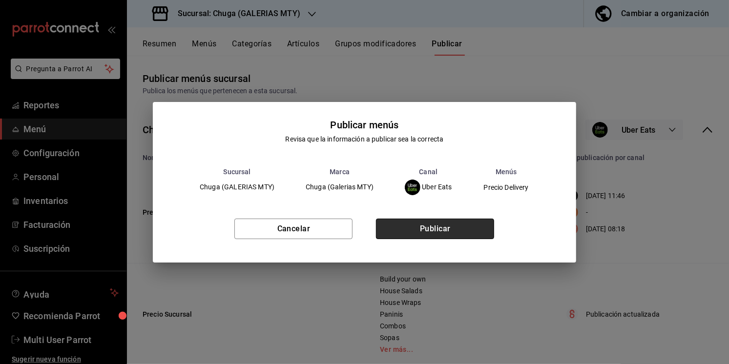
click at [419, 229] on button "Publicar" at bounding box center [435, 229] width 118 height 21
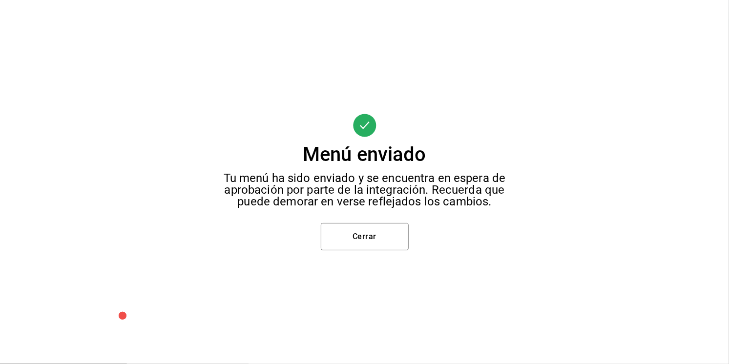
click at [339, 254] on div "Menú enviado Tu menú ha sido enviado y se encuentra en espera de aprobación por…" at bounding box center [364, 182] width 729 height 364
click at [345, 248] on button "Cerrar" at bounding box center [365, 236] width 88 height 27
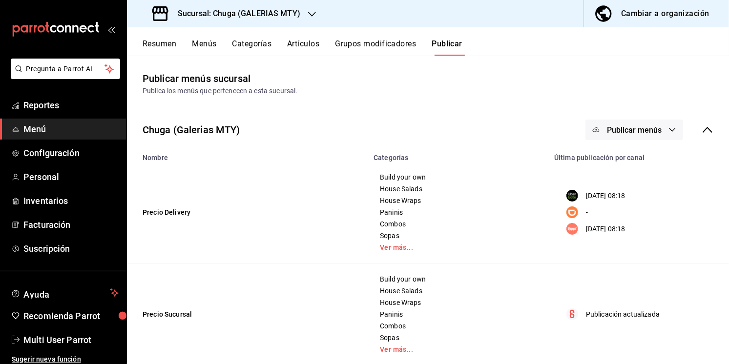
click at [264, 11] on h3 "Sucursal: Chuga (GALERIAS MTY)" at bounding box center [235, 14] width 130 height 12
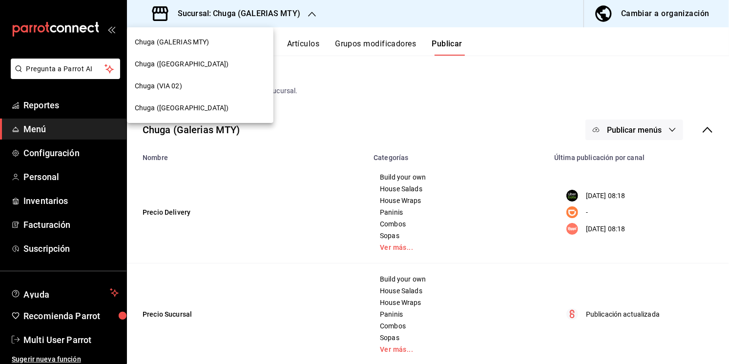
click at [220, 65] on div "Chuga ([GEOGRAPHIC_DATA])" at bounding box center [200, 64] width 131 height 10
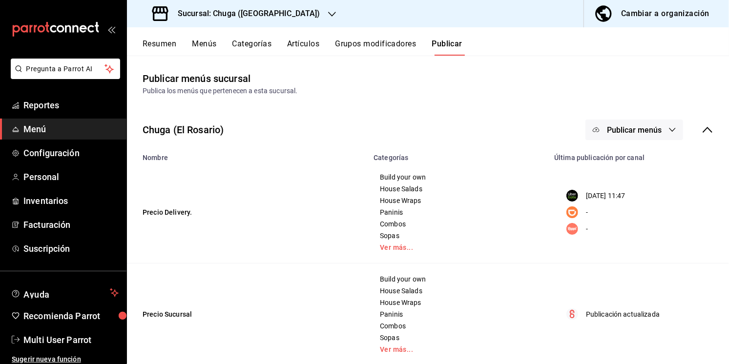
click at [628, 128] on span "Publicar menús" at bounding box center [634, 130] width 55 height 9
click at [636, 165] on span "Uber Eats" at bounding box center [648, 162] width 47 height 10
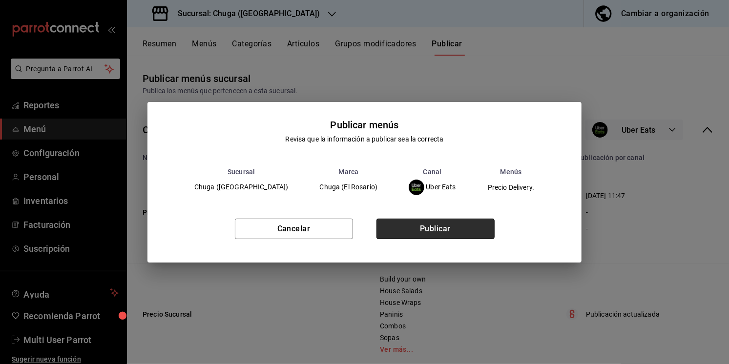
click at [463, 222] on button "Publicar" at bounding box center [436, 229] width 118 height 21
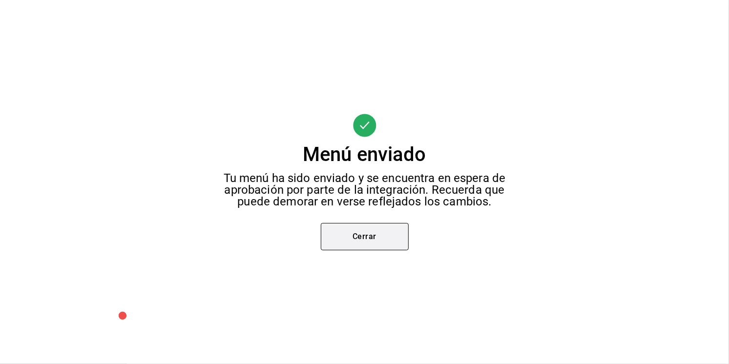
click at [353, 232] on button "Cerrar" at bounding box center [365, 236] width 88 height 27
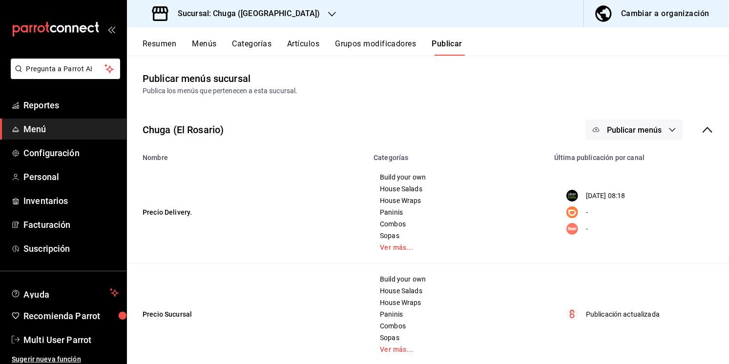
click at [253, 22] on div "Sucursal: Chuga ([GEOGRAPHIC_DATA])" at bounding box center [237, 13] width 205 height 27
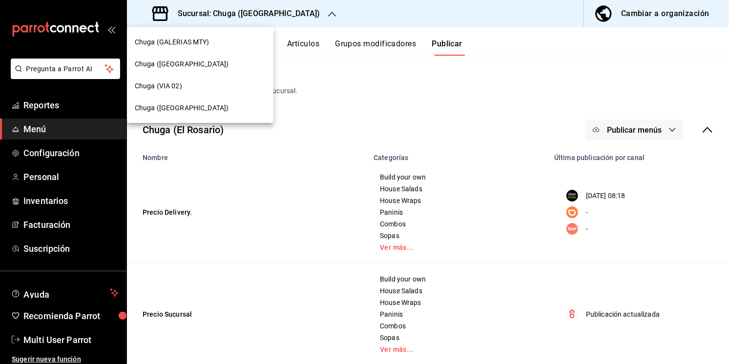
click at [218, 89] on div "Chuga (VIA 02)" at bounding box center [200, 86] width 131 height 10
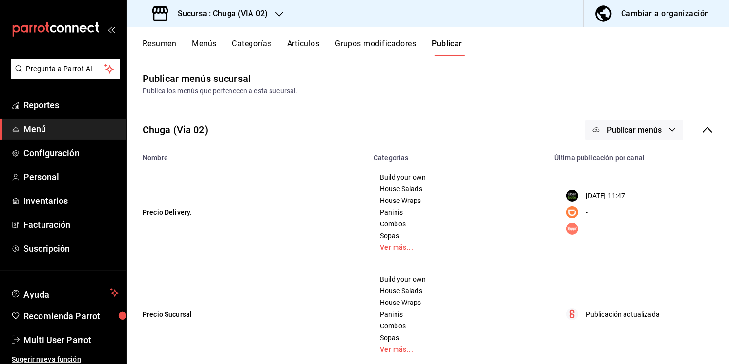
click at [627, 128] on span "Publicar menús" at bounding box center [634, 130] width 55 height 9
click at [624, 168] on div at bounding box center [611, 162] width 27 height 16
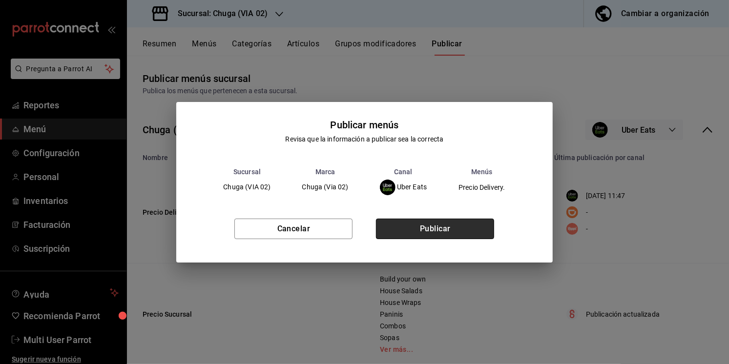
click at [445, 232] on button "Publicar" at bounding box center [435, 229] width 118 height 21
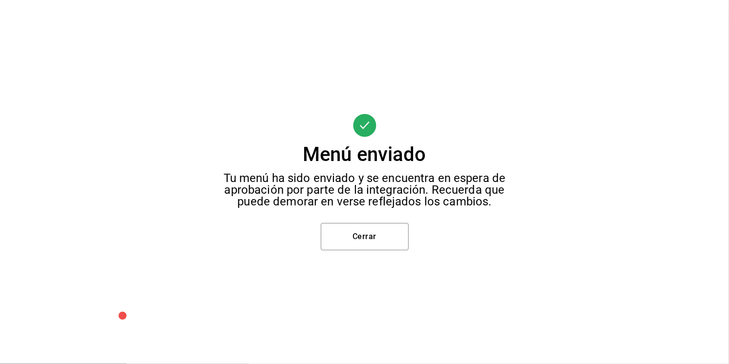
click at [354, 264] on div "Menú enviado Tu menú ha sido enviado y se encuentra en espera de aprobación por…" at bounding box center [364, 182] width 729 height 364
click at [359, 239] on button "Cerrar" at bounding box center [365, 236] width 88 height 27
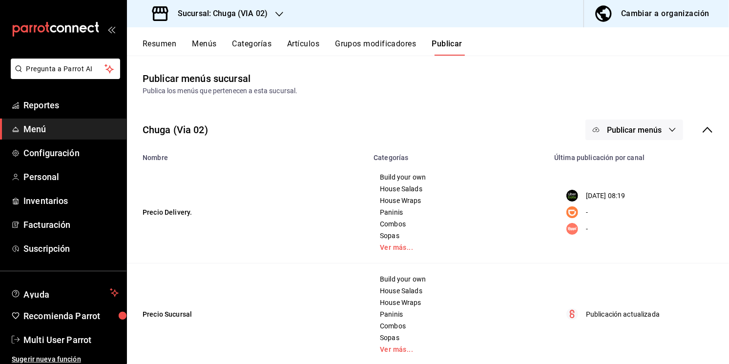
click at [233, 13] on h3 "Sucursal: Chuga (VIA 02)" at bounding box center [219, 14] width 98 height 12
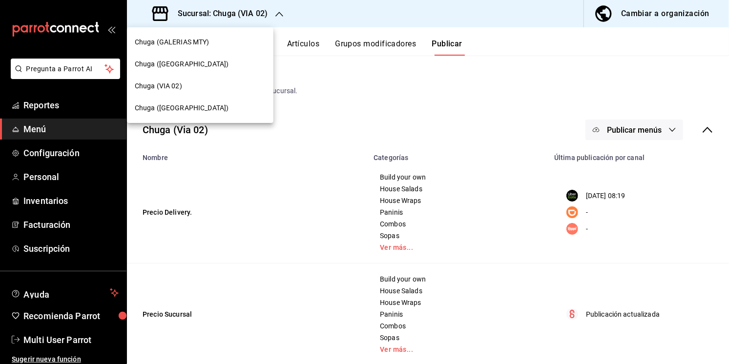
click at [201, 108] on span "Chuga ([GEOGRAPHIC_DATA])" at bounding box center [182, 108] width 94 height 10
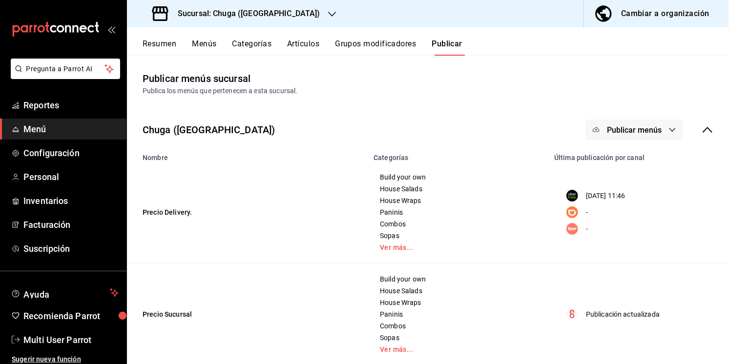
click at [618, 130] on span "Publicar menús" at bounding box center [634, 130] width 55 height 9
click at [623, 170] on li "Uber Eats" at bounding box center [635, 161] width 90 height 27
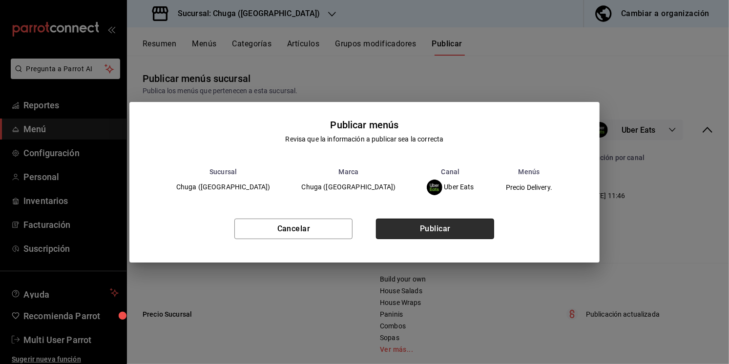
click at [463, 228] on button "Publicar" at bounding box center [435, 229] width 118 height 21
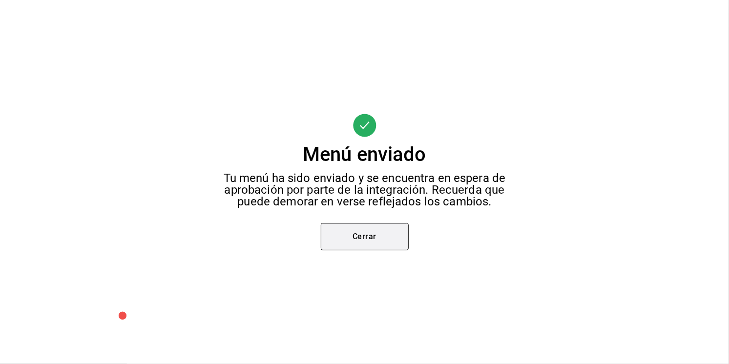
click at [370, 228] on button "Cerrar" at bounding box center [365, 236] width 88 height 27
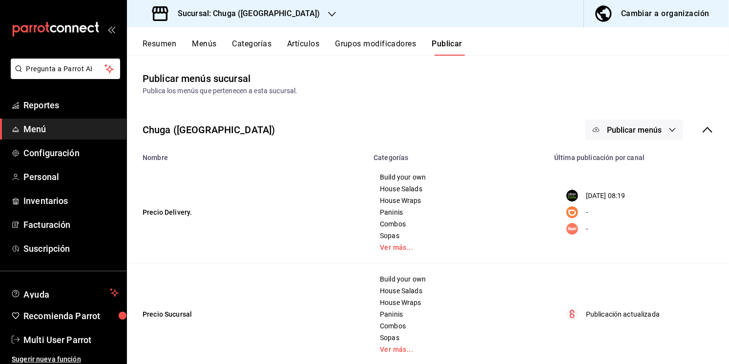
click at [170, 41] on button "Resumen" at bounding box center [160, 47] width 34 height 17
